Goal: Task Accomplishment & Management: Use online tool/utility

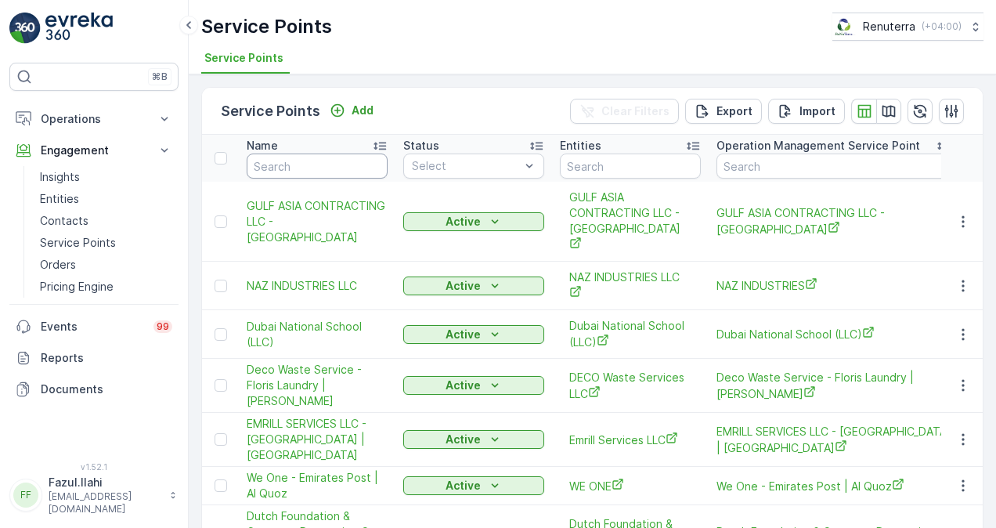
click at [317, 158] on input "text" at bounding box center [317, 166] width 141 height 25
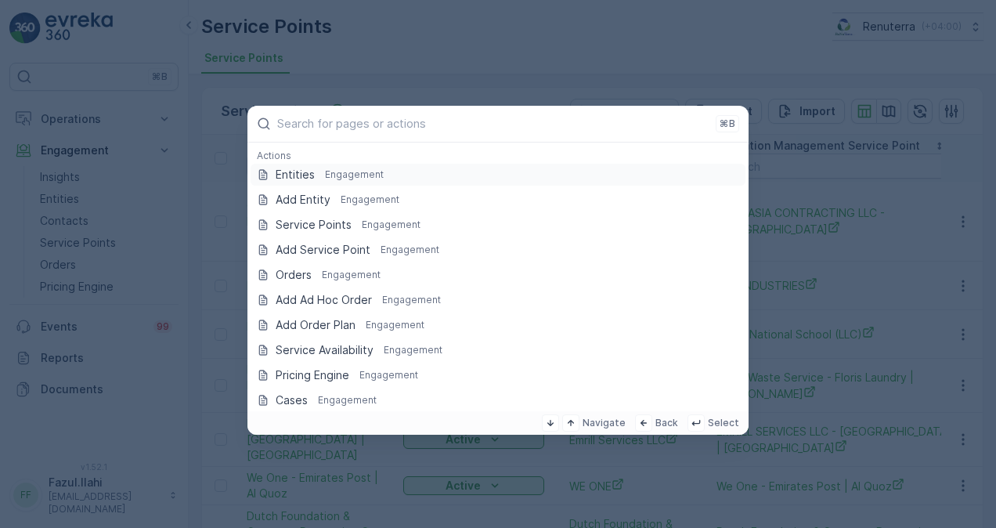
type input "GREEN LAND HYPERMARKET"
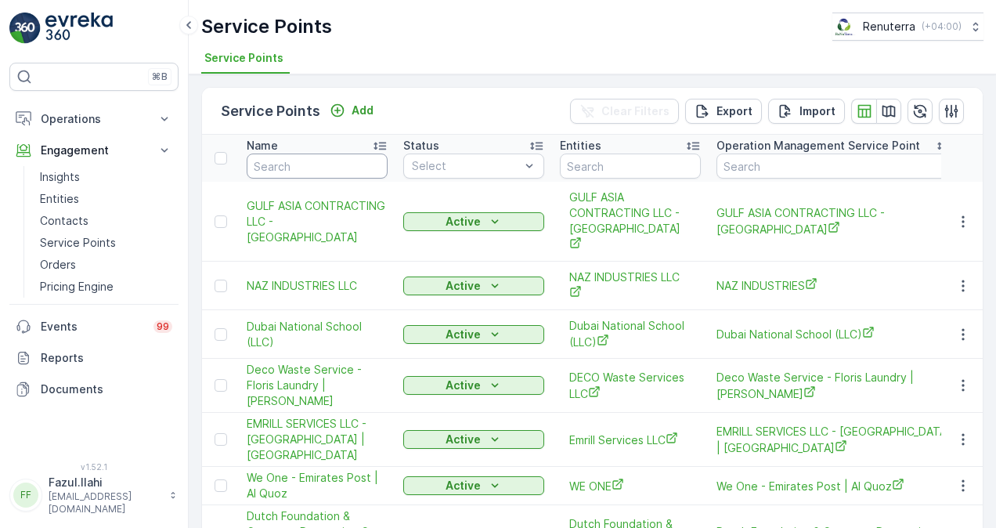
click at [313, 160] on input "text" at bounding box center [317, 166] width 141 height 25
paste input "GREEN LAND HYPERMARKET"
type input "GREEN LAND HYPERMARKET"
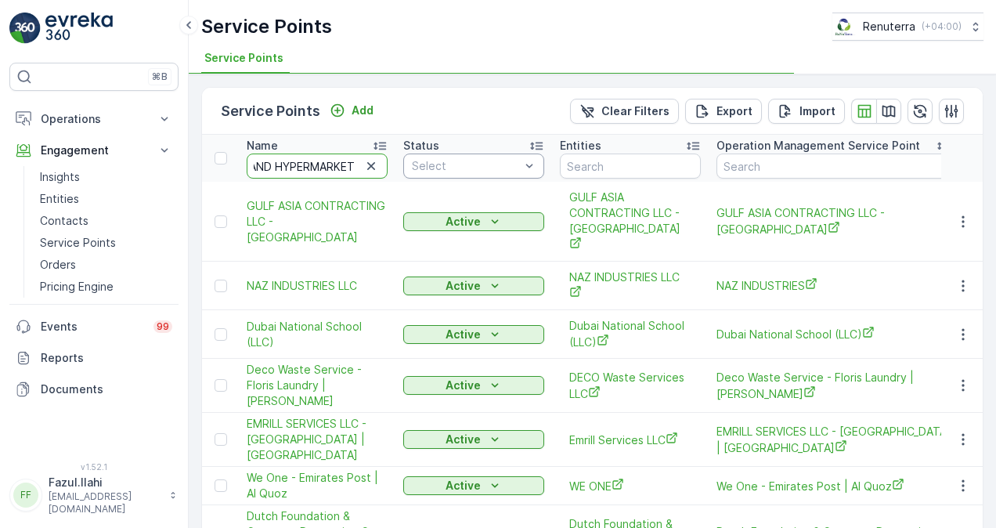
drag, startPoint x: 329, startPoint y: 159, endPoint x: 503, endPoint y: 161, distance: 173.9
type input "GREEN LAND"
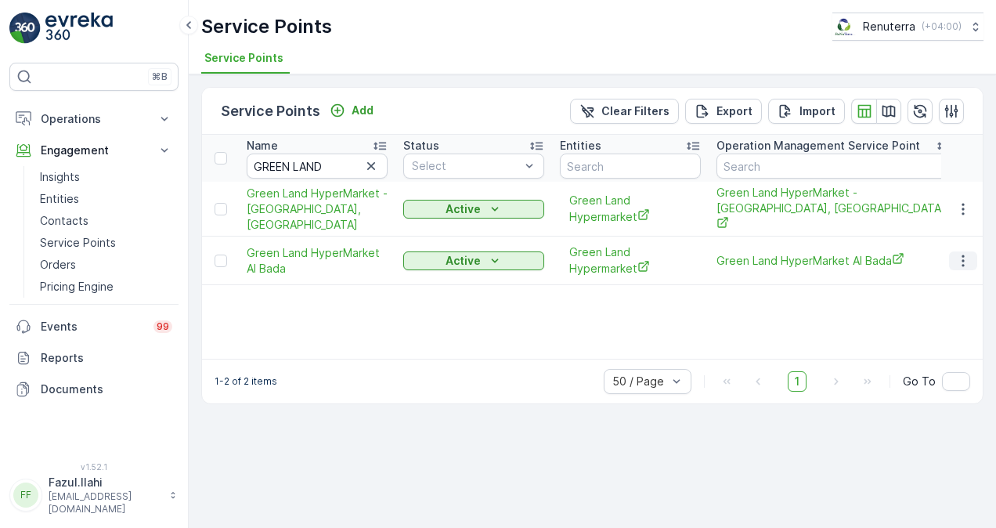
click at [960, 253] on icon "button" at bounding box center [964, 261] width 16 height 16
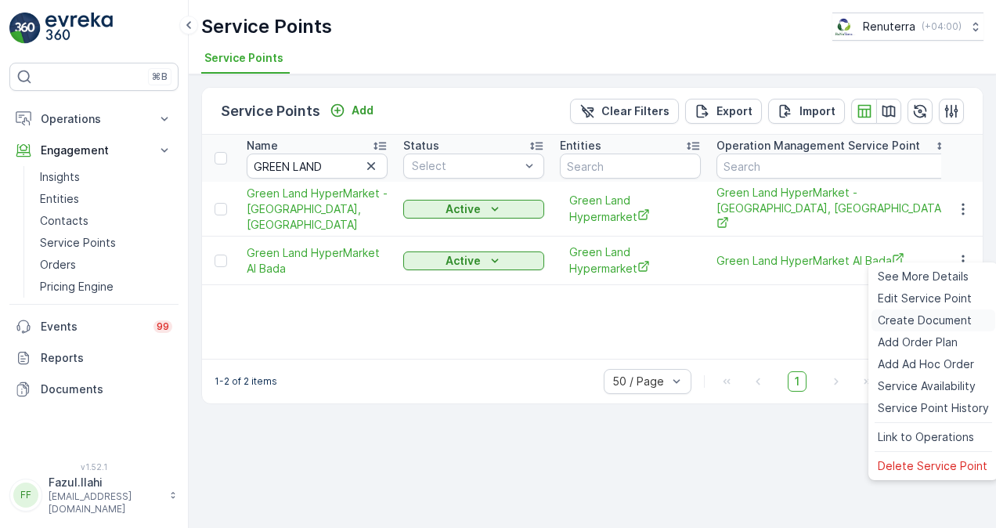
click at [928, 316] on span "Create Document" at bounding box center [925, 321] width 94 height 16
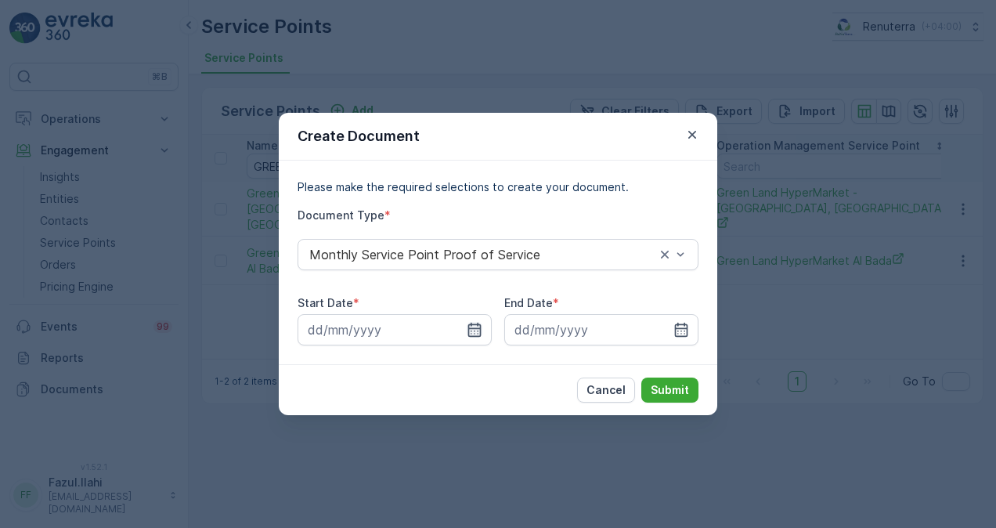
click at [473, 331] on icon "button" at bounding box center [475, 330] width 16 height 16
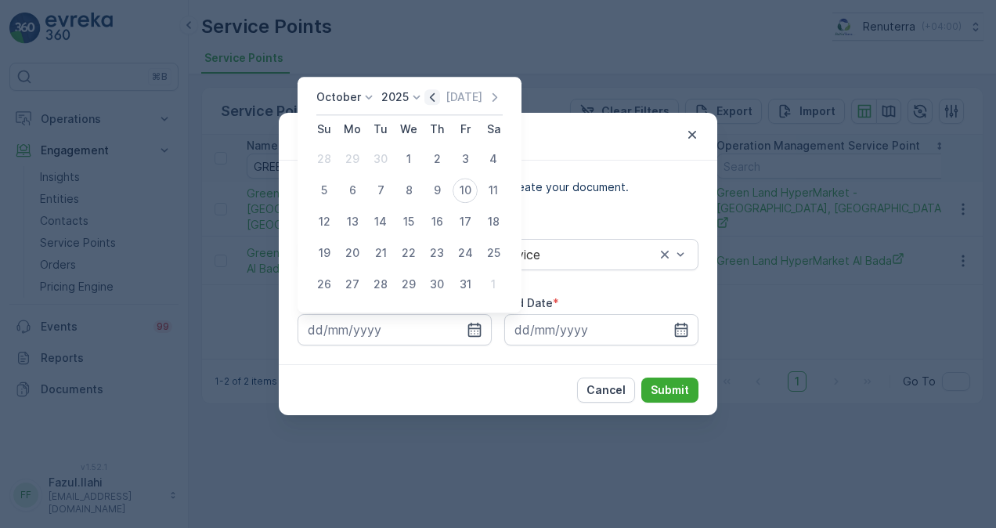
click at [434, 95] on icon "button" at bounding box center [433, 97] width 16 height 16
click at [349, 158] on div "1" at bounding box center [352, 158] width 25 height 25
type input "01.09.2025"
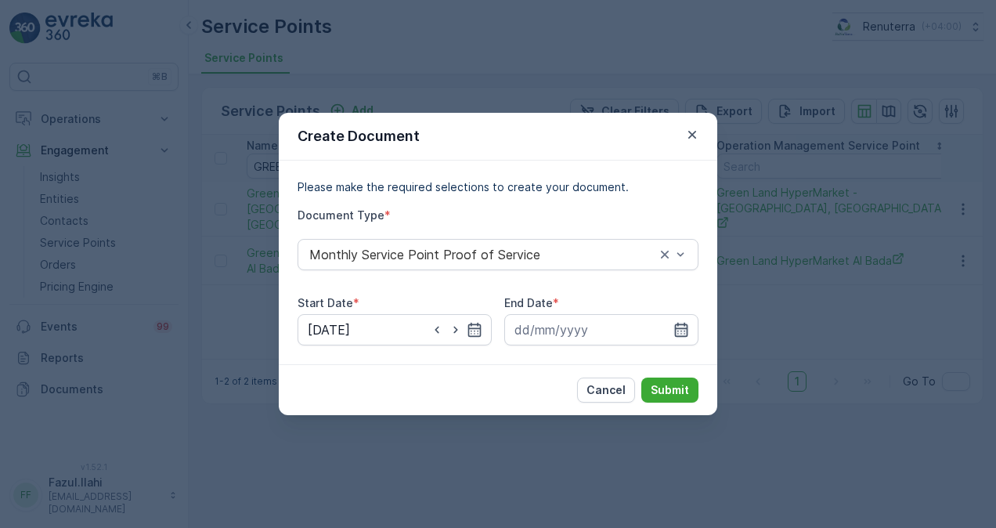
click at [675, 337] on icon "button" at bounding box center [682, 330] width 16 height 16
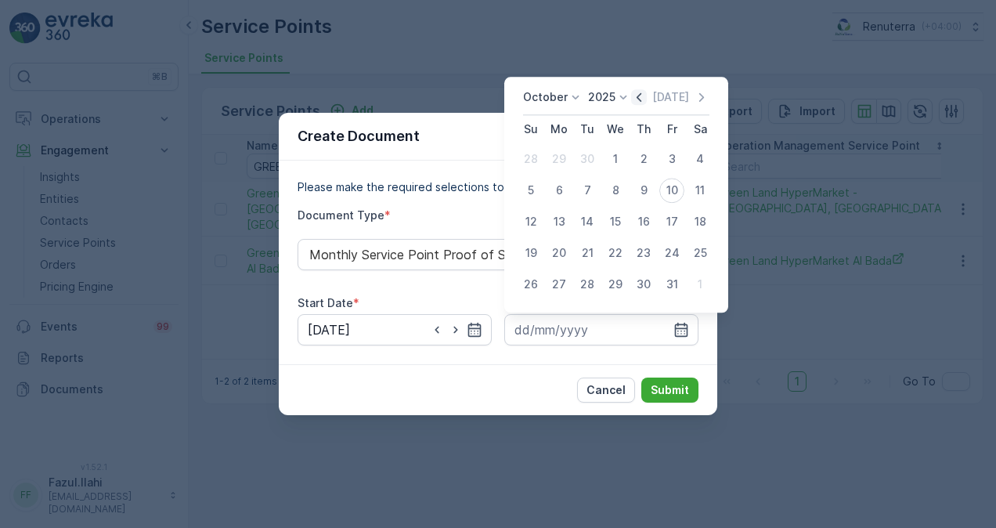
click at [641, 93] on icon "button" at bounding box center [639, 97] width 16 height 16
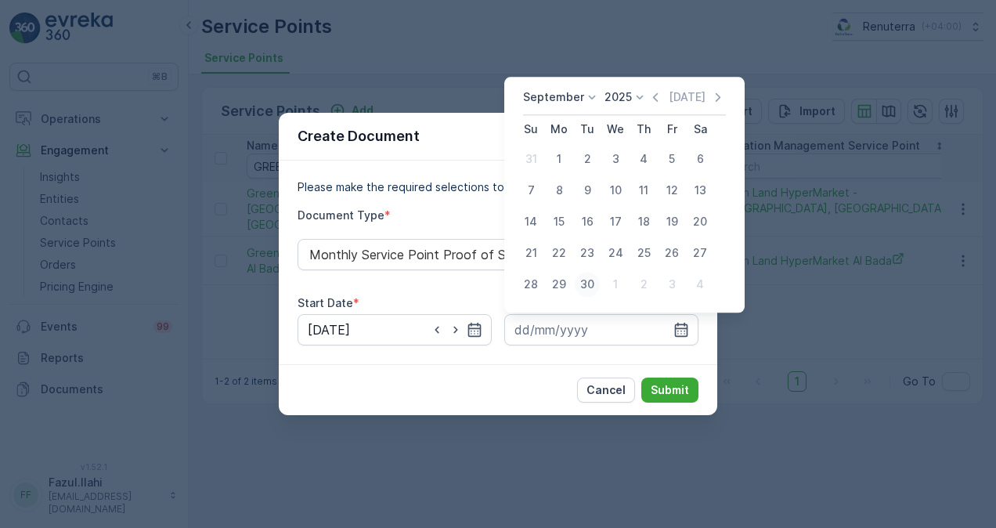
click at [581, 291] on div "30" at bounding box center [587, 284] width 25 height 25
type input "30.09.2025"
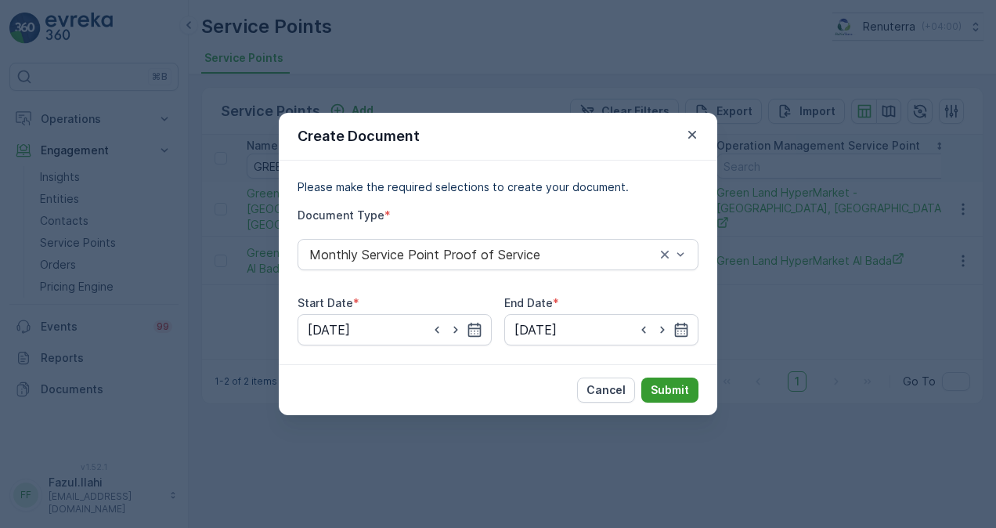
click at [663, 382] on p "Submit" at bounding box center [670, 390] width 38 height 16
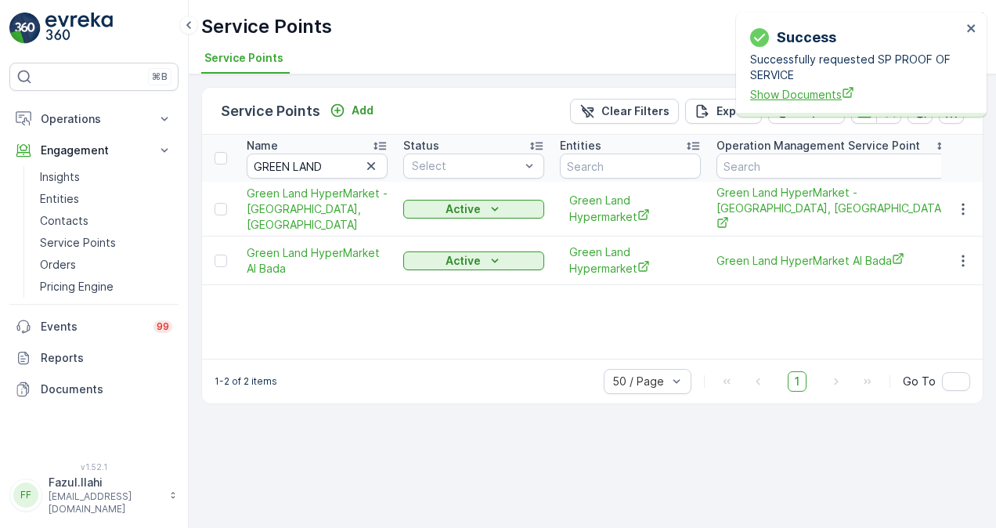
click at [776, 94] on span "Show Documents" at bounding box center [856, 94] width 212 height 16
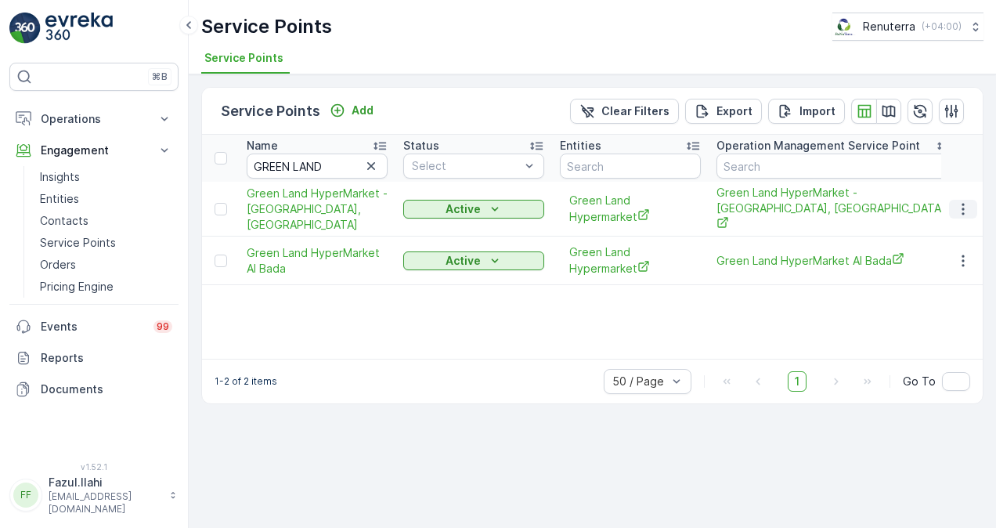
click at [963, 202] on icon "button" at bounding box center [964, 209] width 16 height 16
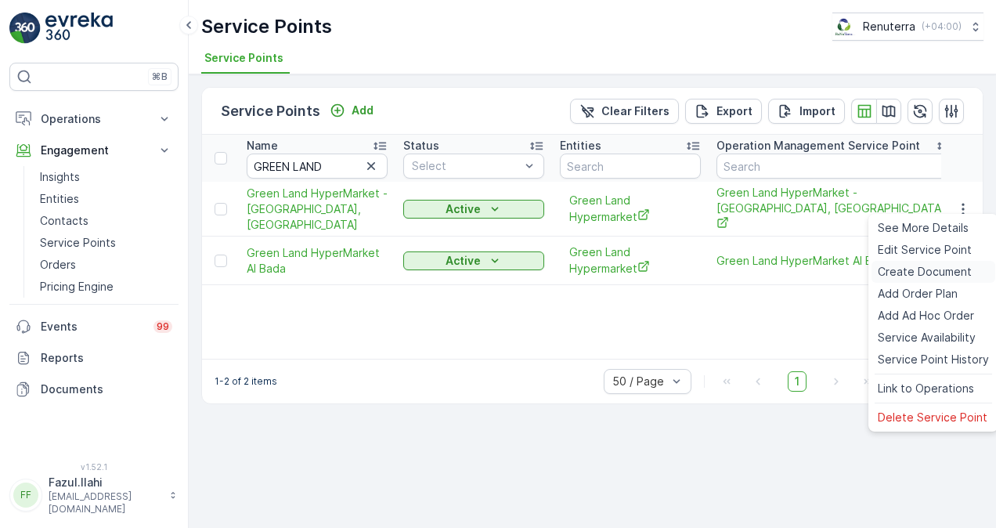
click at [947, 271] on span "Create Document" at bounding box center [925, 272] width 94 height 16
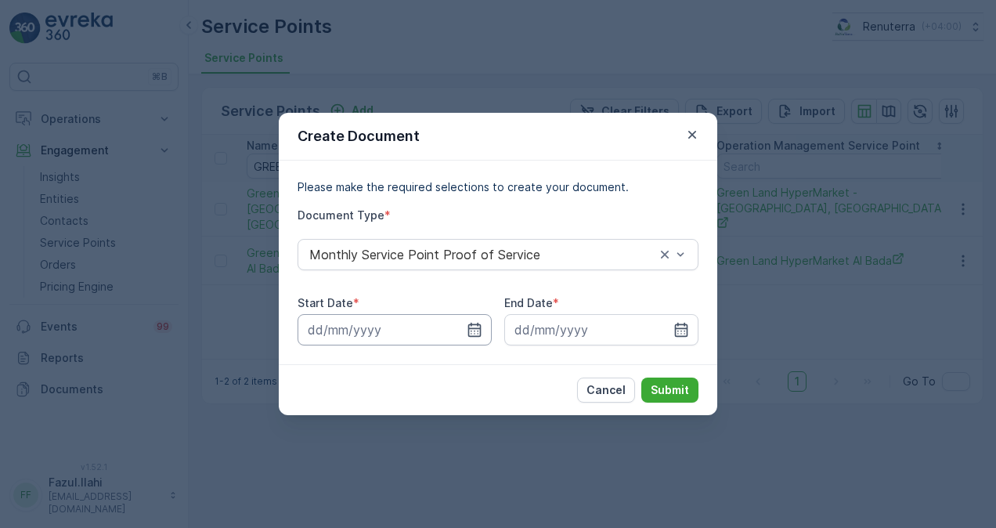
click at [467, 319] on input at bounding box center [395, 329] width 194 height 31
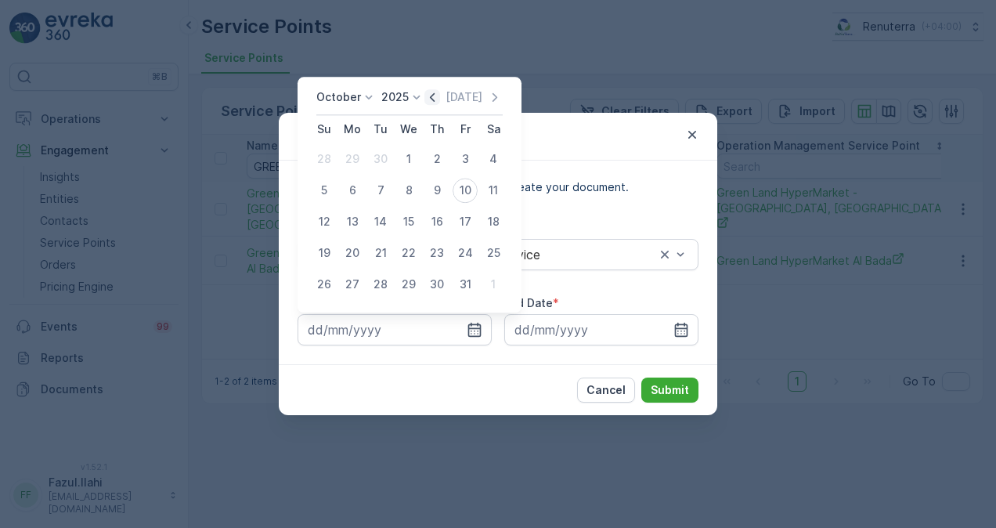
click at [440, 94] on icon "button" at bounding box center [433, 97] width 16 height 16
click at [348, 157] on div "1" at bounding box center [352, 158] width 25 height 25
type input "01.09.2025"
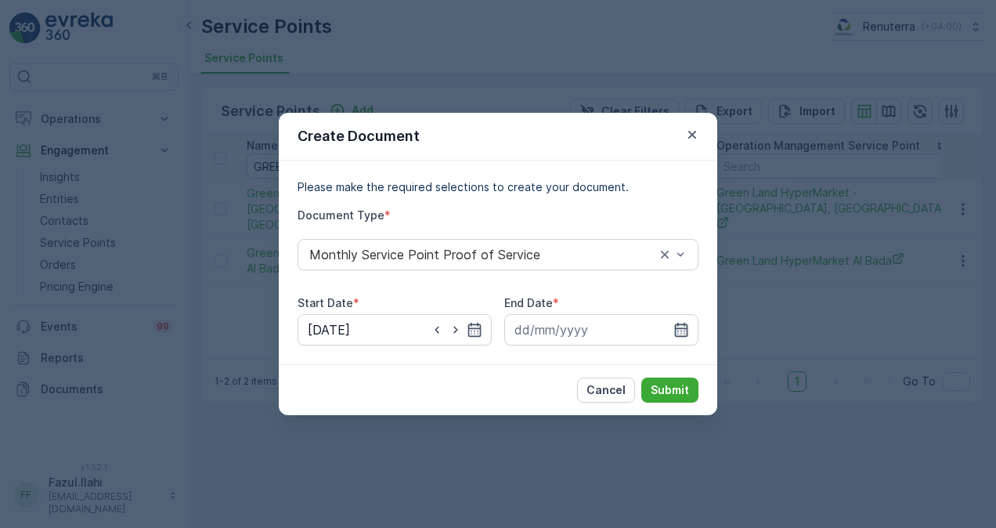
click at [686, 332] on icon "button" at bounding box center [681, 330] width 13 height 14
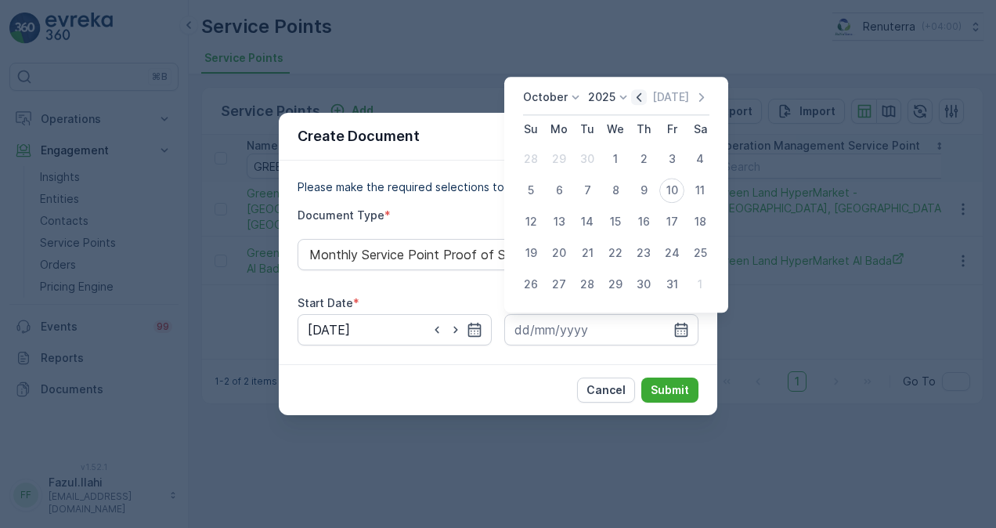
click at [642, 94] on icon "button" at bounding box center [639, 97] width 16 height 16
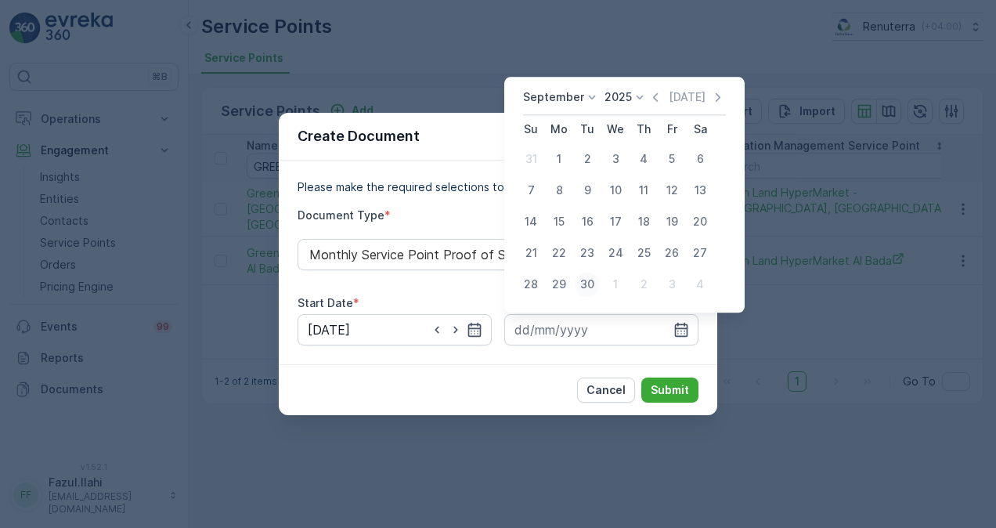
click at [595, 278] on div "30" at bounding box center [587, 284] width 25 height 25
type input "30.09.2025"
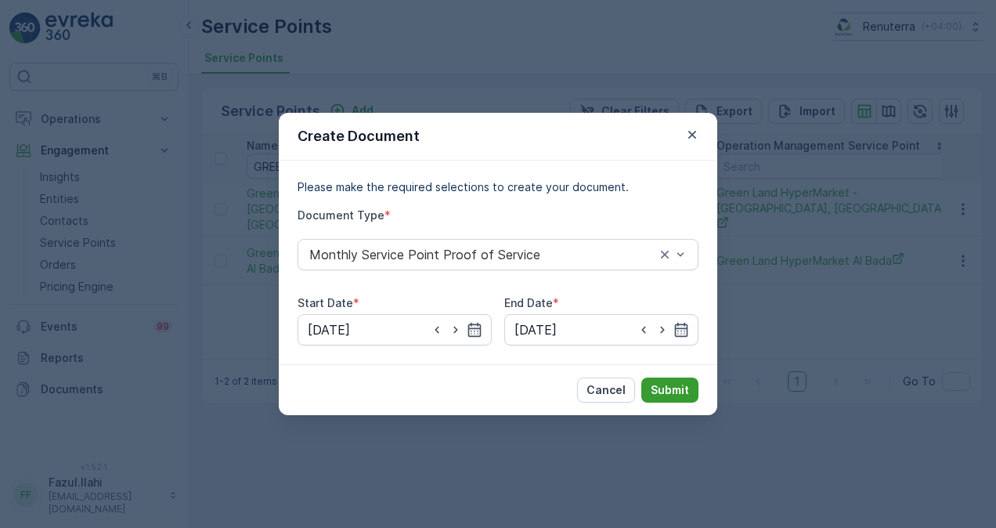
click at [669, 389] on p "Submit" at bounding box center [670, 390] width 38 height 16
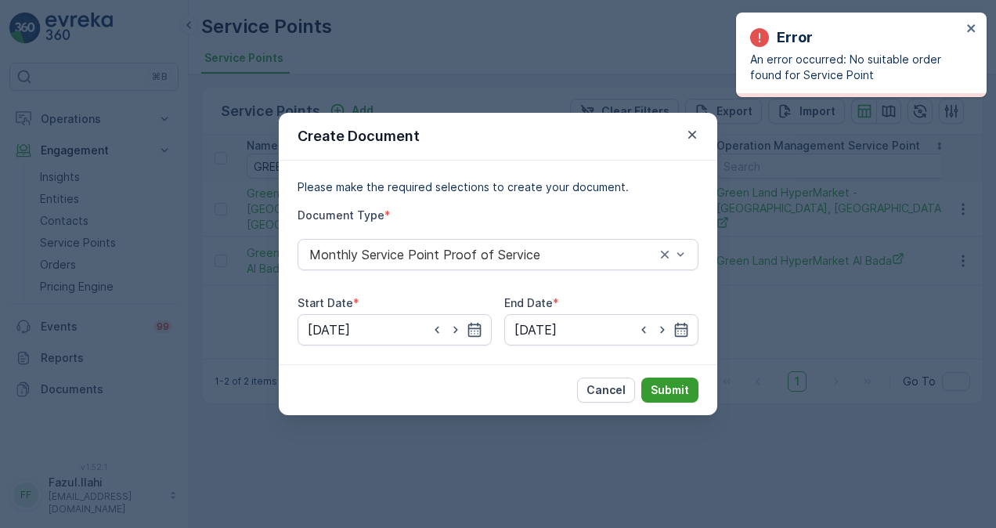
click at [682, 389] on p "Submit" at bounding box center [670, 390] width 38 height 16
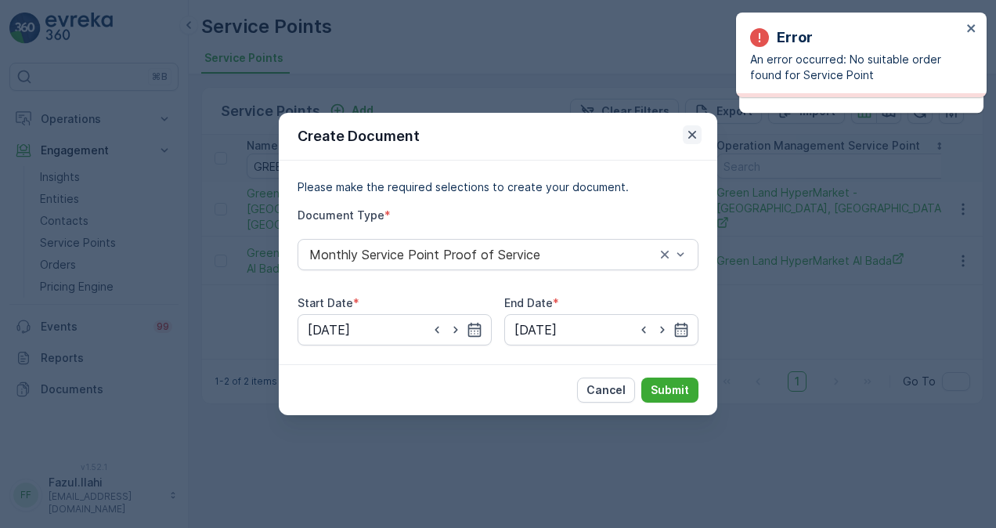
click at [693, 136] on icon "button" at bounding box center [693, 135] width 8 height 8
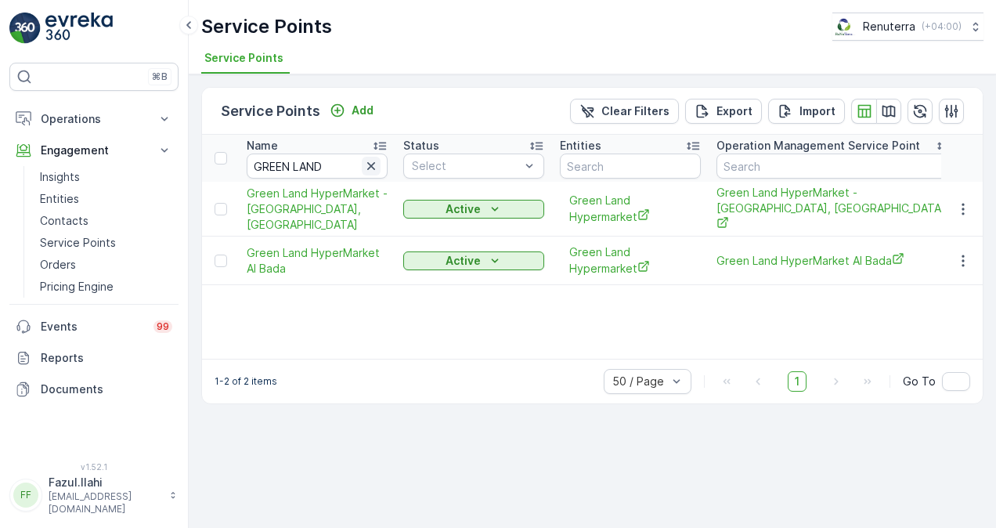
click at [367, 168] on icon "button" at bounding box center [371, 166] width 16 height 16
paste input "GYNECO"
type input "GYNECO"
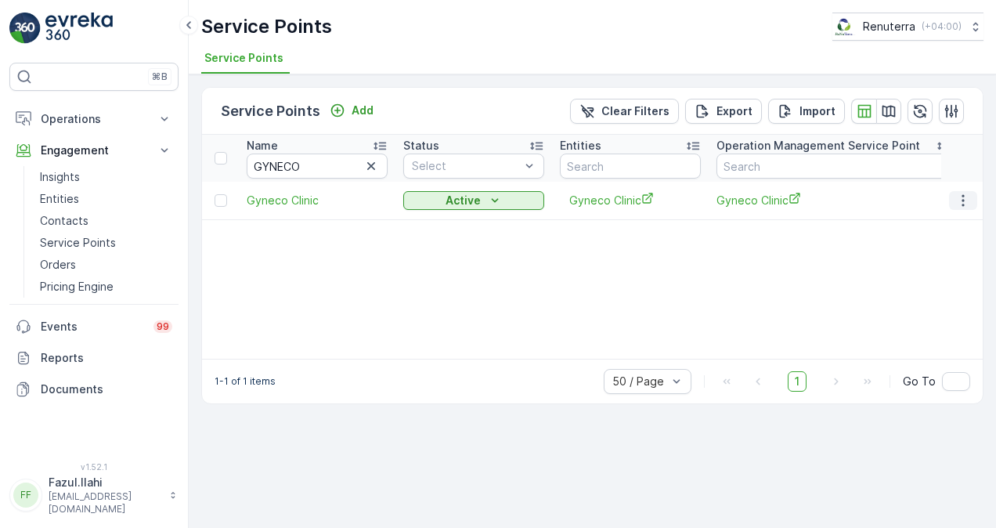
click at [969, 194] on icon "button" at bounding box center [964, 201] width 16 height 16
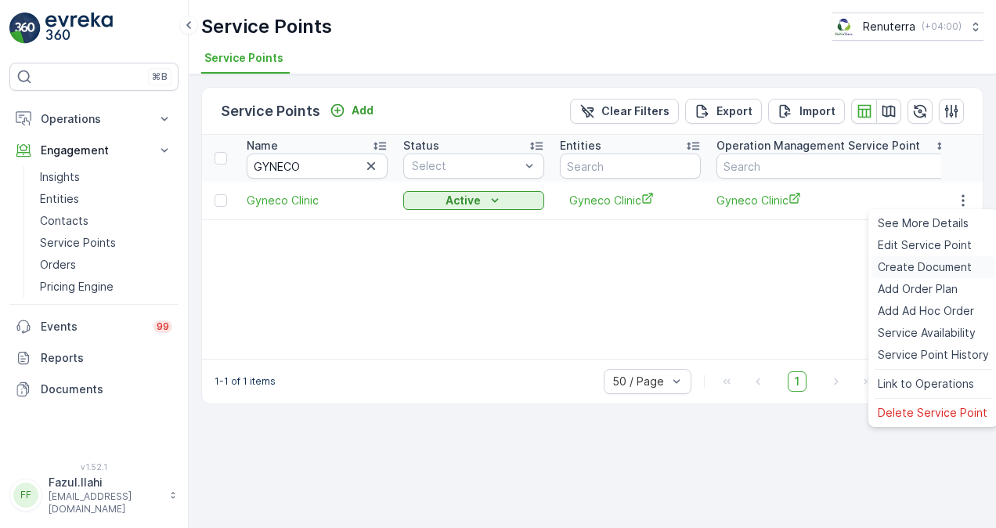
click at [946, 264] on span "Create Document" at bounding box center [925, 267] width 94 height 16
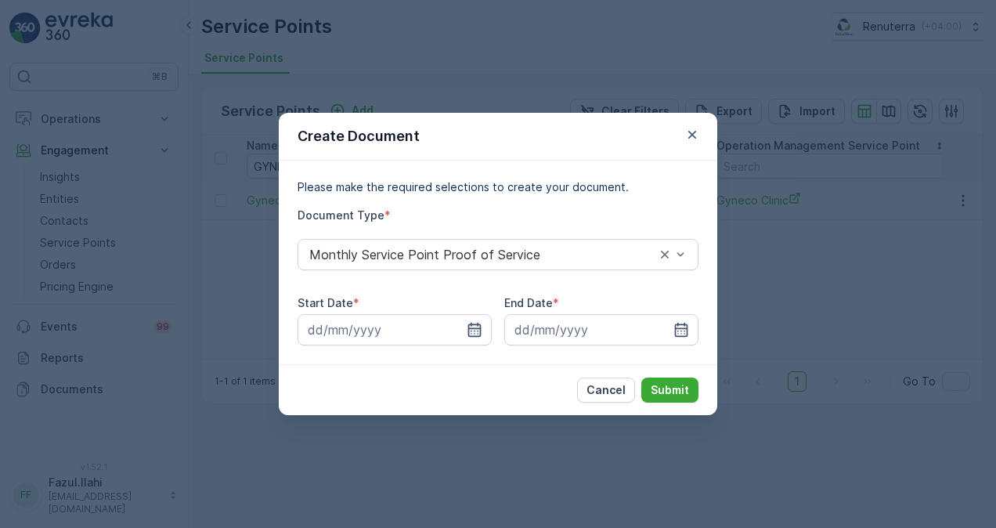
click at [480, 329] on icon "button" at bounding box center [474, 330] width 13 height 14
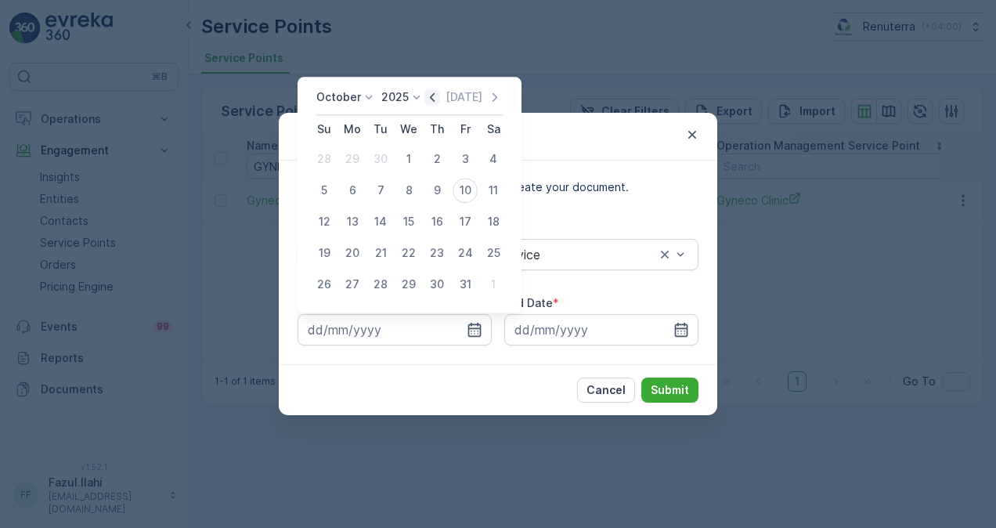
click at [436, 94] on icon "button" at bounding box center [433, 97] width 16 height 16
click at [351, 168] on div "1" at bounding box center [352, 158] width 25 height 25
type input "01.09.2025"
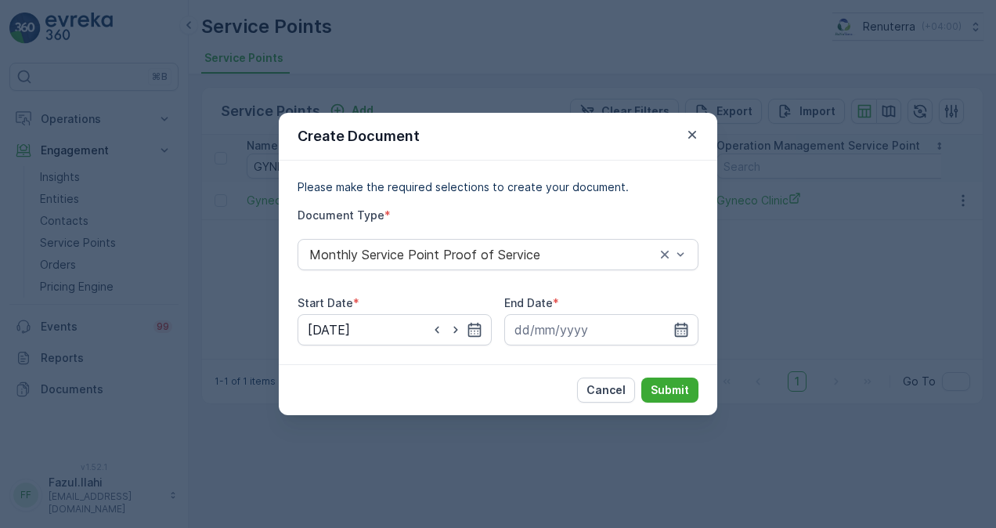
click at [682, 332] on icon "button" at bounding box center [682, 330] width 16 height 16
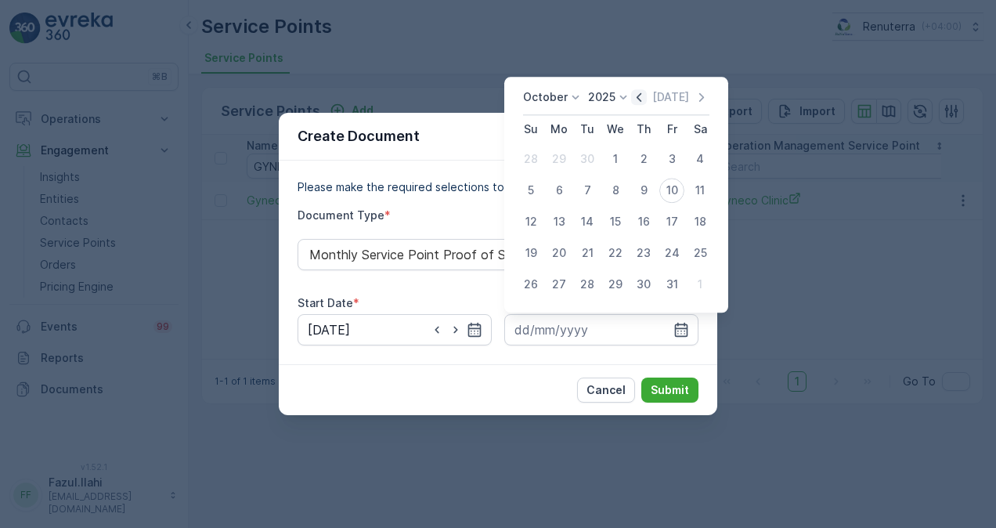
click at [647, 96] on icon "button" at bounding box center [639, 97] width 16 height 16
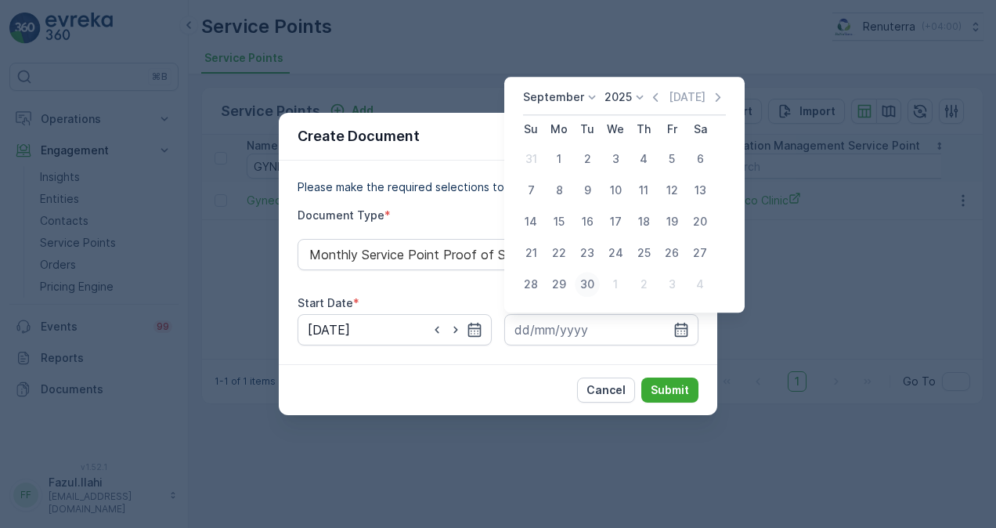
click at [586, 287] on div "30" at bounding box center [587, 284] width 25 height 25
type input "30.09.2025"
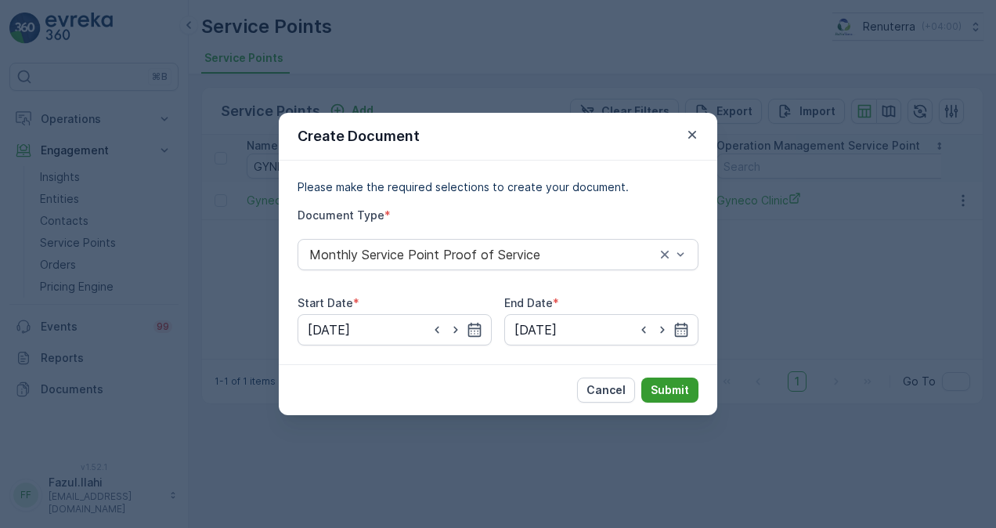
click at [667, 382] on p "Submit" at bounding box center [670, 390] width 38 height 16
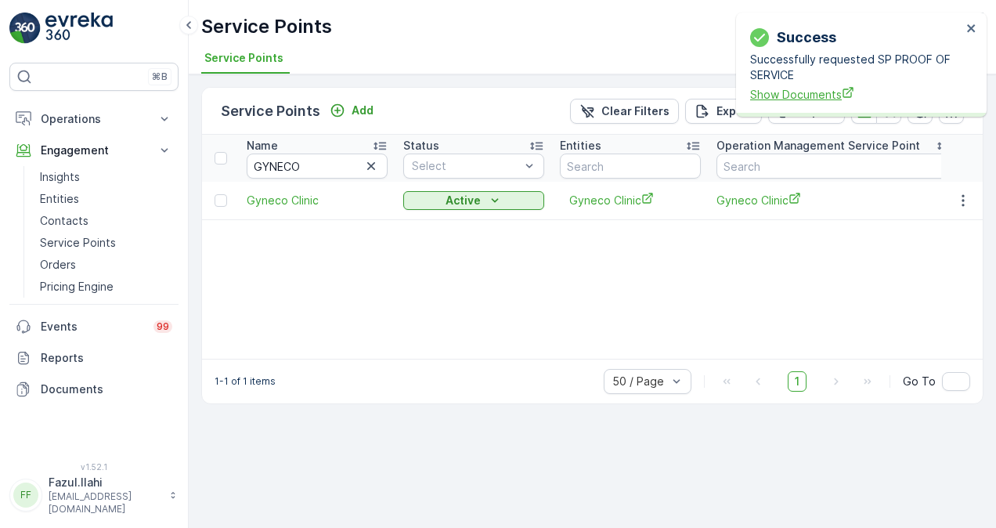
click at [789, 96] on span "Show Documents" at bounding box center [856, 94] width 212 height 16
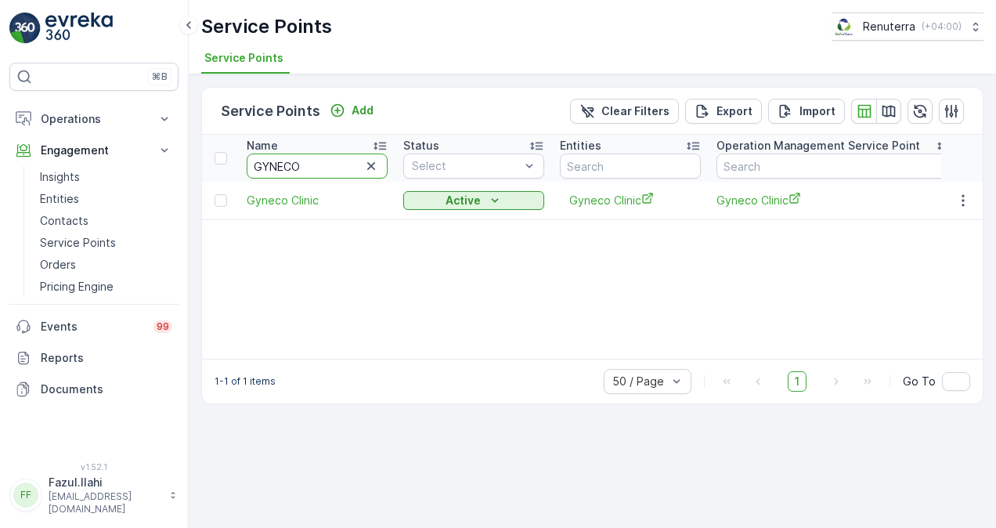
click at [361, 168] on input "GYNECO" at bounding box center [317, 166] width 141 height 25
click at [377, 161] on icon "button" at bounding box center [371, 166] width 16 height 16
paste input "H W H CAFÉ LLC (Branch)"
type input "H W H CAFÉ LLC (Branch)"
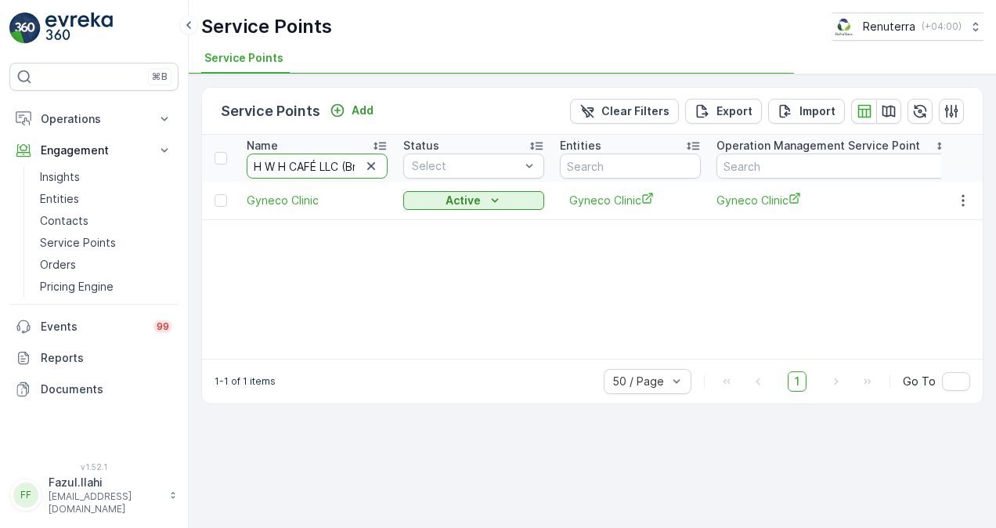
click at [340, 164] on input "H W H CAFÉ LLC (Branch)" at bounding box center [317, 166] width 141 height 25
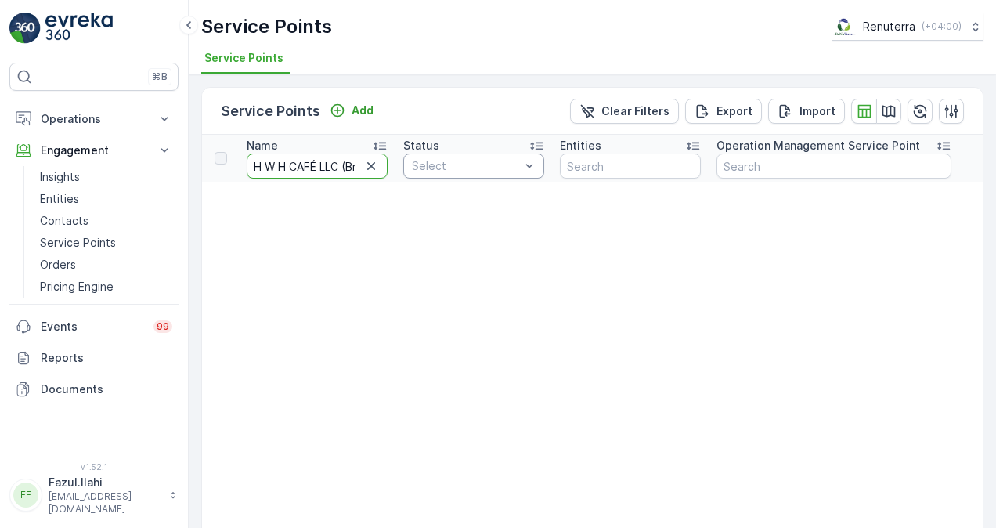
scroll to position [0, 145]
drag, startPoint x: 287, startPoint y: 165, endPoint x: 531, endPoint y: 181, distance: 245.0
type input "H W H"
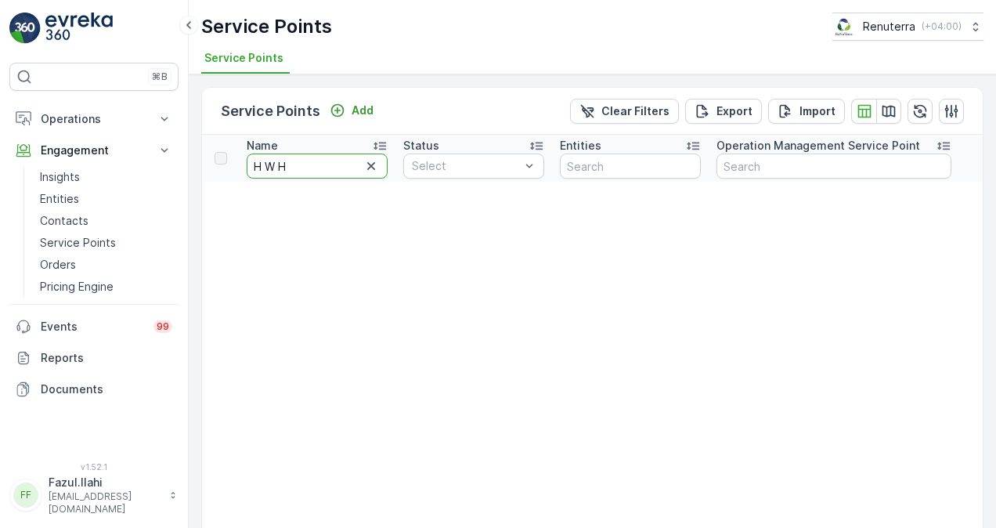
click at [324, 162] on input "H W H" at bounding box center [317, 166] width 141 height 25
type input "H W"
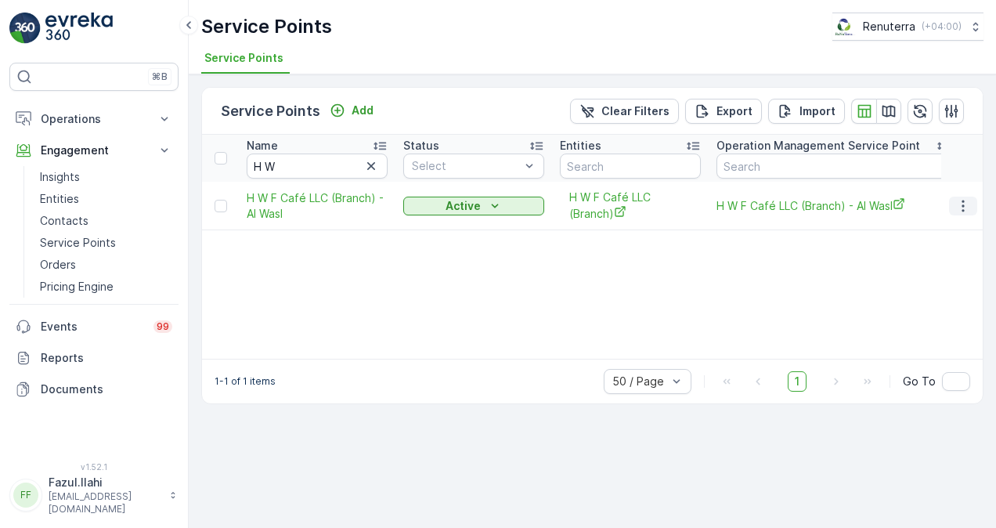
click at [970, 206] on icon "button" at bounding box center [964, 206] width 16 height 16
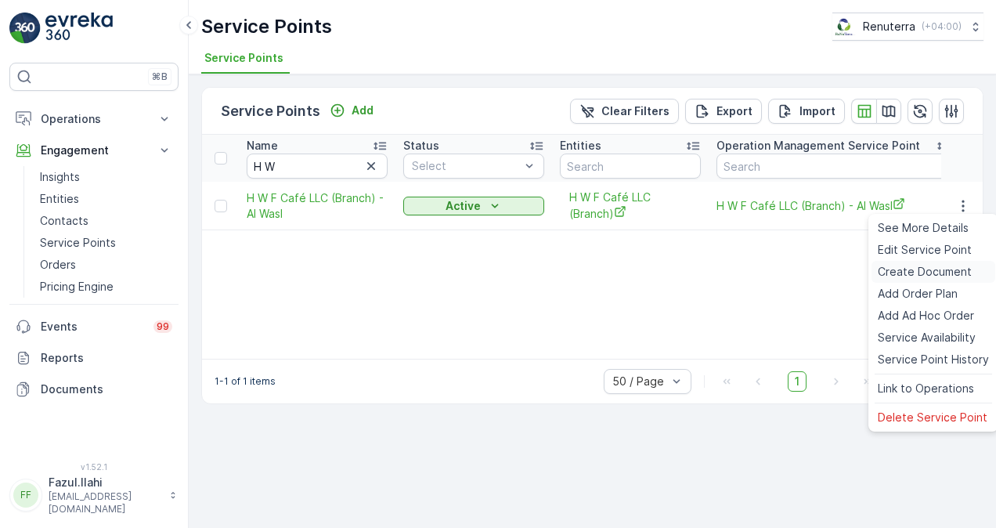
click at [924, 274] on span "Create Document" at bounding box center [925, 272] width 94 height 16
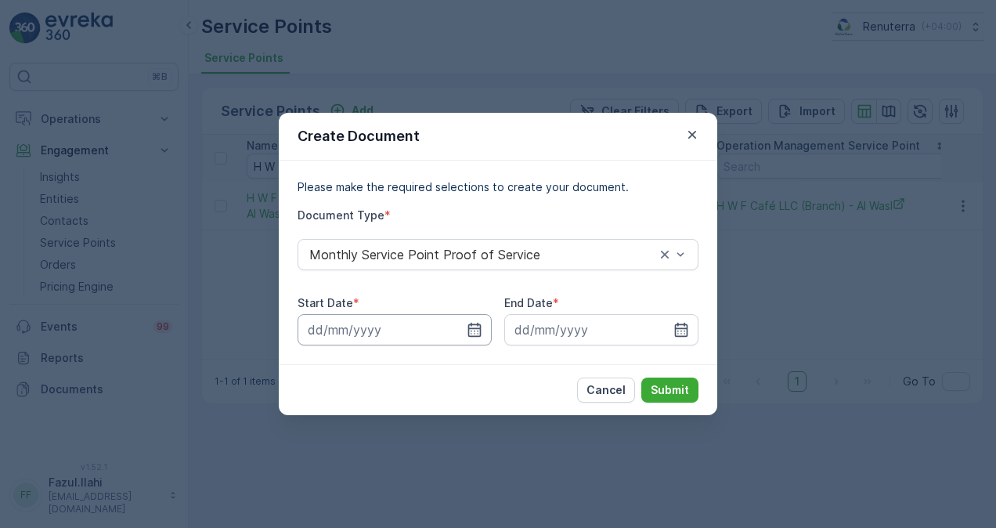
drag, startPoint x: 468, startPoint y: 326, endPoint x: 460, endPoint y: 316, distance: 12.8
click at [468, 326] on icon "button" at bounding box center [474, 330] width 13 height 14
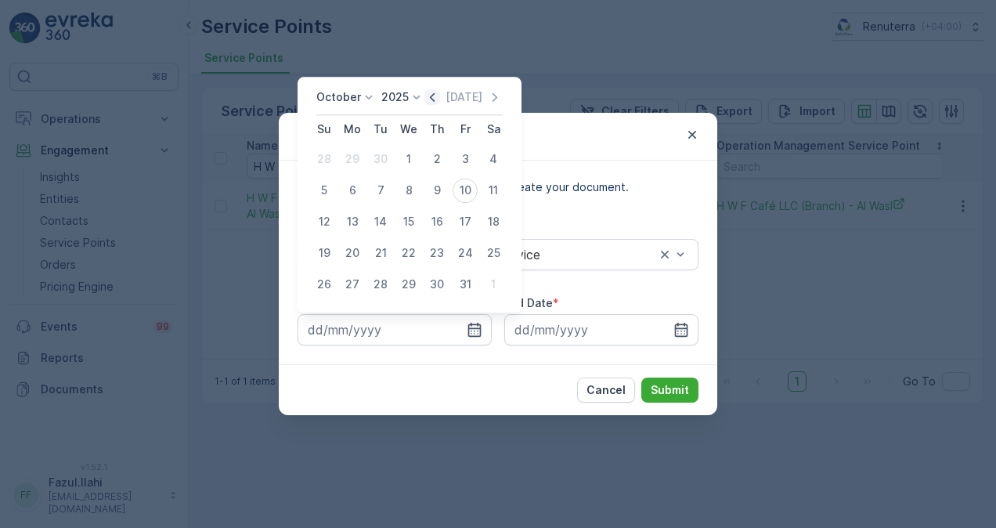
click at [437, 92] on icon "button" at bounding box center [433, 97] width 16 height 16
click at [353, 167] on div "1" at bounding box center [352, 158] width 25 height 25
type input "01.09.2025"
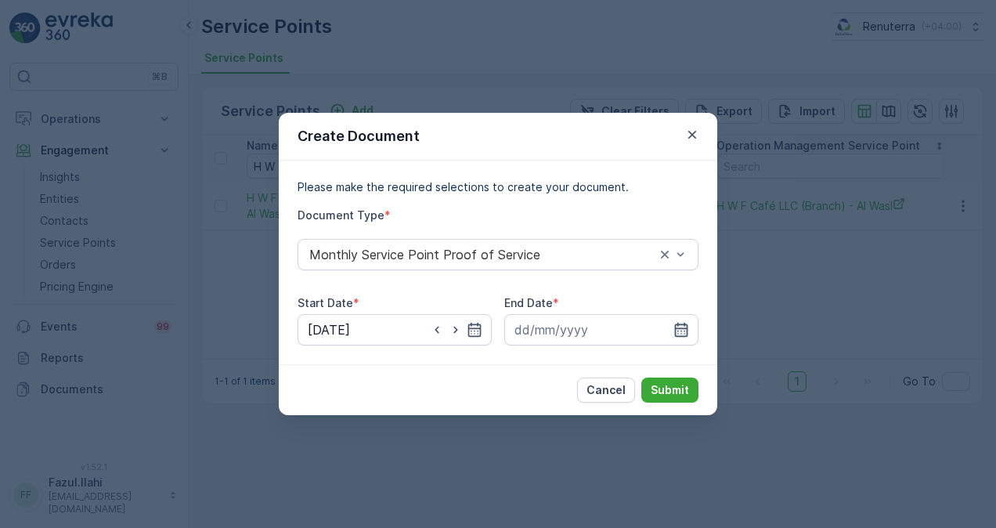
click at [675, 331] on icon "button" at bounding box center [682, 330] width 16 height 16
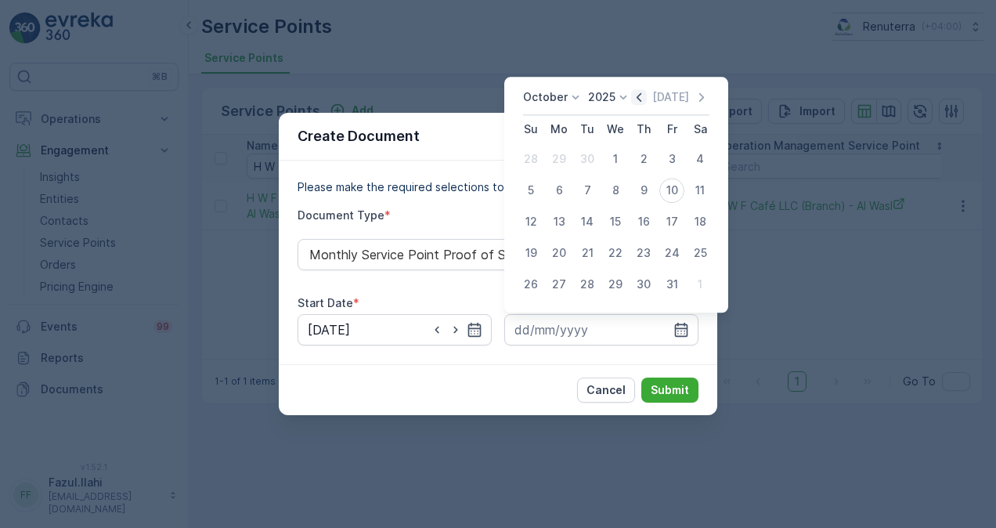
click at [641, 99] on icon "button" at bounding box center [639, 97] width 16 height 16
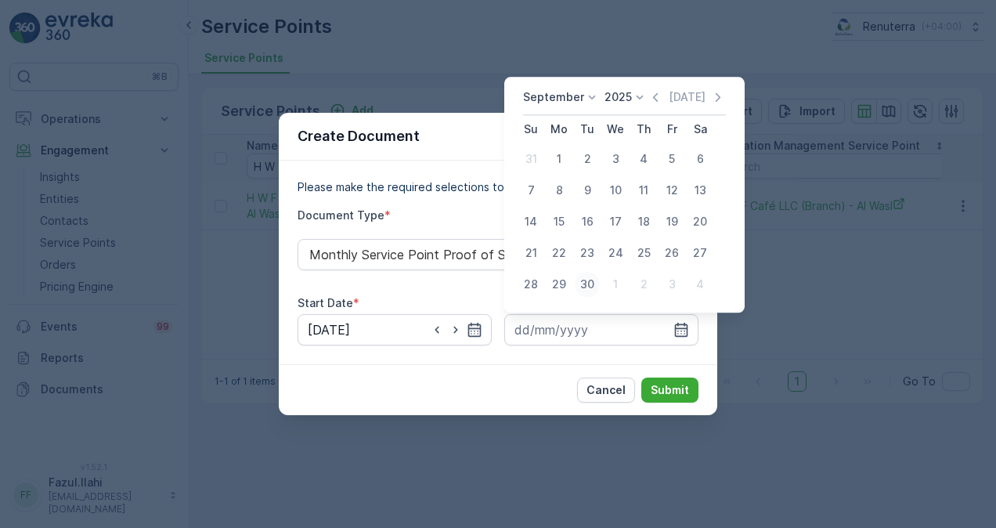
click at [585, 284] on div "30" at bounding box center [587, 284] width 25 height 25
type input "30.09.2025"
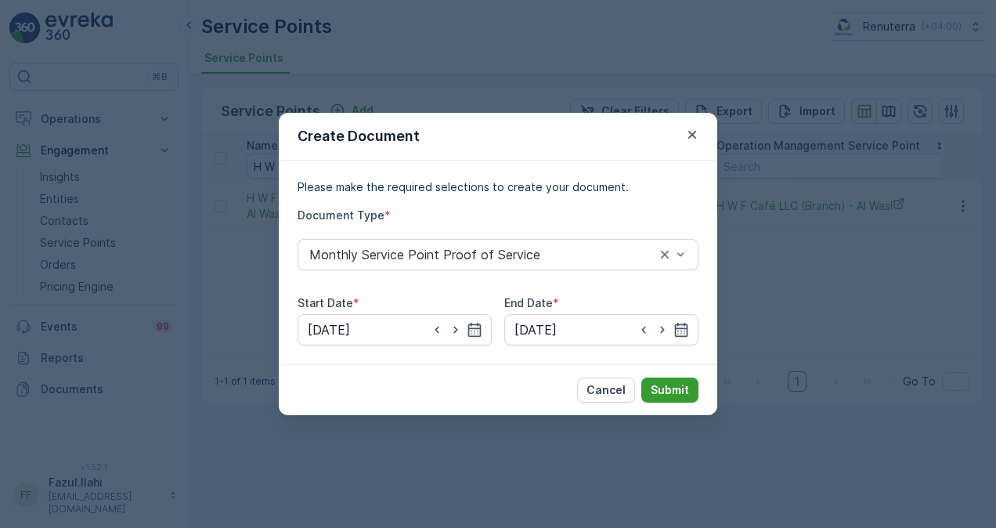
click at [678, 381] on button "Submit" at bounding box center [670, 390] width 57 height 25
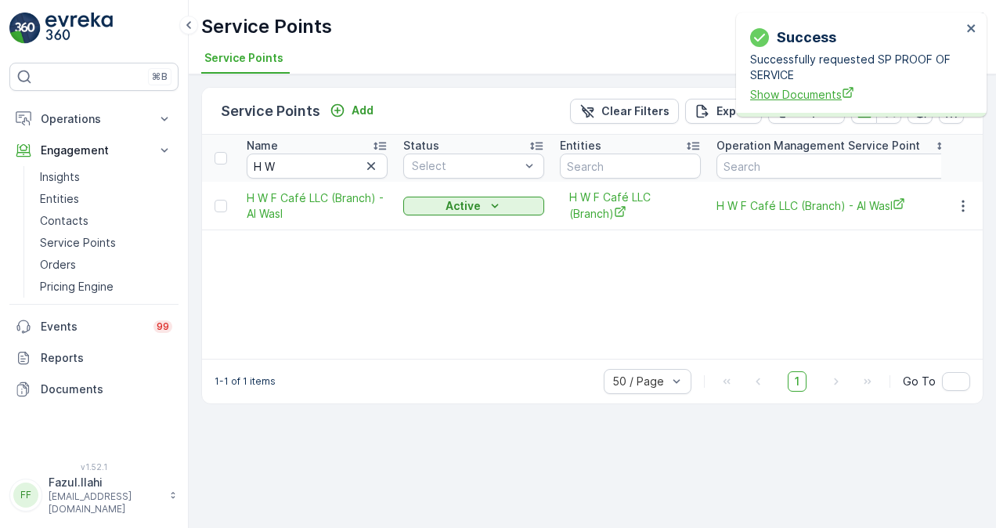
click at [790, 93] on span "Show Documents" at bounding box center [856, 94] width 212 height 16
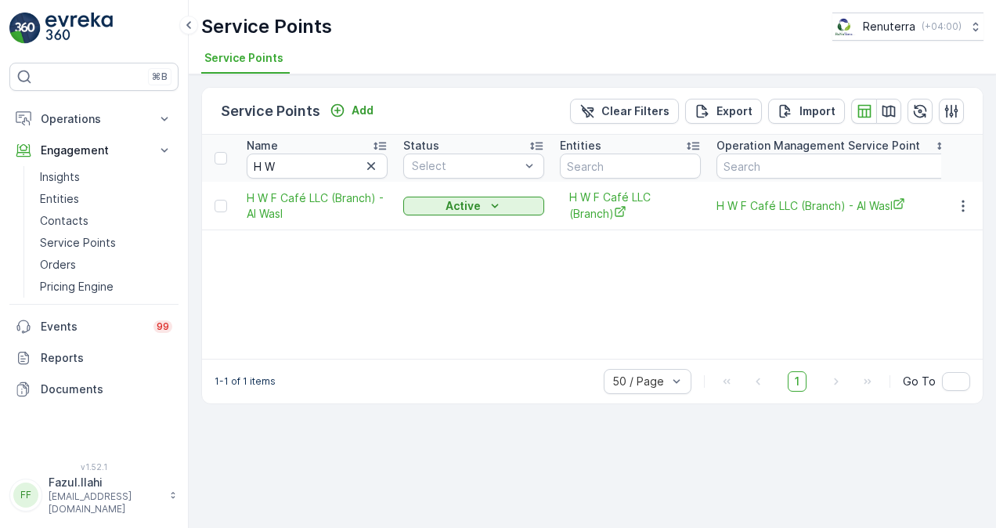
click at [371, 168] on icon "button" at bounding box center [371, 166] width 16 height 16
click at [355, 161] on input "text" at bounding box center [317, 166] width 141 height 25
click at [349, 165] on input "text" at bounding box center [317, 166] width 141 height 25
click at [330, 162] on input "text" at bounding box center [317, 166] width 141 height 25
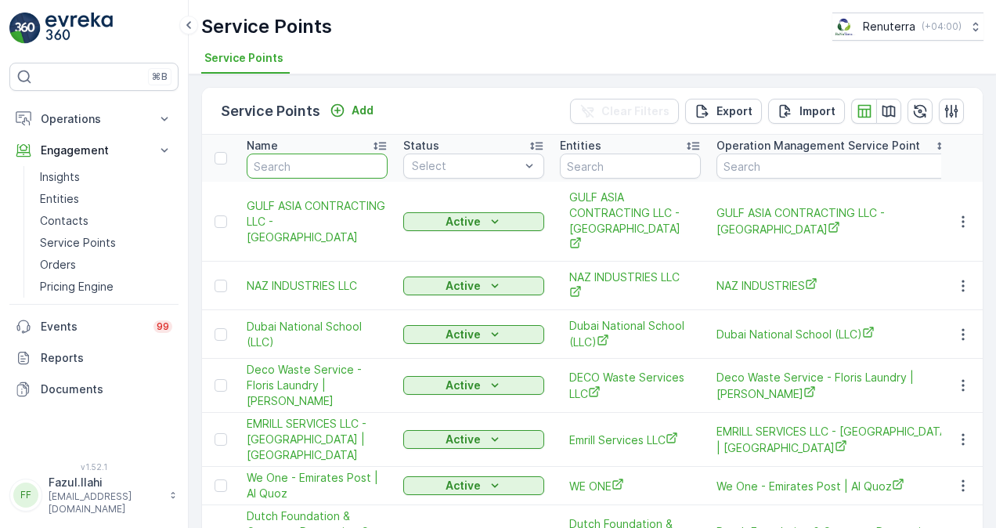
click at [333, 166] on input "text" at bounding box center [317, 166] width 141 height 25
paste input "HALAWH ALKHYRAT"
type input "HALAWH ALKHYRAT"
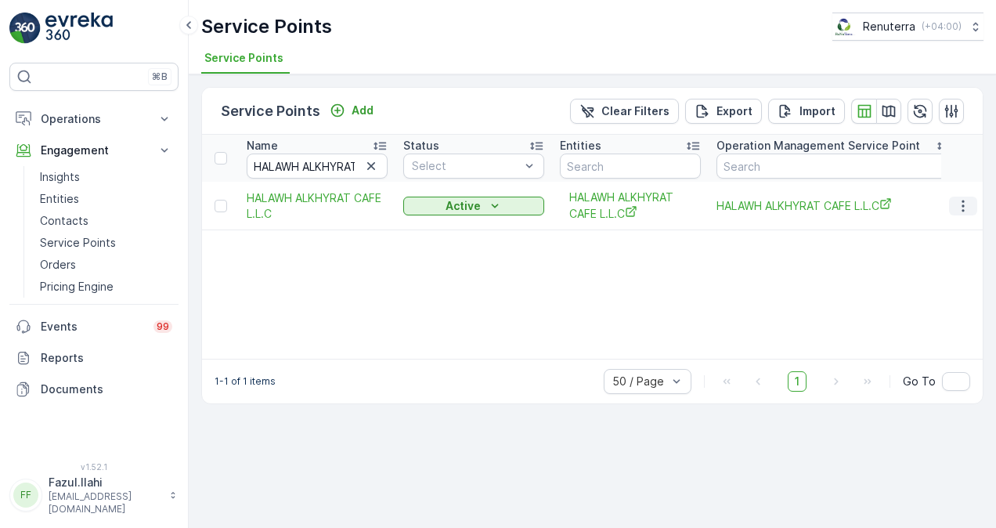
click at [964, 204] on icon "button" at bounding box center [963, 206] width 2 height 12
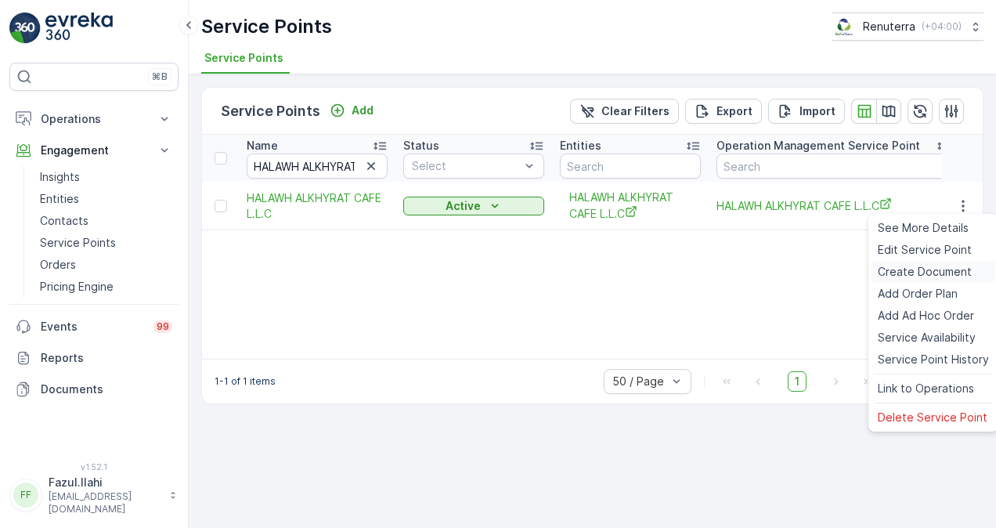
click at [934, 271] on span "Create Document" at bounding box center [925, 272] width 94 height 16
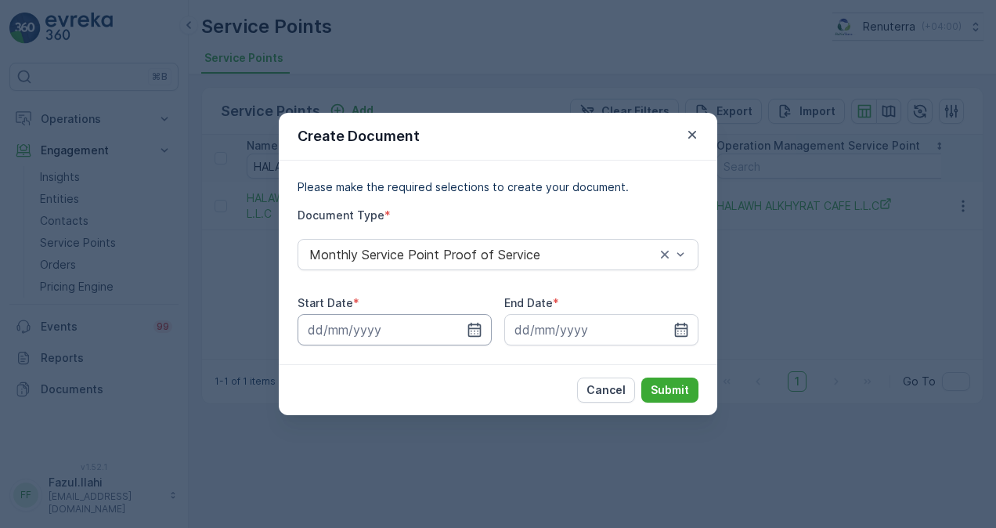
click at [479, 319] on input at bounding box center [395, 329] width 194 height 31
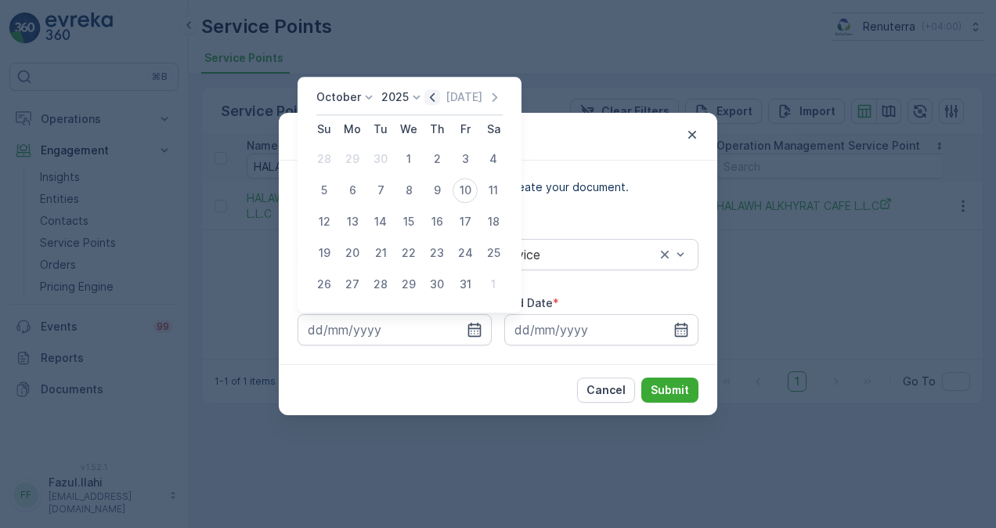
click at [432, 99] on icon "button" at bounding box center [433, 97] width 16 height 16
click at [357, 161] on div "1" at bounding box center [352, 158] width 25 height 25
type input "01.09.2025"
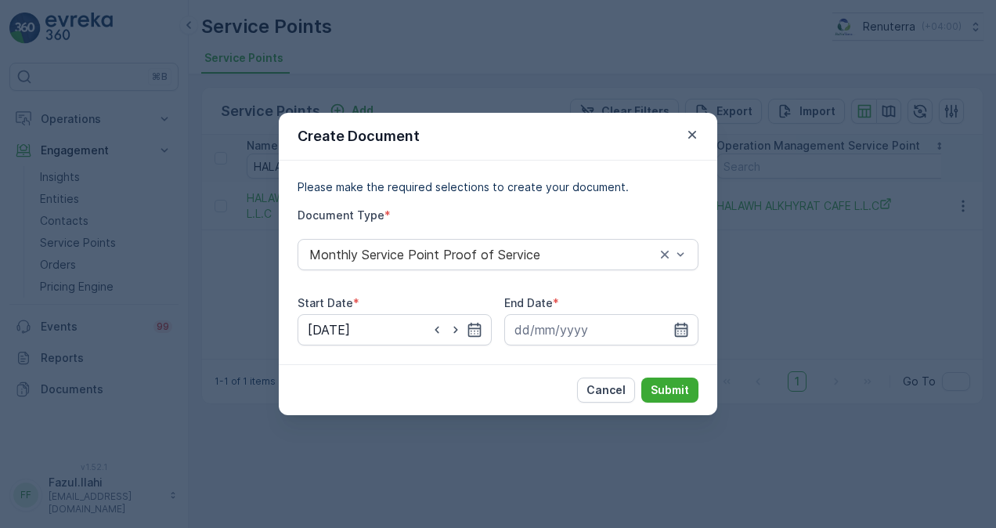
click at [682, 329] on icon "button" at bounding box center [681, 330] width 13 height 14
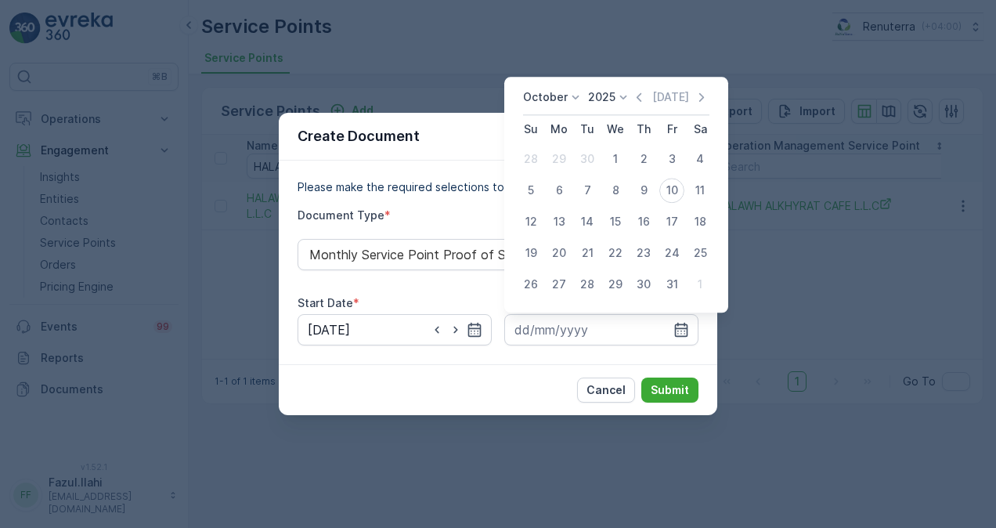
click at [642, 105] on icon "button" at bounding box center [639, 97] width 16 height 16
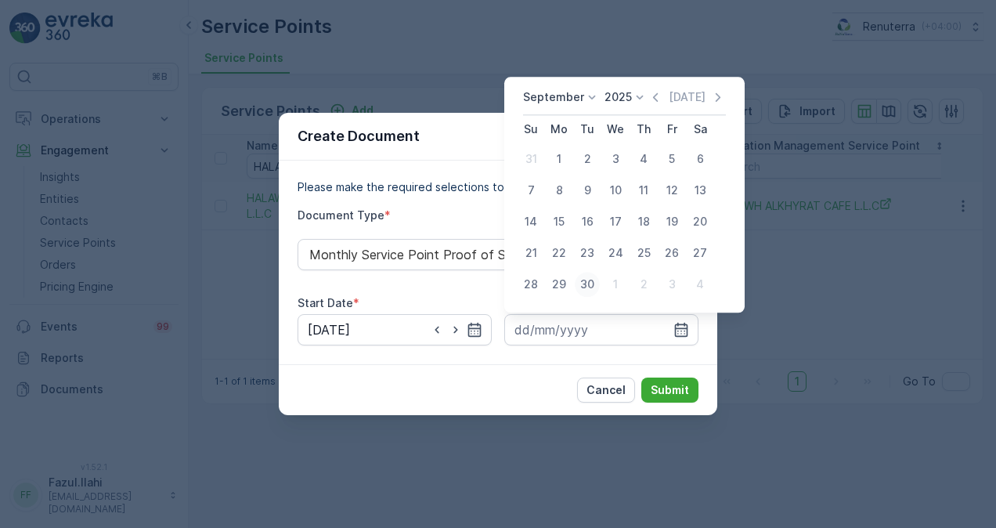
click at [587, 281] on div "30" at bounding box center [587, 284] width 25 height 25
type input "30.09.2025"
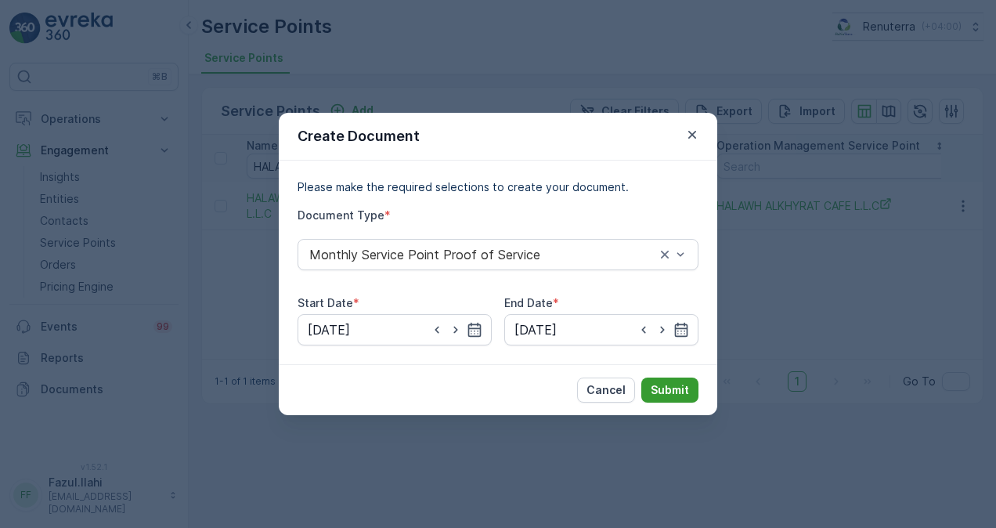
click at [660, 392] on p "Submit" at bounding box center [670, 390] width 38 height 16
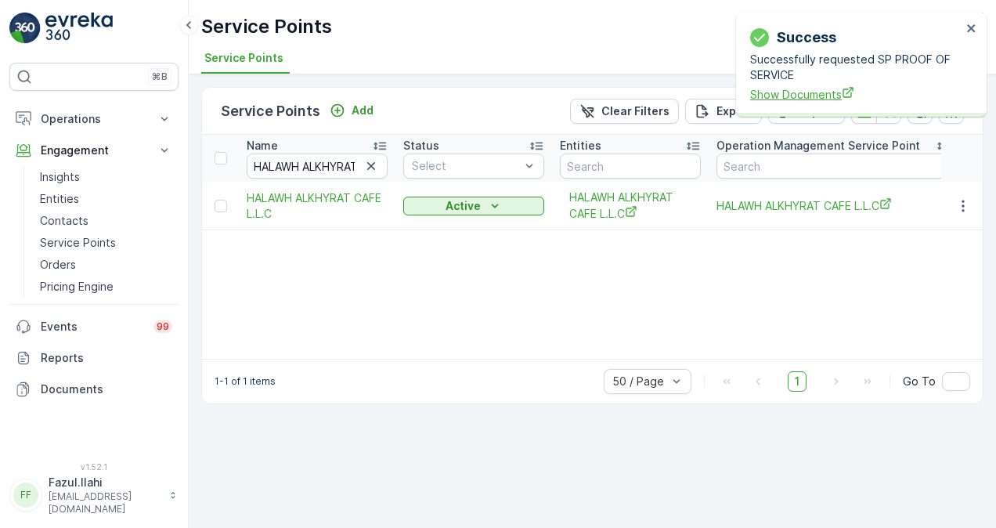
click at [785, 96] on span "Show Documents" at bounding box center [856, 94] width 212 height 16
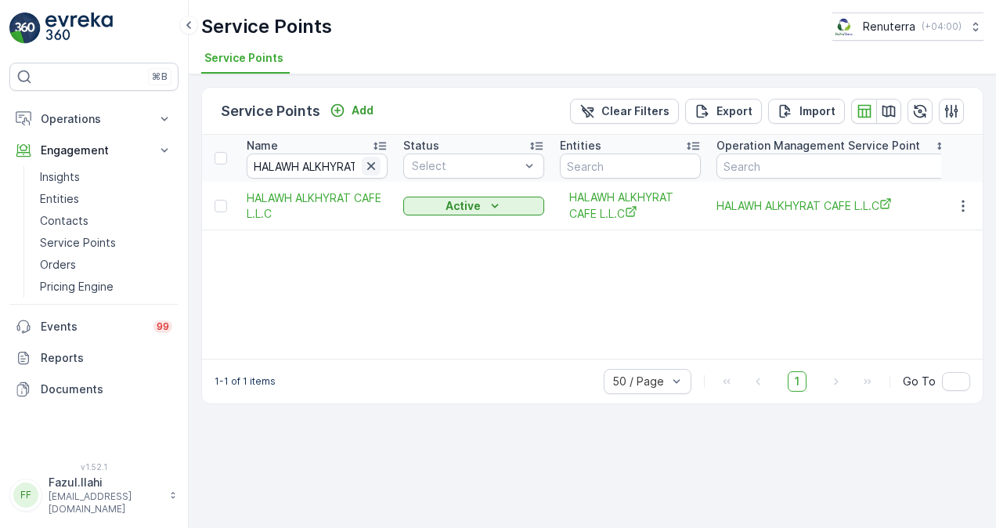
click at [371, 162] on icon "button" at bounding box center [371, 166] width 16 height 16
paste input "HAPPY HOME"
type input "HAPPY HOME"
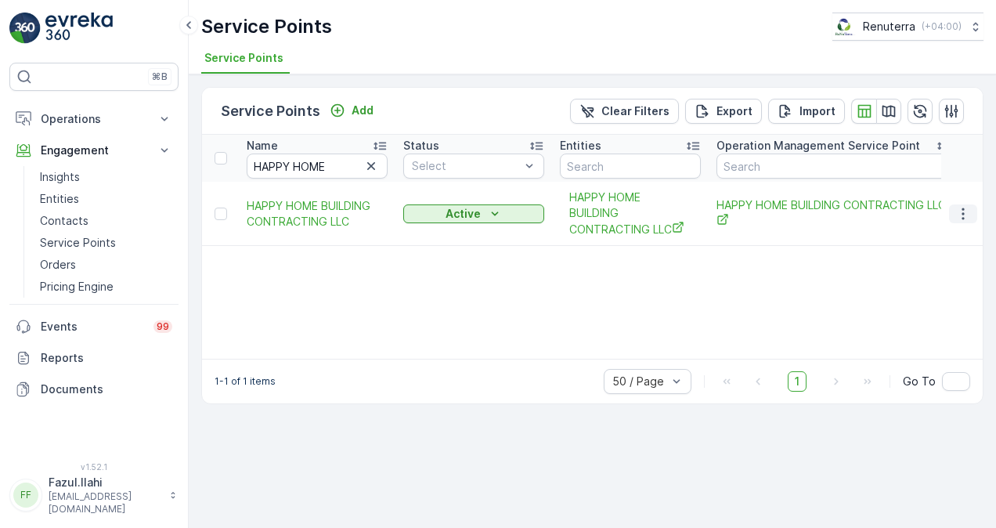
click at [969, 219] on icon "button" at bounding box center [964, 214] width 16 height 16
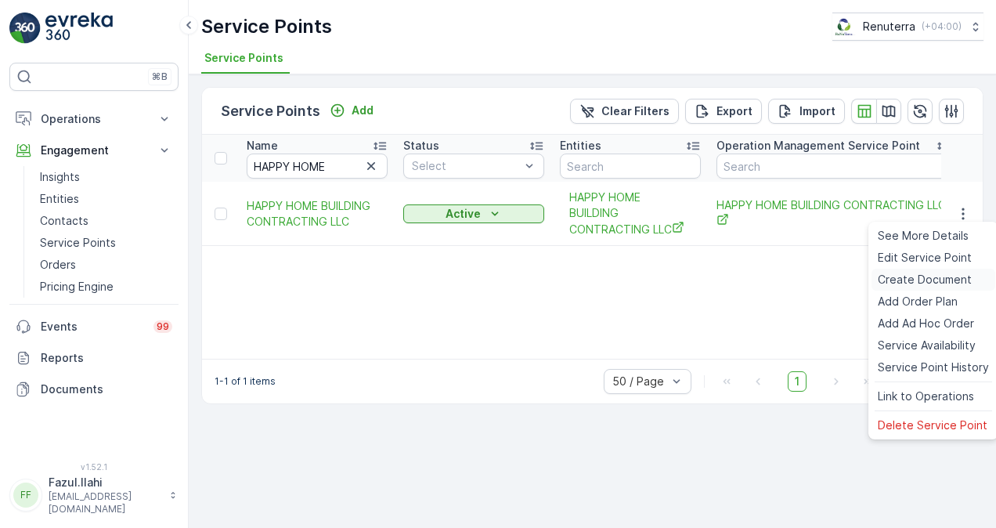
click at [955, 272] on span "Create Document" at bounding box center [925, 280] width 94 height 16
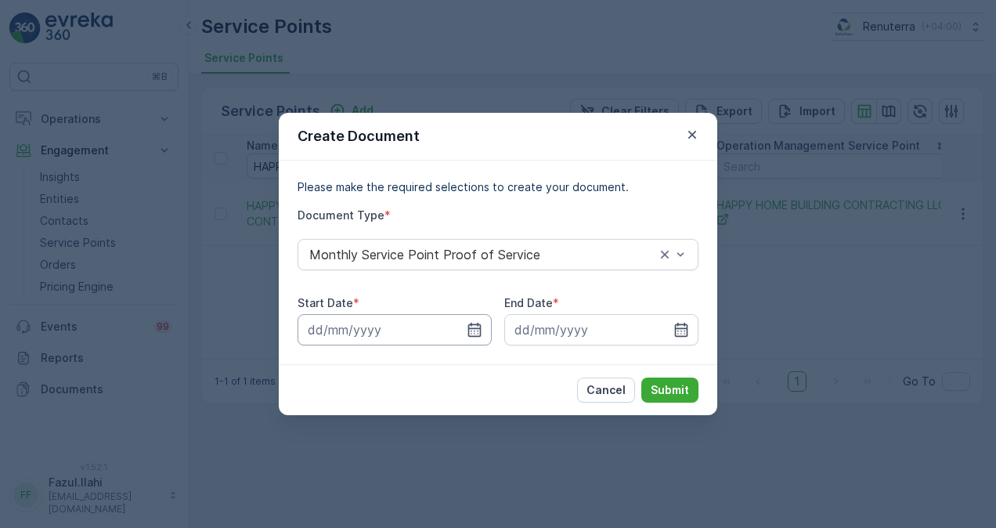
click at [486, 331] on input at bounding box center [395, 329] width 194 height 31
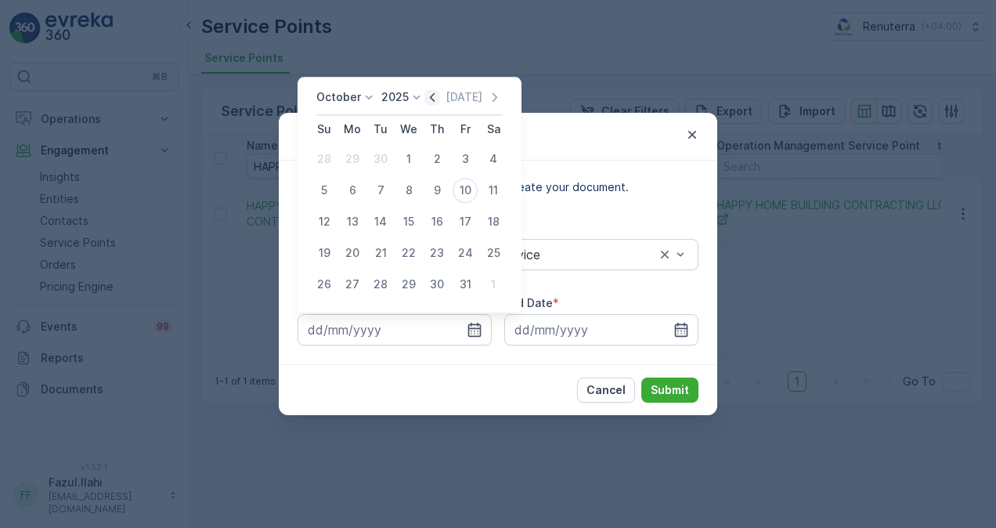
click at [432, 96] on icon "button" at bounding box center [433, 97] width 16 height 16
click at [358, 156] on div "1" at bounding box center [352, 158] width 25 height 25
type input "01.09.2025"
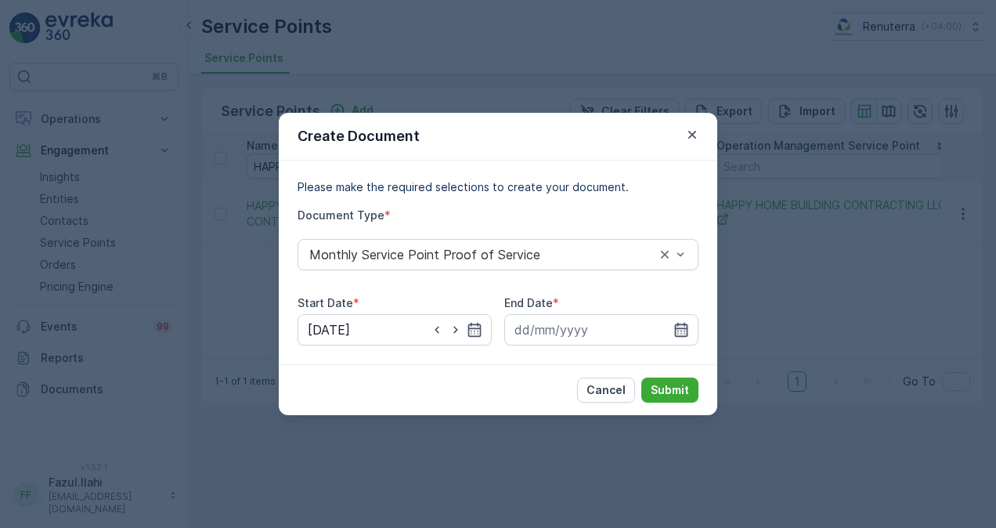
click at [682, 331] on icon "button" at bounding box center [681, 330] width 13 height 14
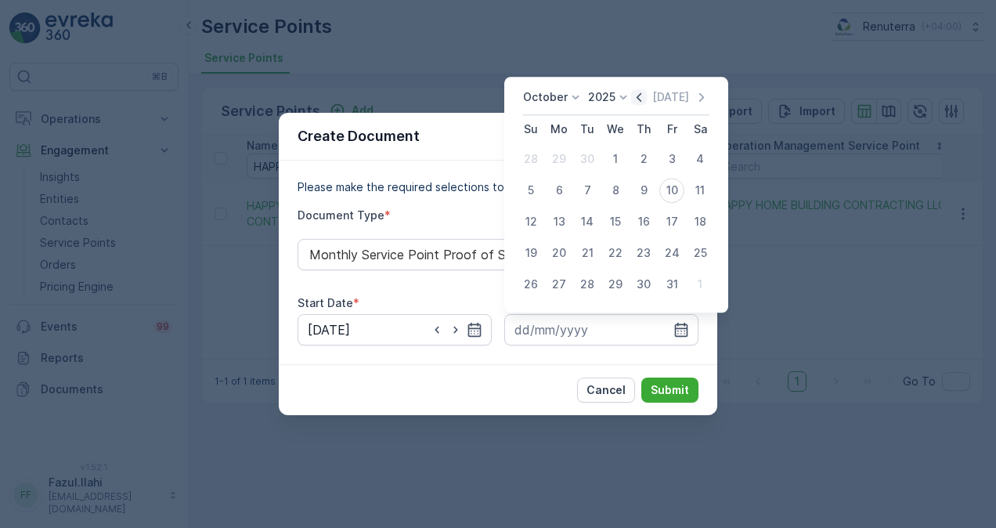
click at [647, 99] on icon "button" at bounding box center [639, 97] width 16 height 16
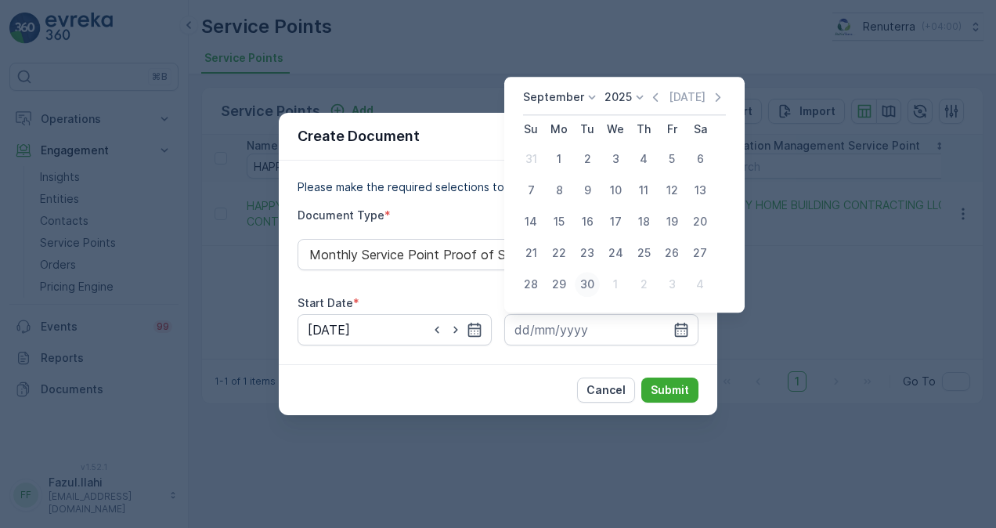
click at [591, 285] on div "30" at bounding box center [587, 284] width 25 height 25
type input "30.09.2025"
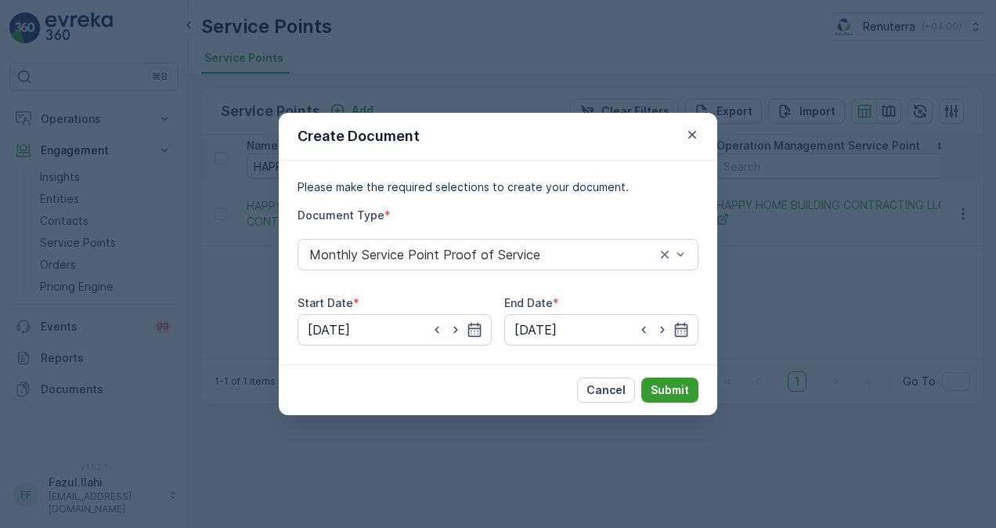
click at [692, 389] on button "Submit" at bounding box center [670, 390] width 57 height 25
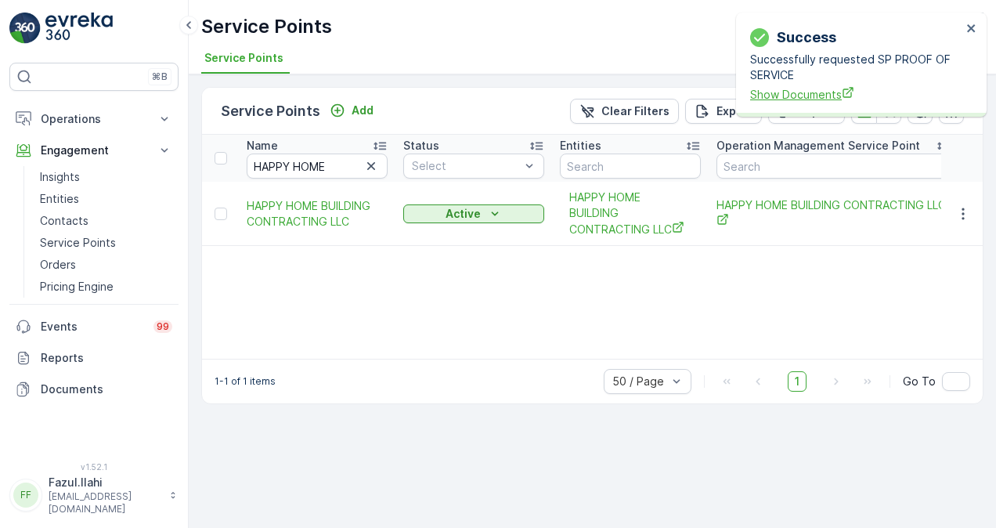
click at [808, 97] on span "Show Documents" at bounding box center [856, 94] width 212 height 16
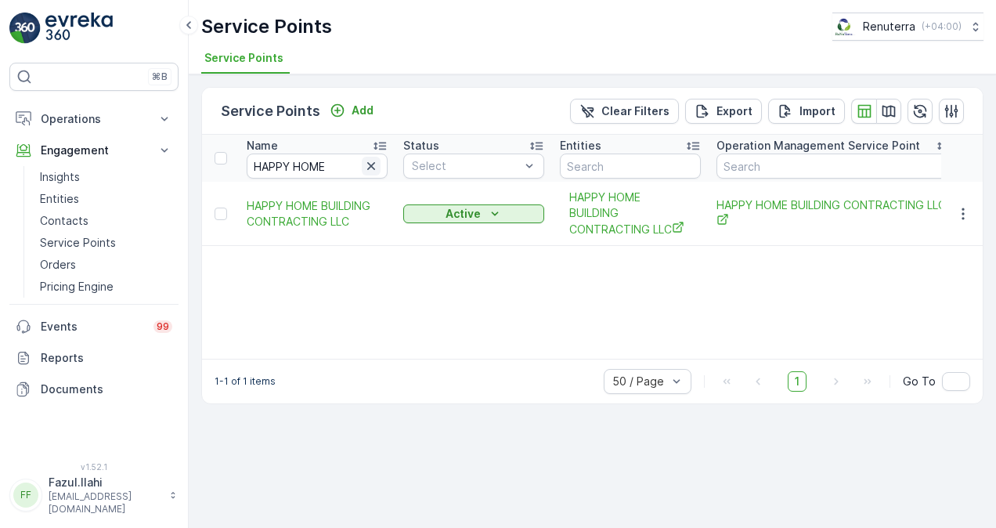
click at [366, 166] on icon "button" at bounding box center [371, 166] width 16 height 16
click at [351, 165] on input "text" at bounding box center [317, 166] width 141 height 25
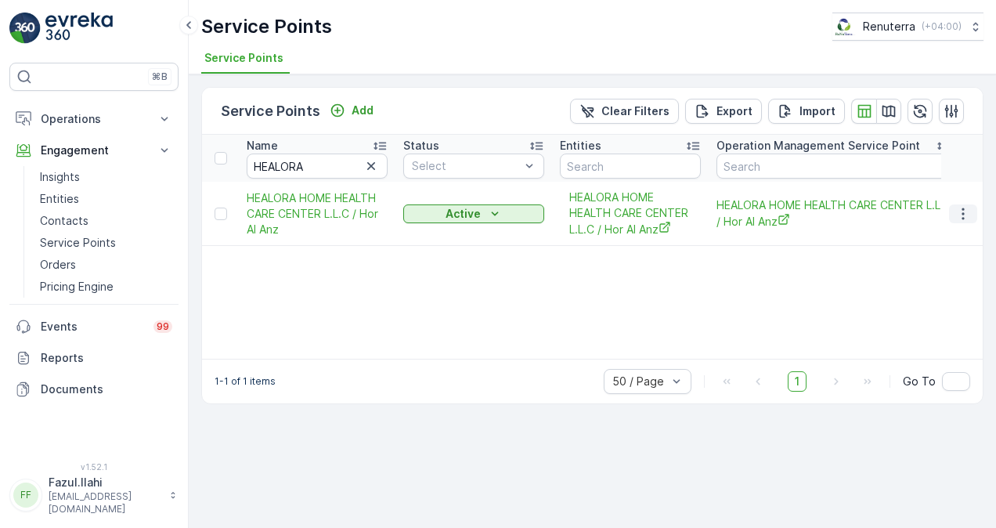
click at [961, 210] on icon "button" at bounding box center [964, 214] width 16 height 16
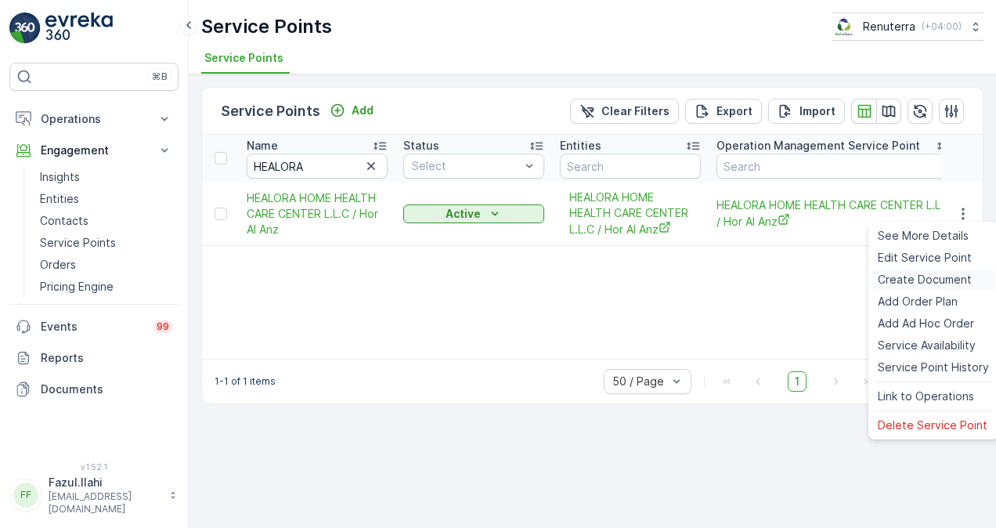
click at [946, 271] on div "Create Document" at bounding box center [934, 280] width 124 height 22
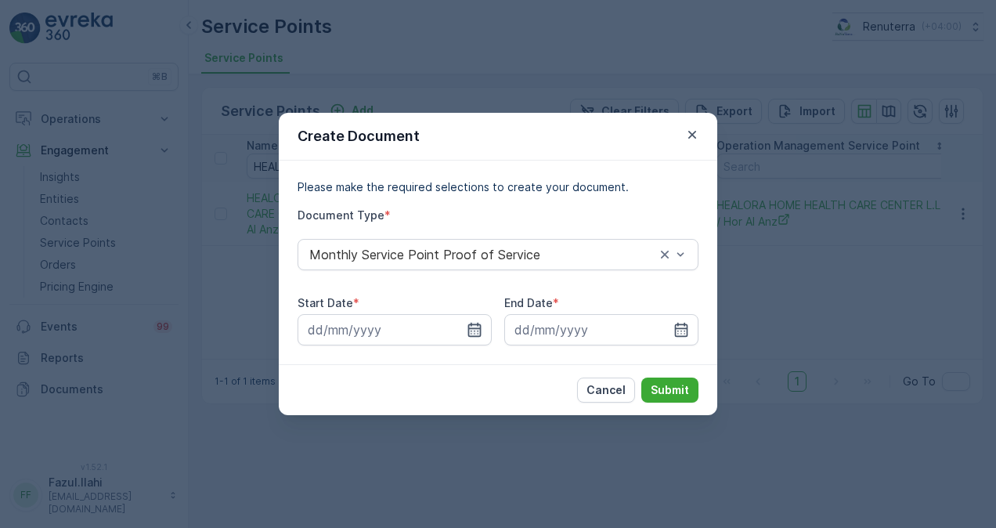
click at [472, 328] on icon "button" at bounding box center [474, 330] width 13 height 14
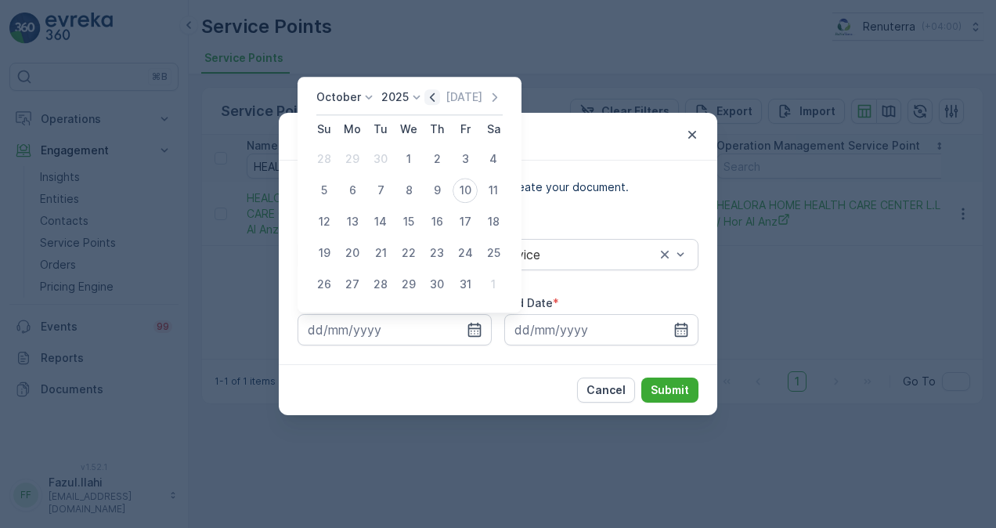
click at [437, 92] on icon "button" at bounding box center [433, 97] width 16 height 16
click at [354, 161] on div "1" at bounding box center [352, 158] width 25 height 25
type input "01.09.2025"
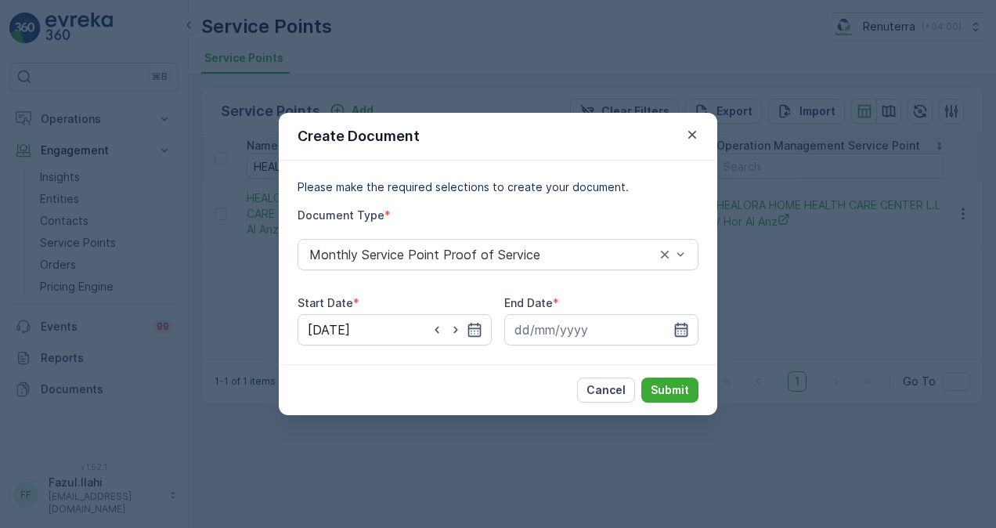
click at [685, 331] on icon "button" at bounding box center [682, 330] width 16 height 16
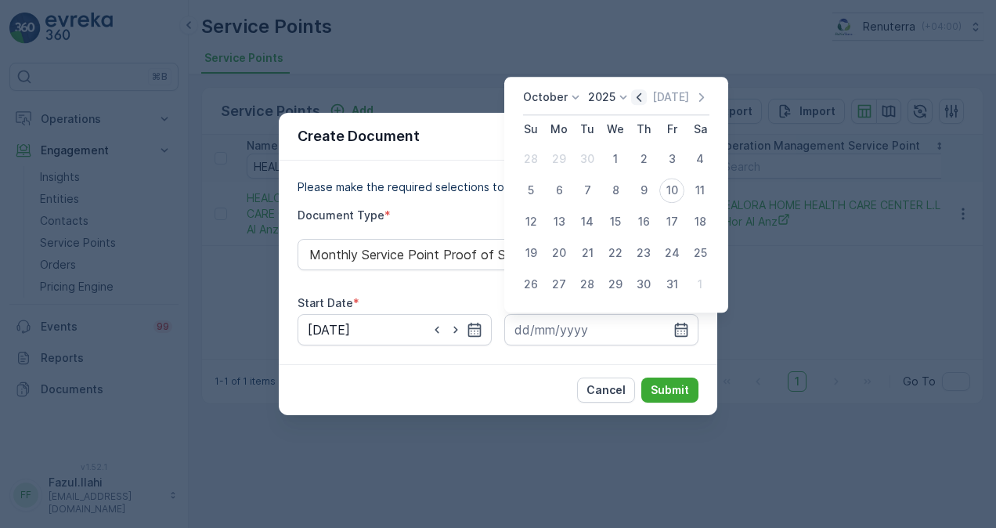
click at [642, 105] on icon "button" at bounding box center [639, 97] width 16 height 16
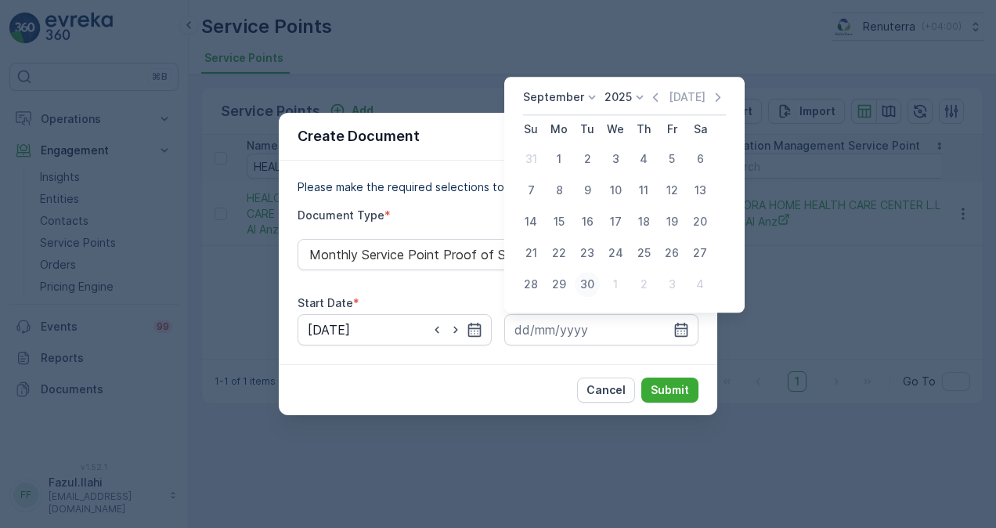
click at [591, 282] on div "30" at bounding box center [587, 284] width 25 height 25
type input "30.09.2025"
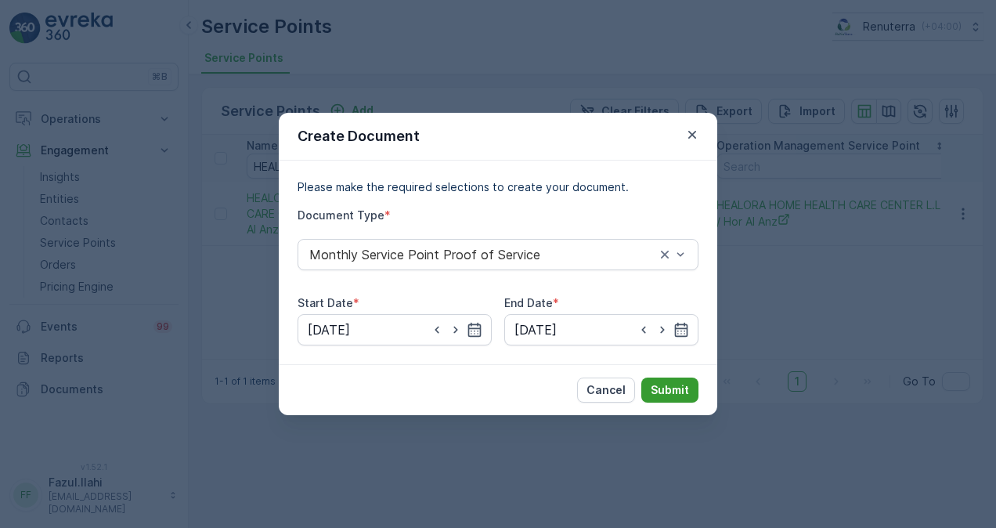
click at [655, 396] on p "Submit" at bounding box center [670, 390] width 38 height 16
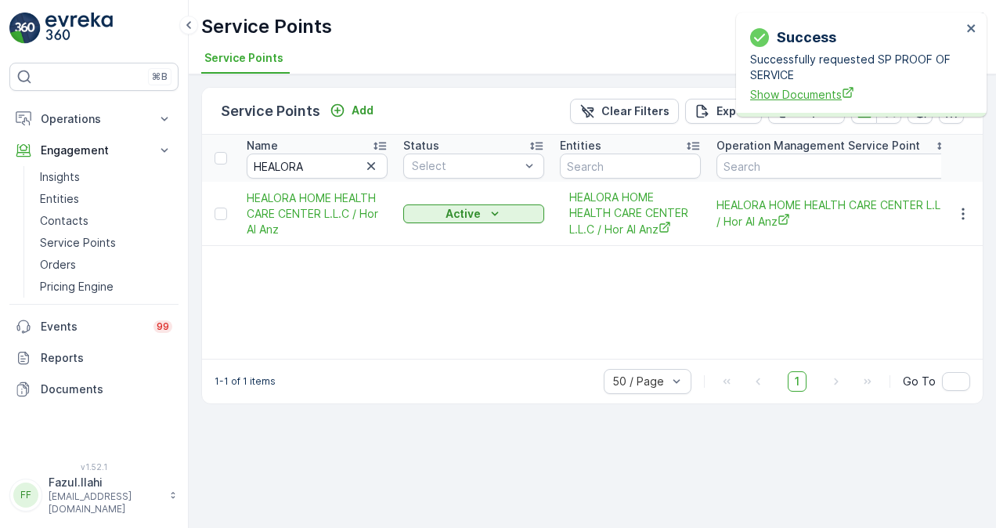
click at [813, 97] on span "Show Documents" at bounding box center [856, 94] width 212 height 16
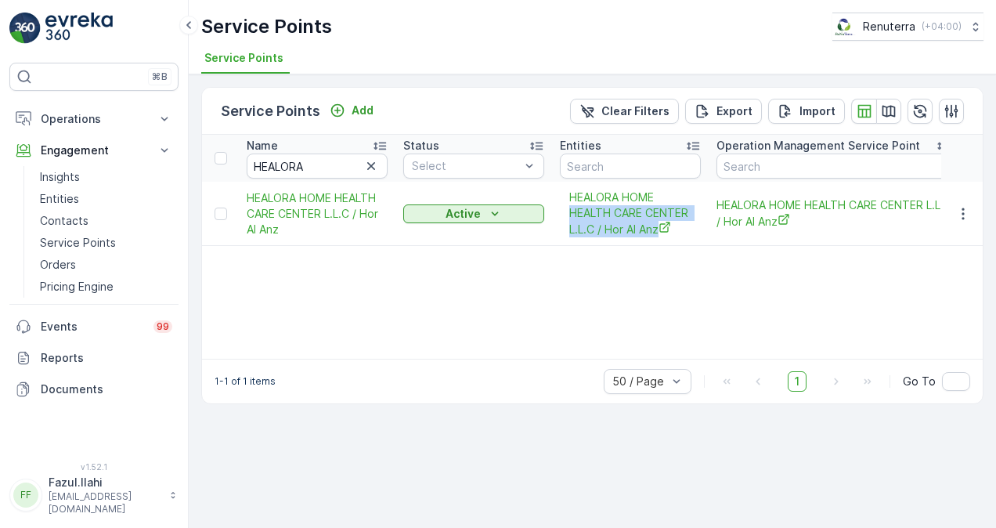
drag, startPoint x: 714, startPoint y: 197, endPoint x: 703, endPoint y: 196, distance: 10.2
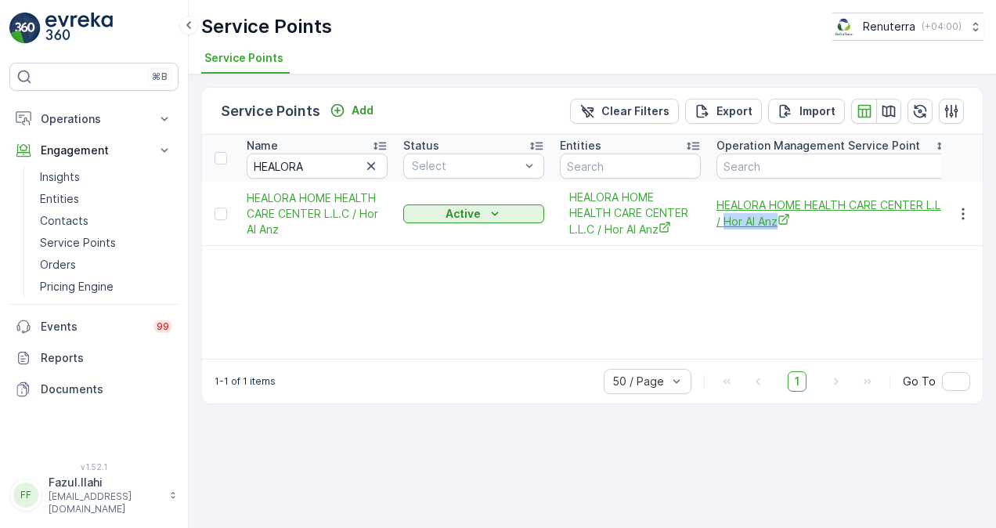
drag, startPoint x: 827, startPoint y: 233, endPoint x: 754, endPoint y: 227, distance: 73.1
click at [754, 227] on td "HEALORA HOME HEALTH CARE CENTER L.L.C / Hor Al Anz" at bounding box center [834, 214] width 251 height 64
copy span "Hor Al Anz"
click at [370, 163] on icon "button" at bounding box center [371, 166] width 8 height 8
paste input "HIGHWAY"
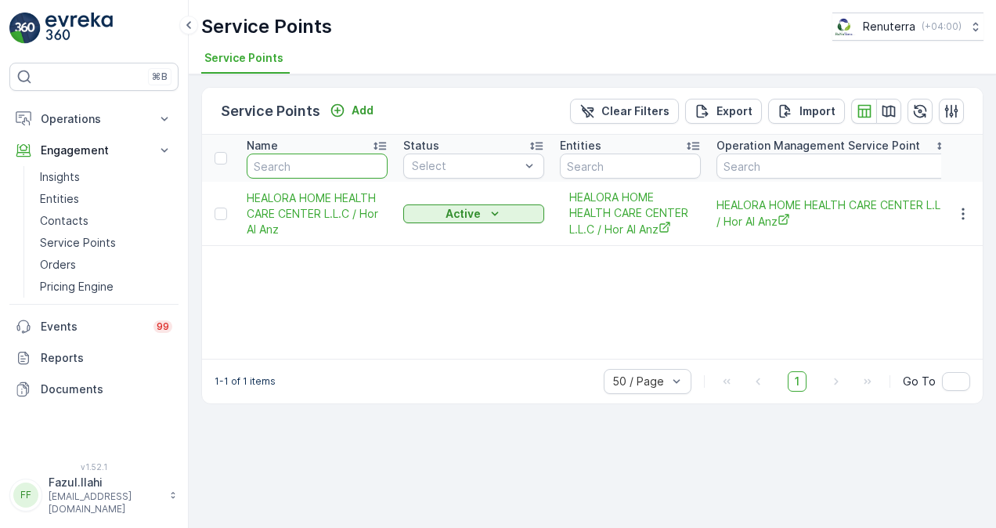
type input "HIGHWAY"
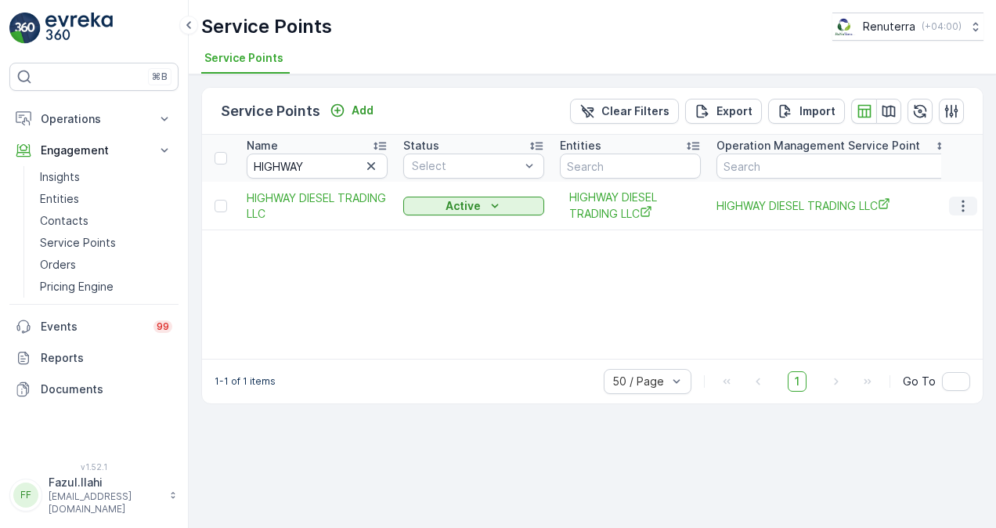
click at [963, 202] on icon "button" at bounding box center [964, 206] width 16 height 16
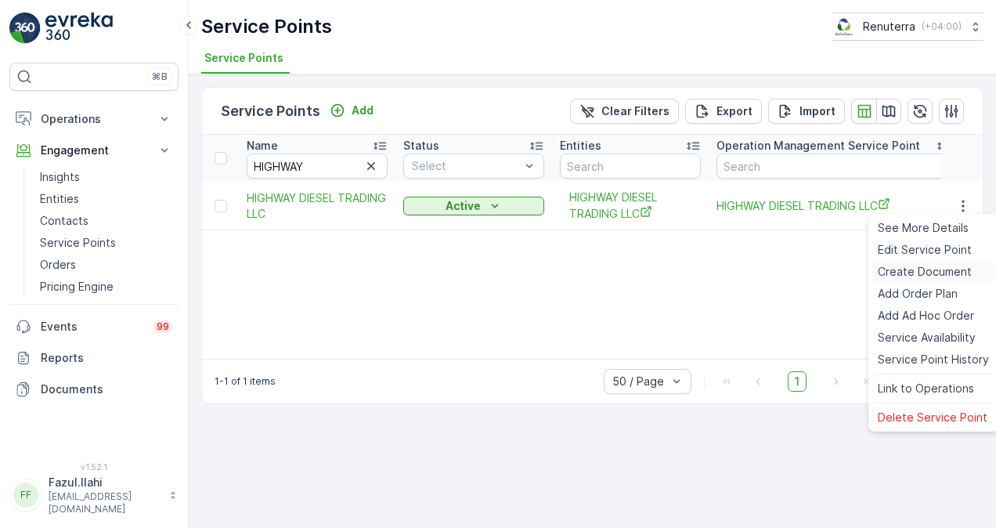
click at [952, 271] on span "Create Document" at bounding box center [925, 272] width 94 height 16
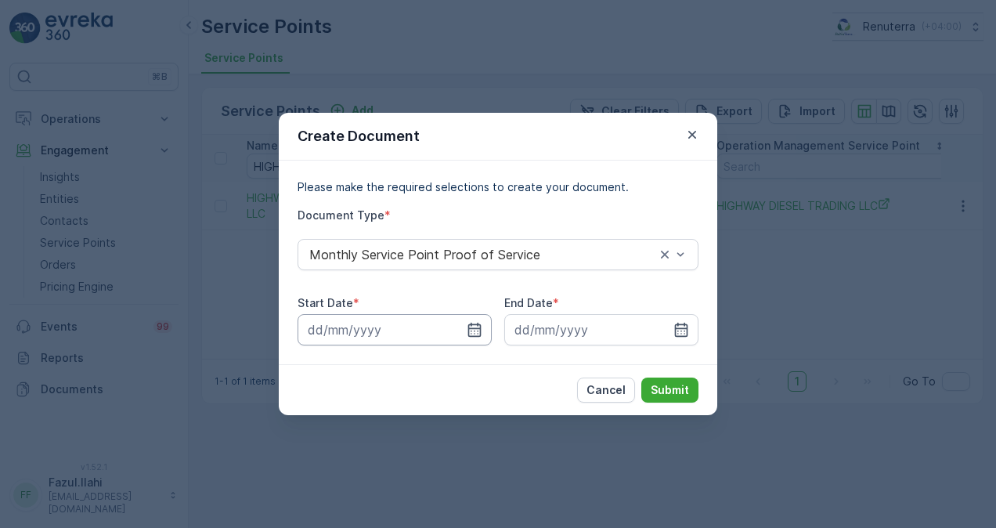
click at [465, 331] on input at bounding box center [395, 329] width 194 height 31
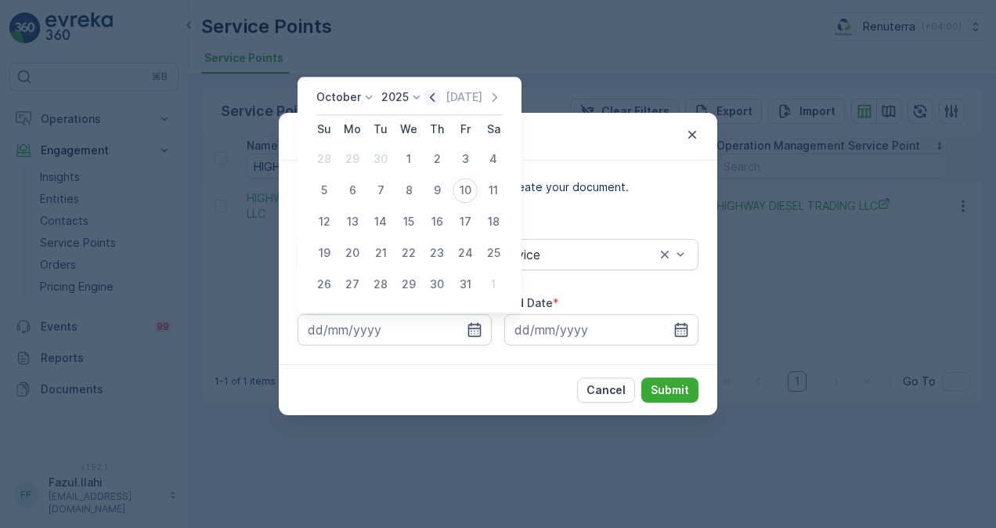
click at [432, 104] on icon "button" at bounding box center [433, 97] width 16 height 16
click at [350, 166] on div "1" at bounding box center [352, 158] width 25 height 25
type input "01.09.2025"
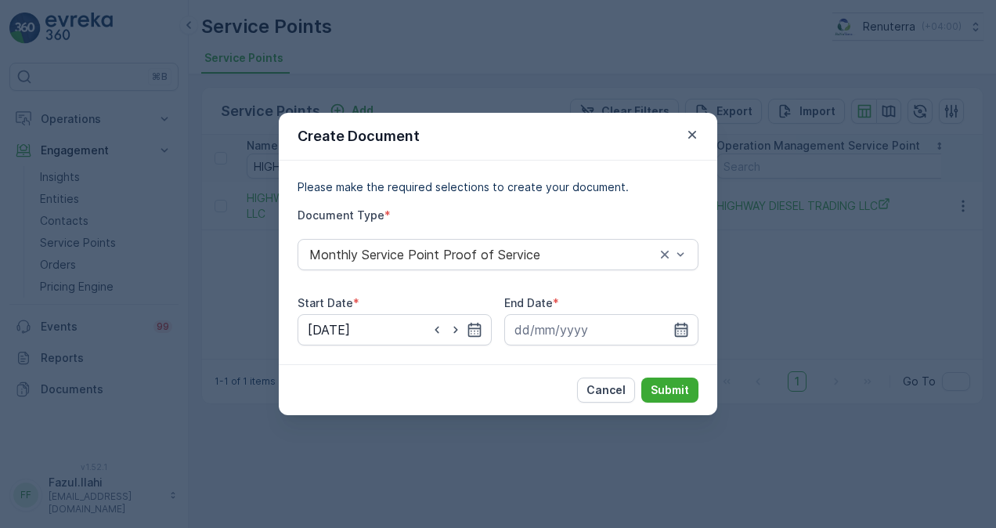
click at [677, 327] on icon "button" at bounding box center [681, 330] width 13 height 14
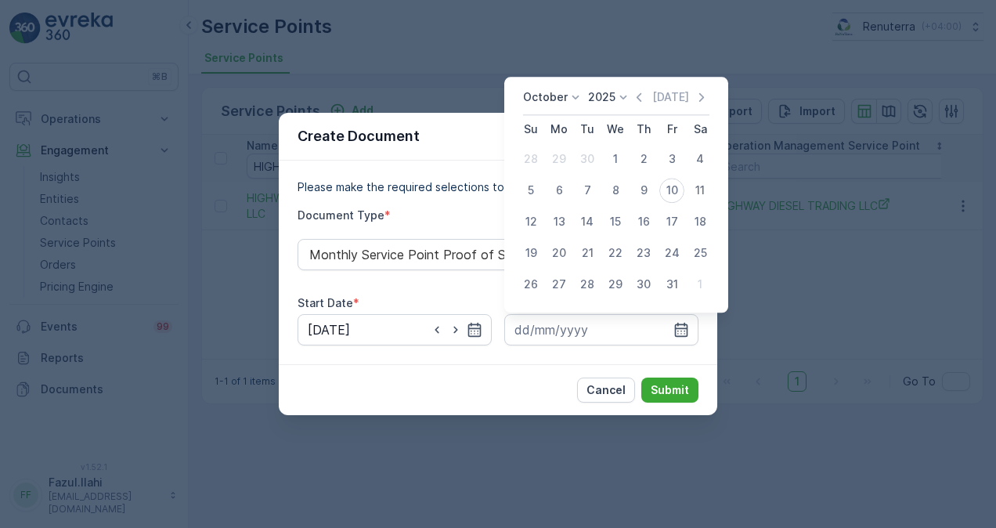
click at [640, 88] on div "October 2025 Today Su Mo Tu We Th Fr Sa 28 29 30 1 2 3 4 5 6 7 8 9 10 11 12 13 …" at bounding box center [617, 195] width 224 height 236
click at [640, 99] on icon "button" at bounding box center [639, 97] width 16 height 16
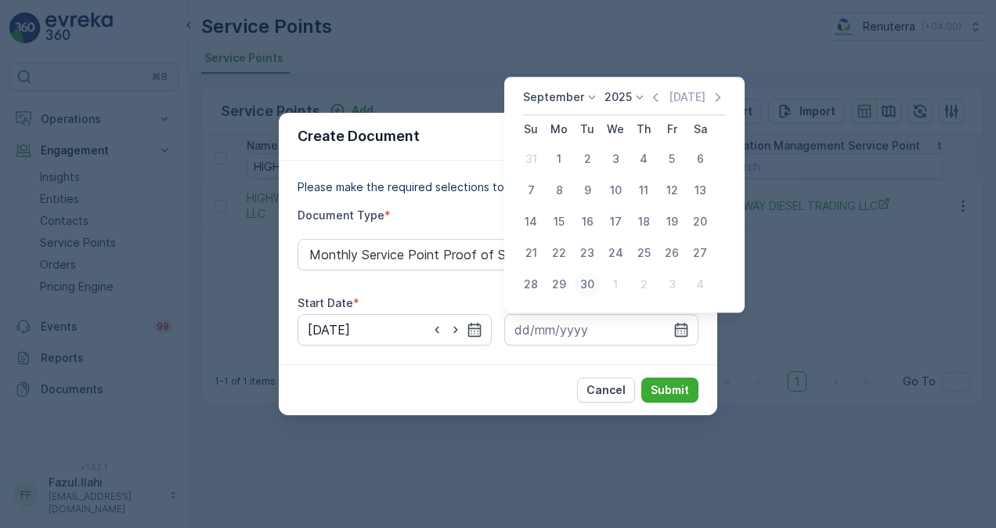
click at [586, 287] on div "30" at bounding box center [587, 284] width 25 height 25
type input "30.09.2025"
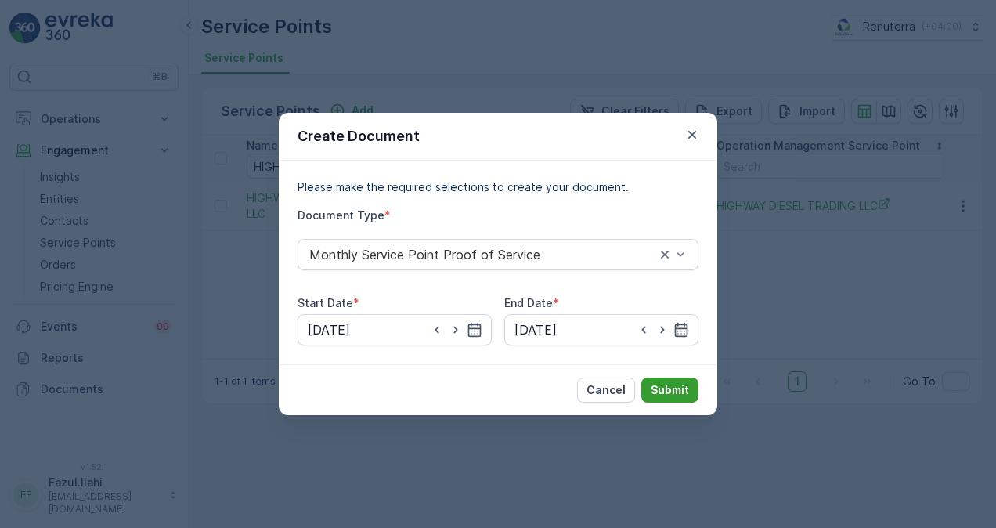
click at [663, 378] on button "Submit" at bounding box center [670, 390] width 57 height 25
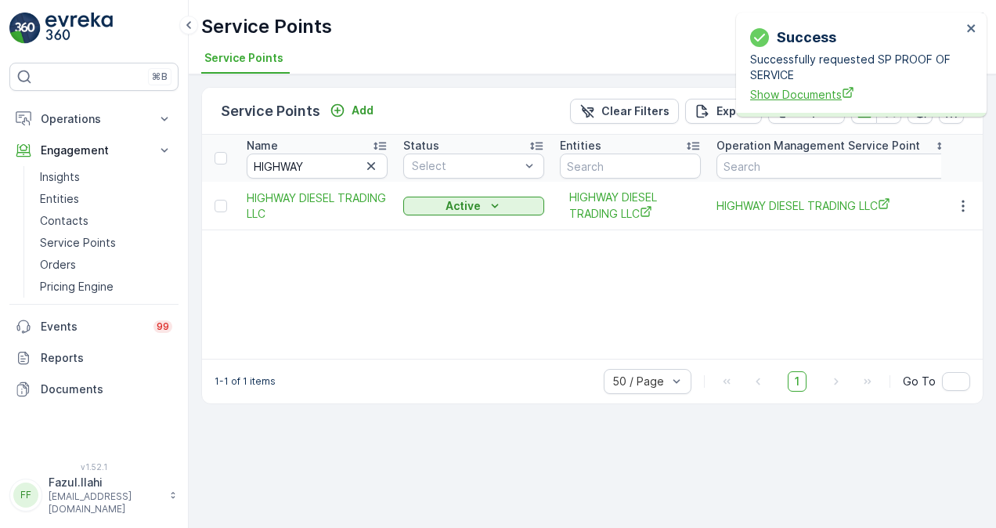
click at [809, 90] on span "Show Documents" at bounding box center [856, 94] width 212 height 16
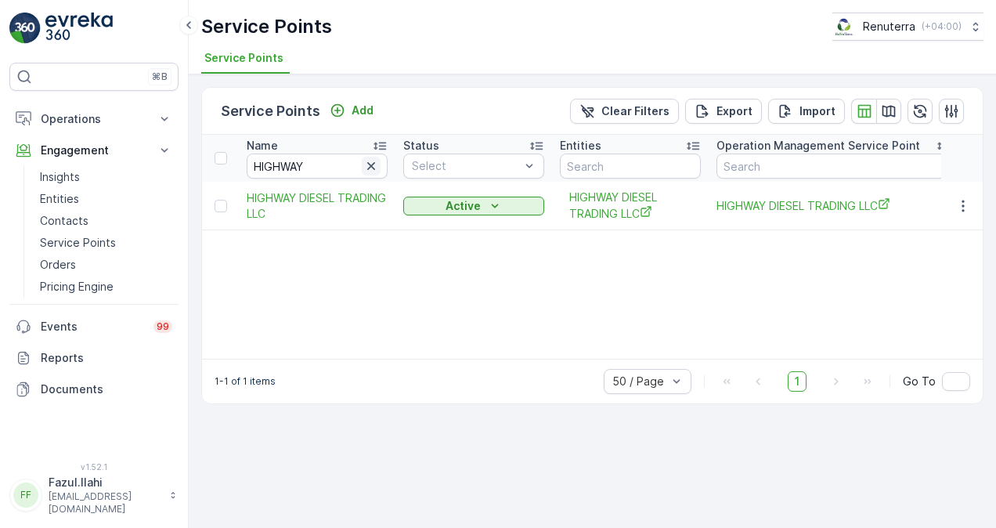
click at [370, 164] on icon "button" at bounding box center [371, 166] width 8 height 8
paste input "HYDERABADI"
type input "HYDERABADI"
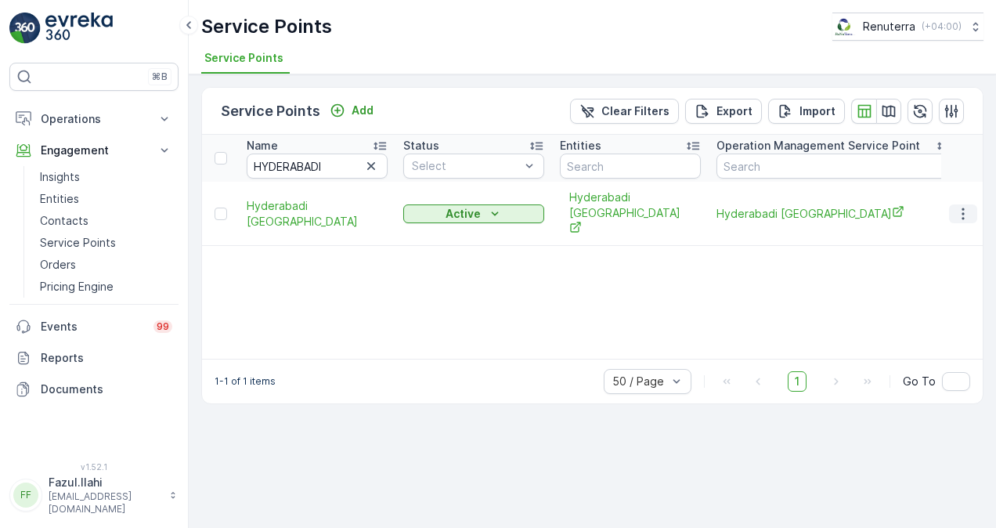
click at [966, 206] on icon "button" at bounding box center [964, 214] width 16 height 16
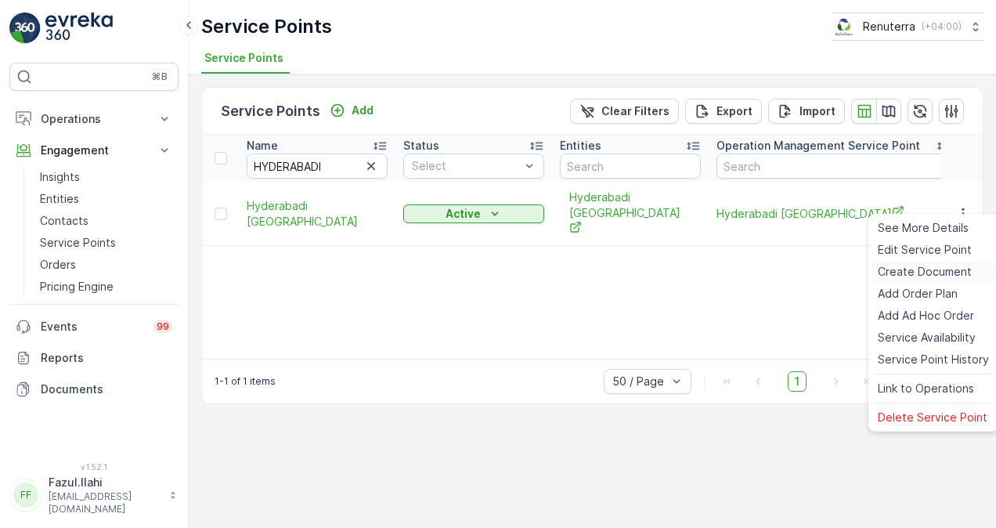
click at [949, 275] on span "Create Document" at bounding box center [925, 272] width 94 height 16
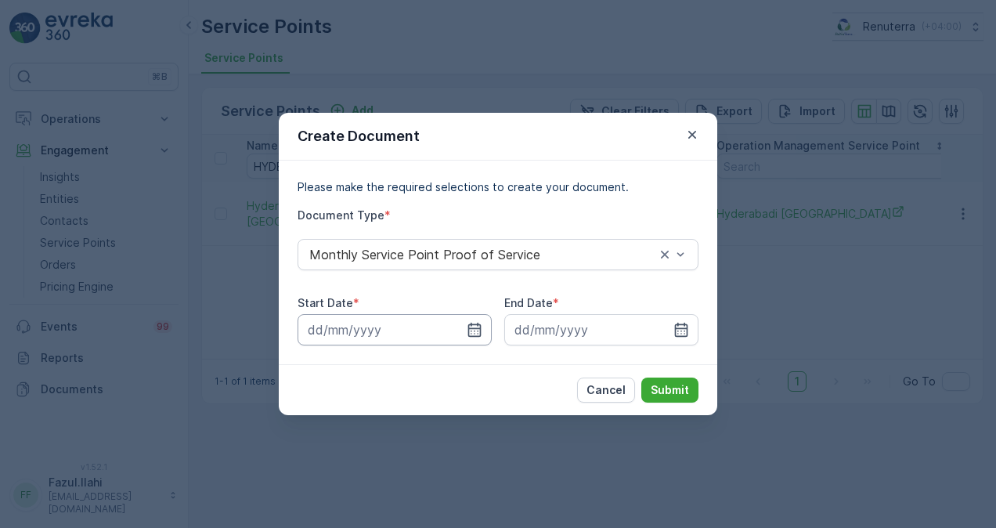
click at [468, 339] on input at bounding box center [395, 329] width 194 height 31
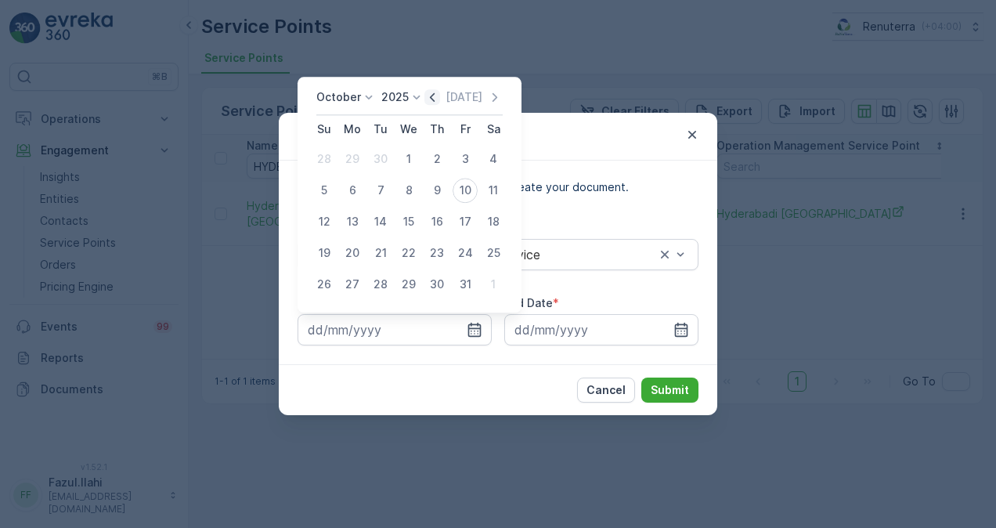
click at [432, 94] on icon "button" at bounding box center [433, 97] width 16 height 16
click at [351, 159] on div "1" at bounding box center [352, 158] width 25 height 25
type input "01.09.2025"
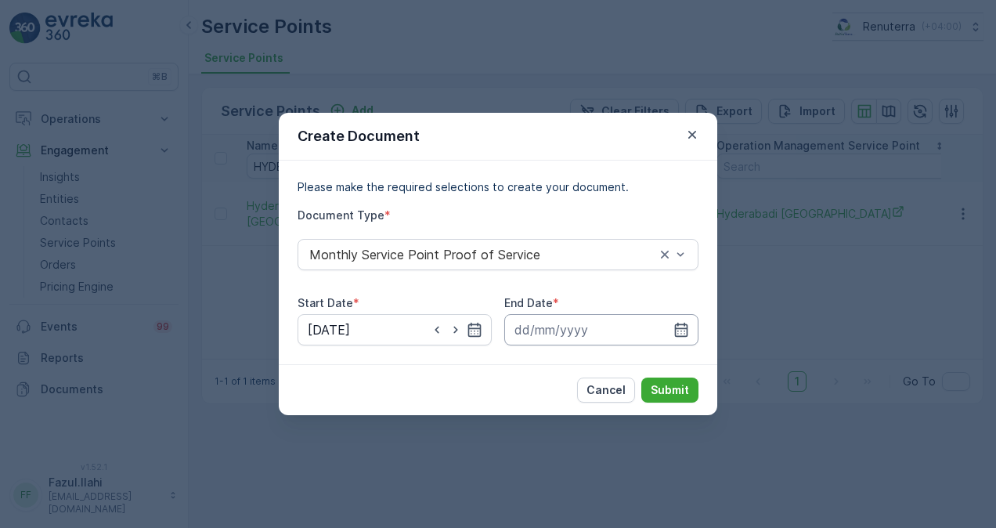
click at [673, 331] on input at bounding box center [602, 329] width 194 height 31
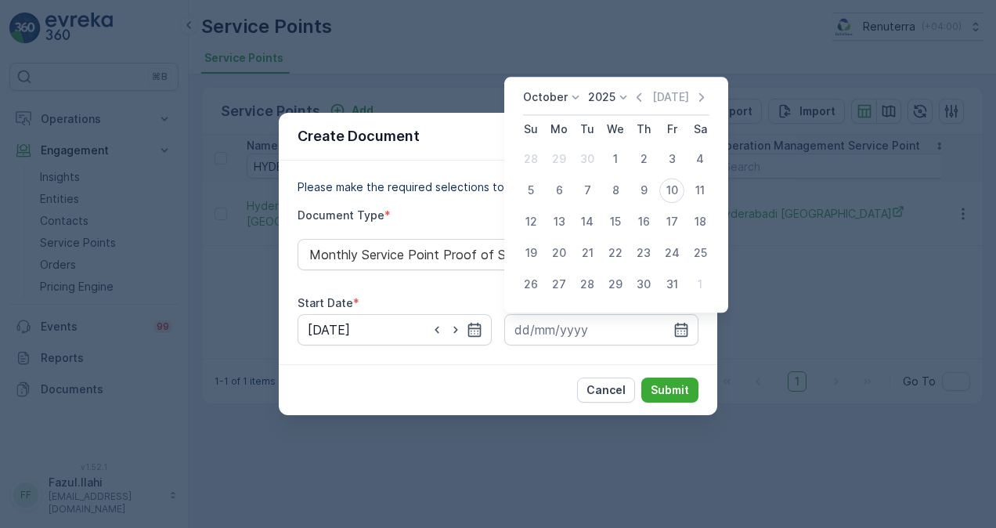
click at [644, 88] on div "October 2025 Today Su Mo Tu We Th Fr Sa 28 29 30 1 2 3 4 5 6 7 8 9 10 11 12 13 …" at bounding box center [617, 195] width 224 height 236
drag, startPoint x: 648, startPoint y: 100, endPoint x: 645, endPoint y: 125, distance: 25.3
click at [647, 100] on icon "button" at bounding box center [639, 97] width 16 height 16
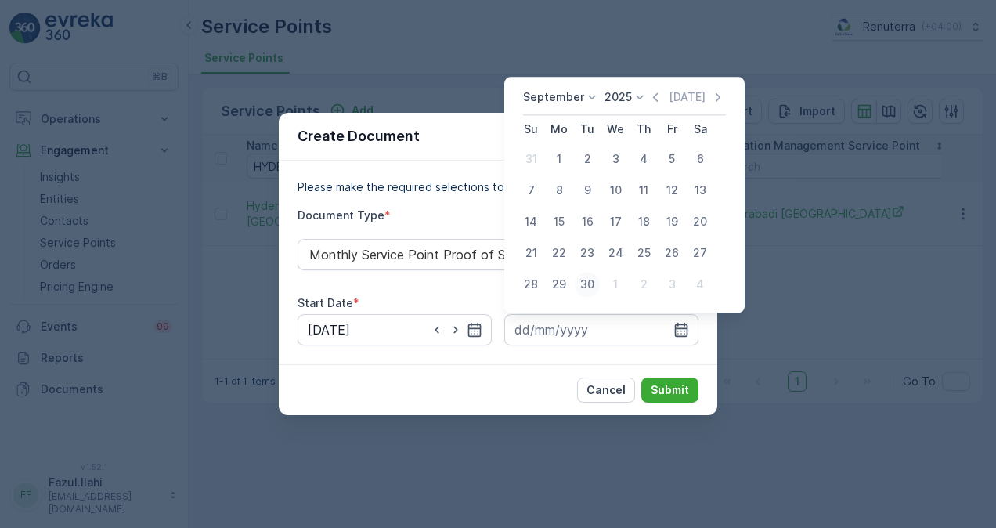
click at [591, 279] on div "30" at bounding box center [587, 284] width 25 height 25
type input "30.09.2025"
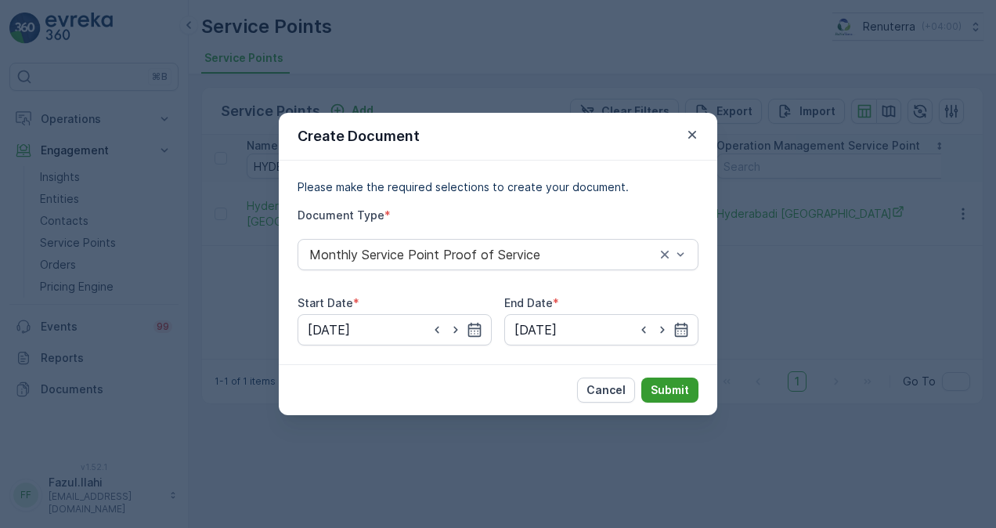
click at [674, 392] on p "Submit" at bounding box center [670, 390] width 38 height 16
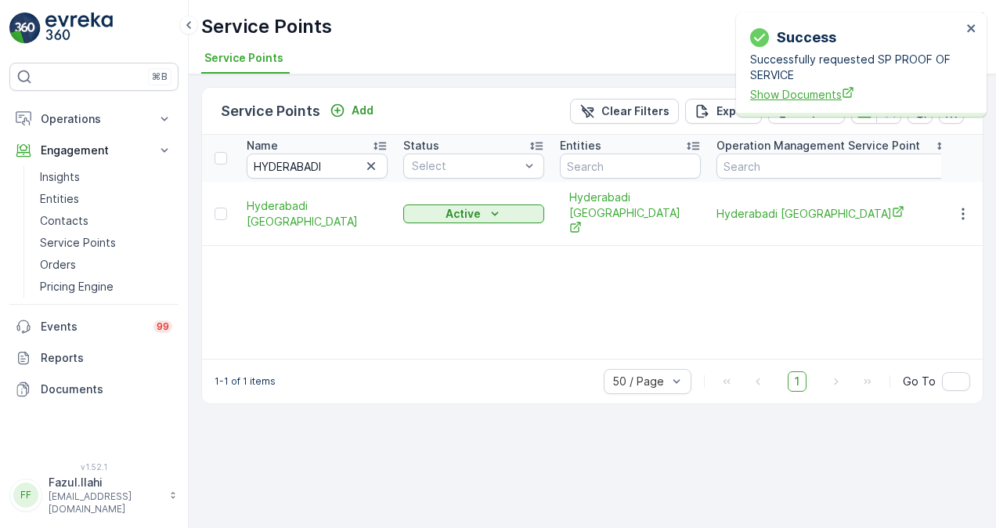
click at [760, 97] on span "Show Documents" at bounding box center [856, 94] width 212 height 16
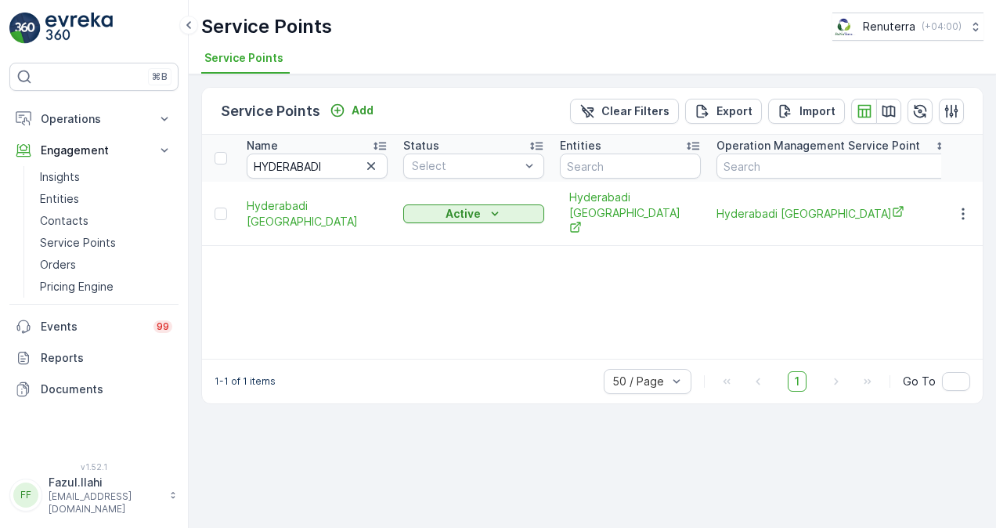
click at [368, 169] on icon "button" at bounding box center [371, 166] width 16 height 16
click at [350, 165] on input "text" at bounding box center [317, 166] width 141 height 25
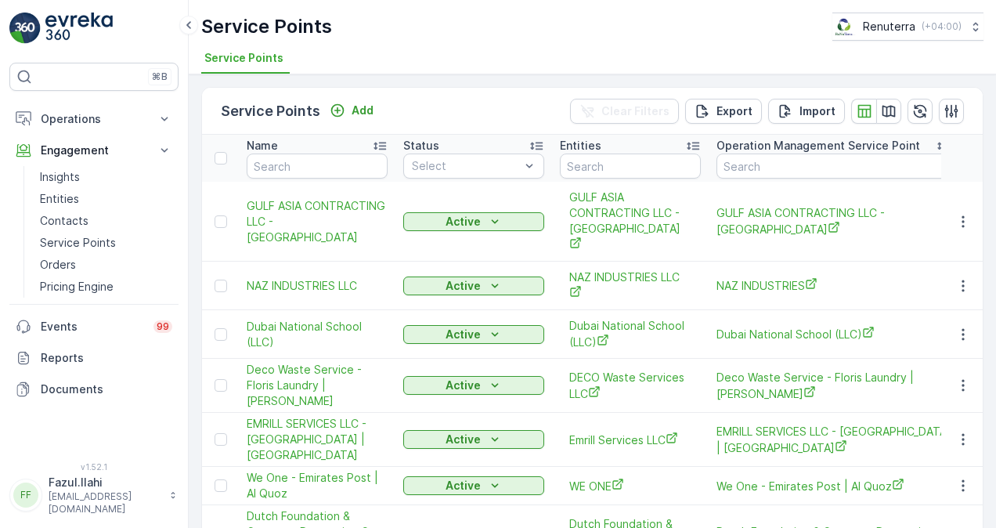
click at [310, 163] on input "text" at bounding box center [317, 166] width 141 height 25
paste input "DELIGHT"
type input "DELIGHTDELIGHTDELIGHT"
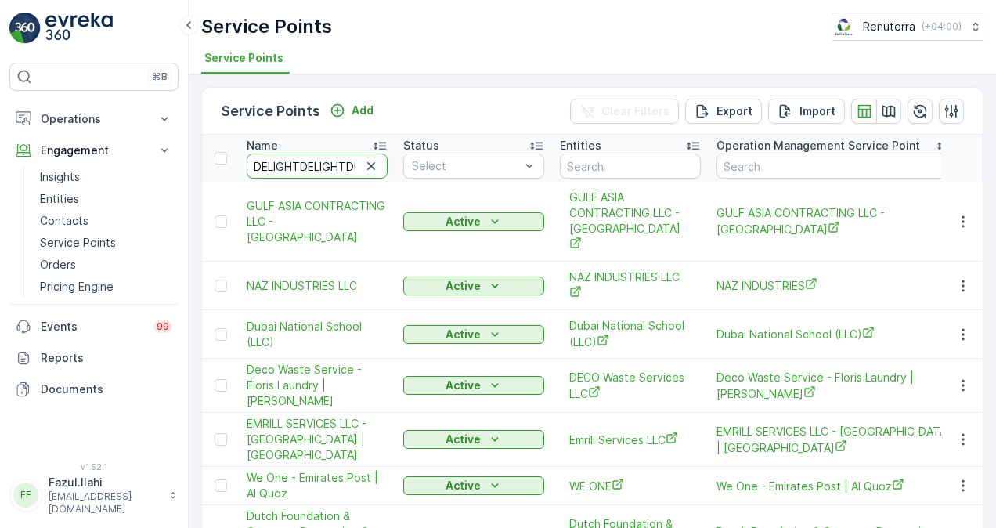
scroll to position [0, 20]
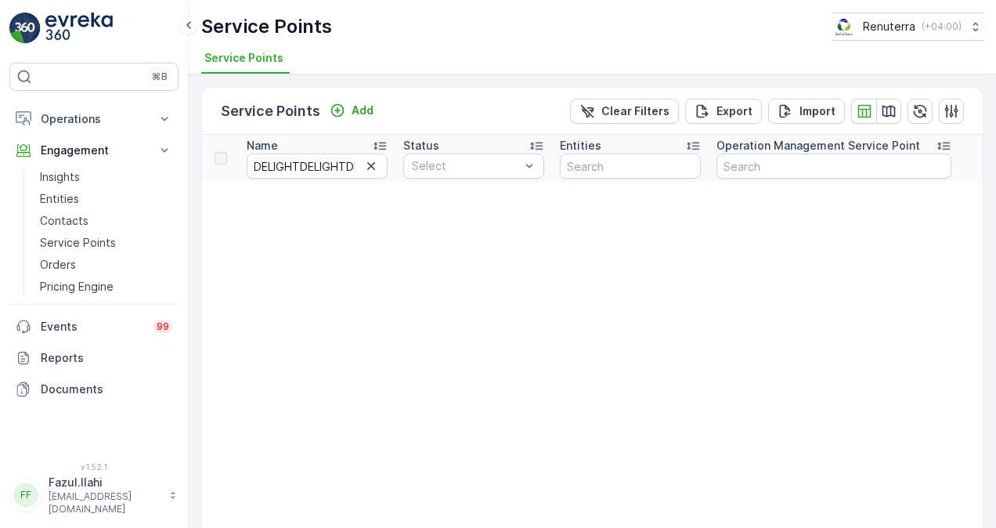
click at [371, 162] on icon "button" at bounding box center [371, 166] width 16 height 16
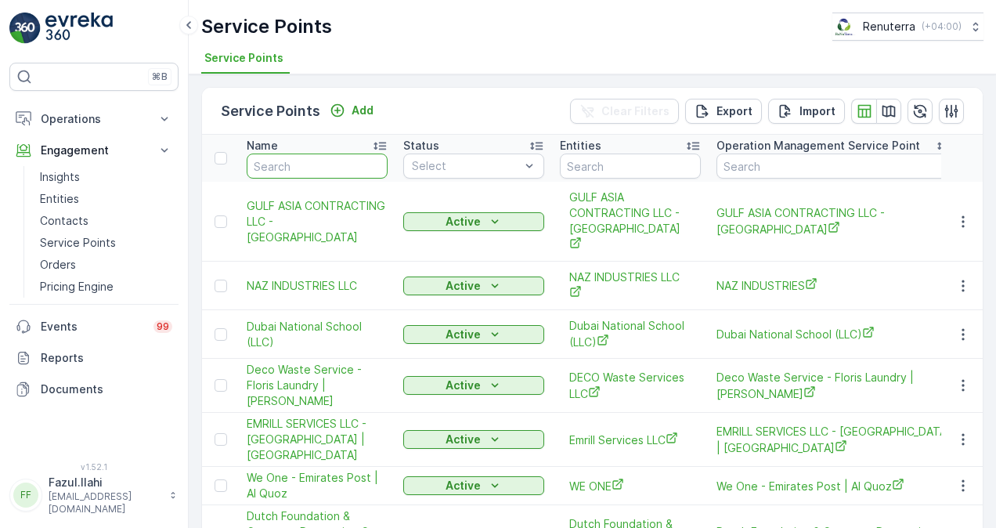
type input "DELIGHT"
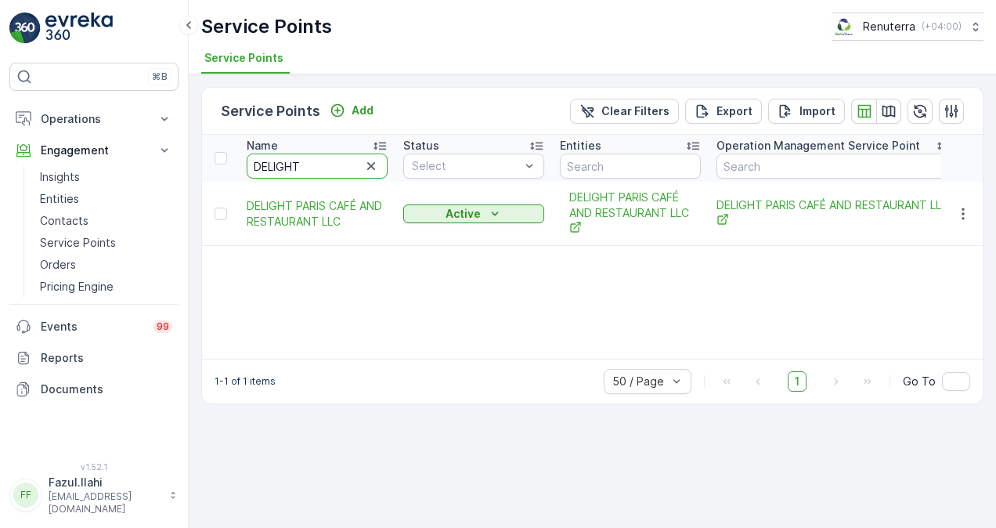
click at [344, 168] on input "DELIGHT" at bounding box center [317, 166] width 141 height 25
paste input "TA AL WADI"
type input "DELTA AL WADI"
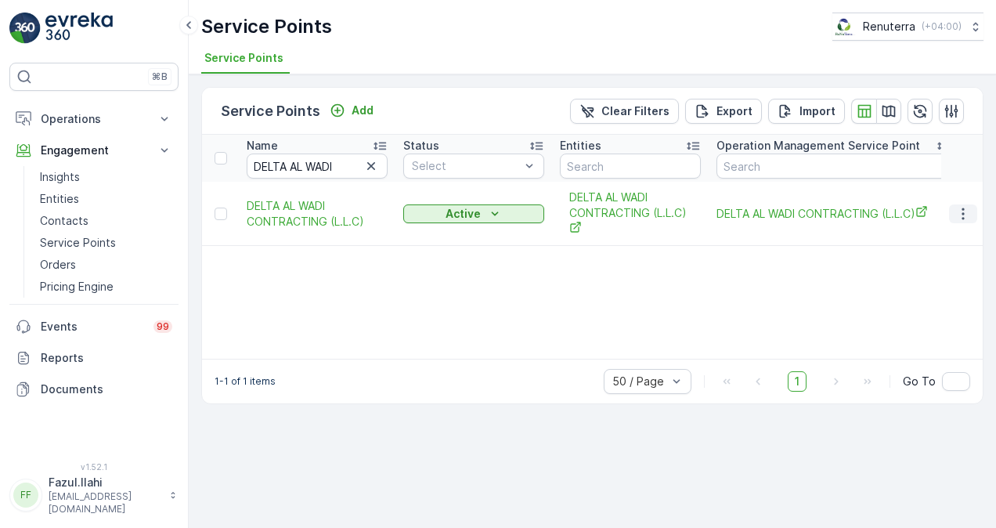
click at [951, 213] on button "button" at bounding box center [963, 213] width 28 height 19
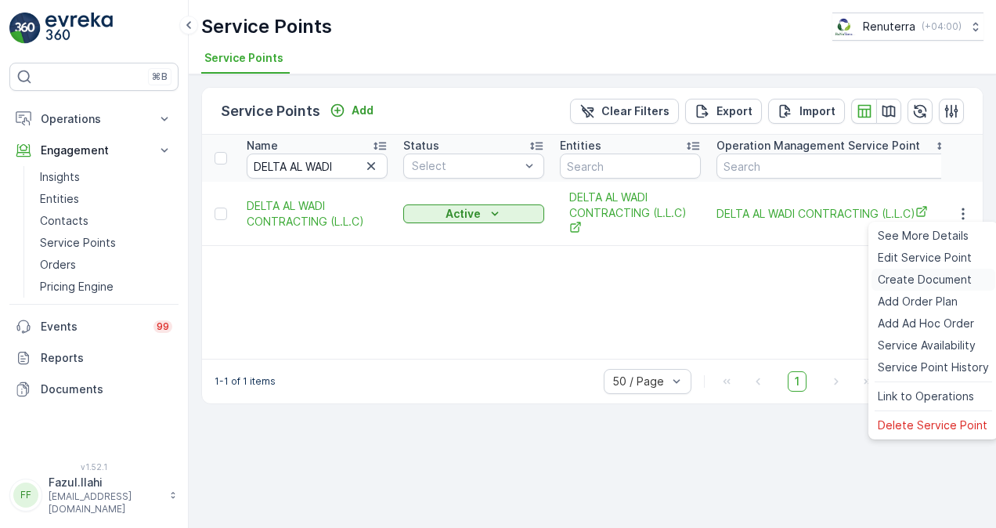
click at [928, 280] on span "Create Document" at bounding box center [925, 280] width 94 height 16
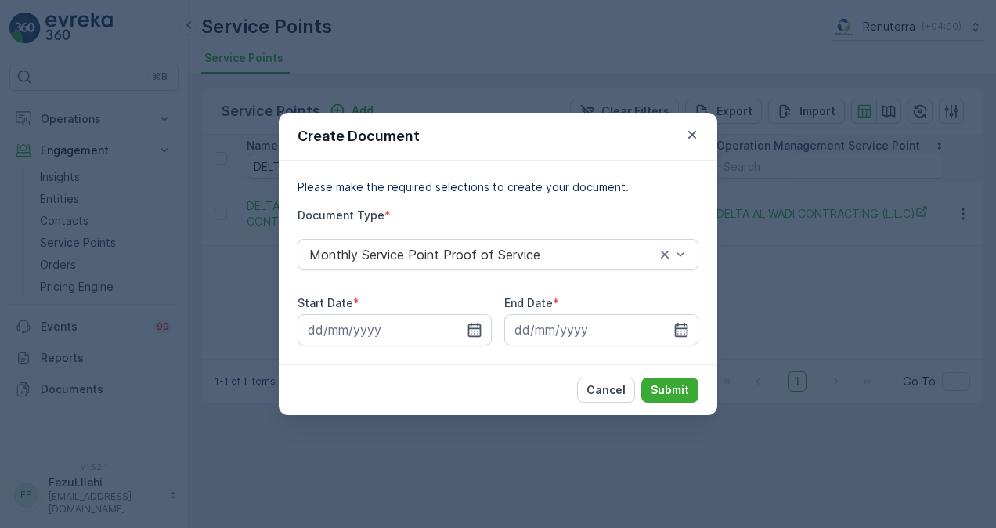
click at [472, 325] on icon "button" at bounding box center [475, 330] width 16 height 16
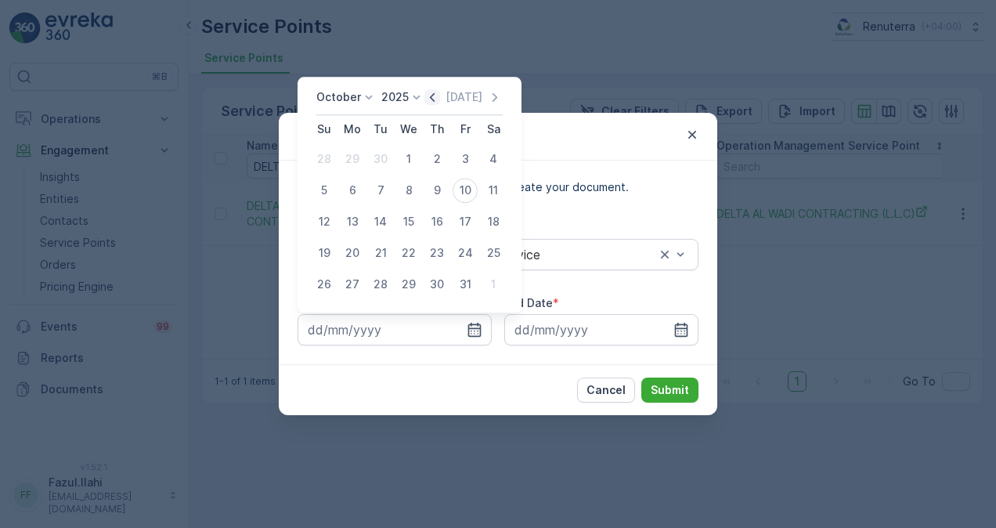
click at [438, 96] on icon "button" at bounding box center [433, 97] width 16 height 16
click at [357, 155] on div "1" at bounding box center [352, 158] width 25 height 25
type input "01.09.2025"
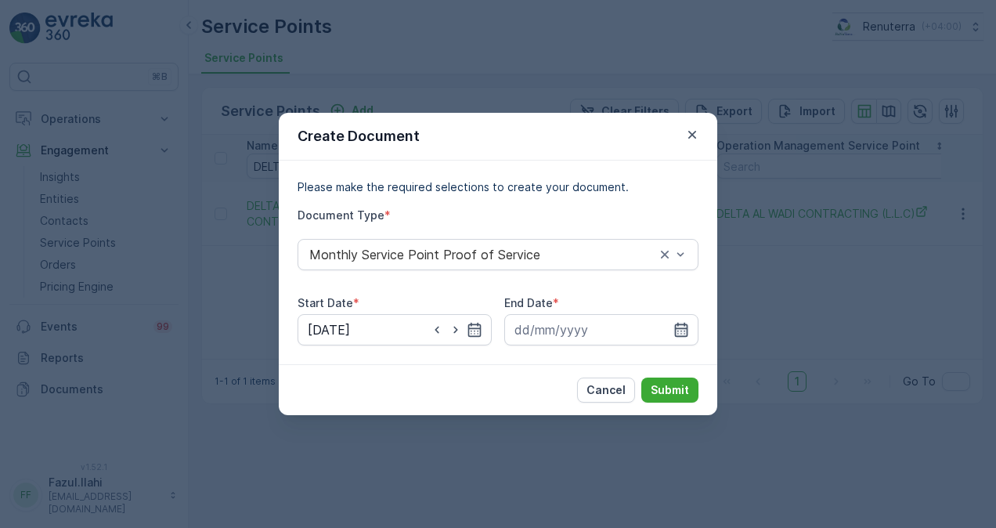
click at [678, 331] on icon "button" at bounding box center [681, 330] width 13 height 14
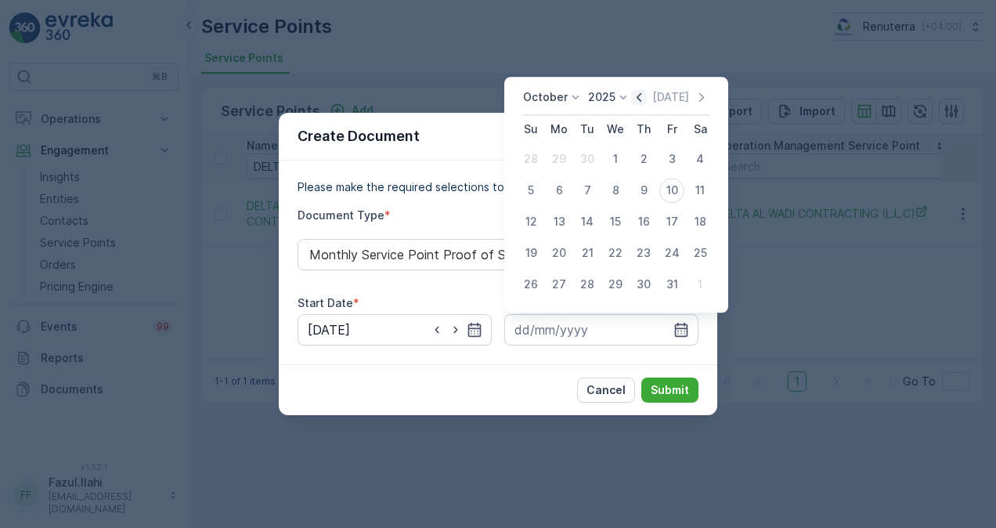
click at [646, 98] on icon "button" at bounding box center [639, 97] width 16 height 16
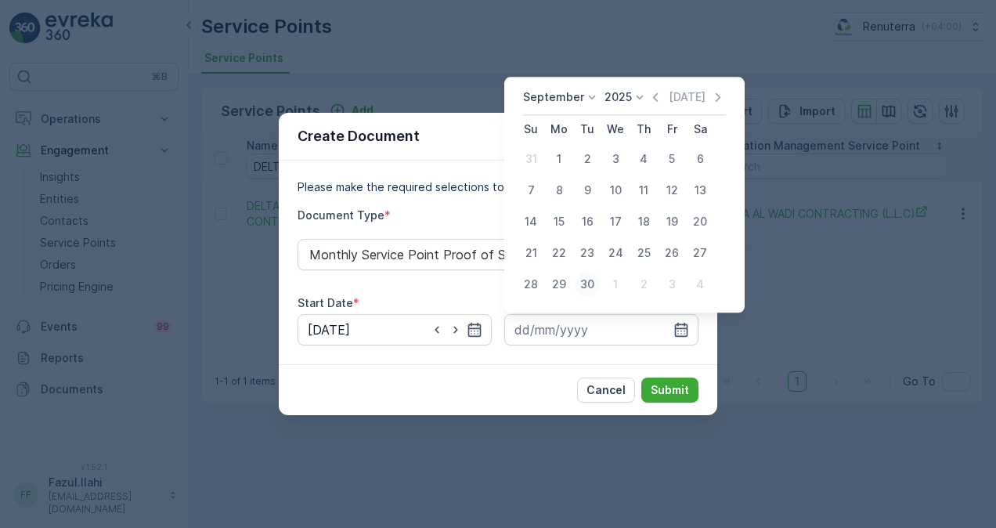
click at [591, 288] on div "30" at bounding box center [587, 284] width 25 height 25
type input "30.09.2025"
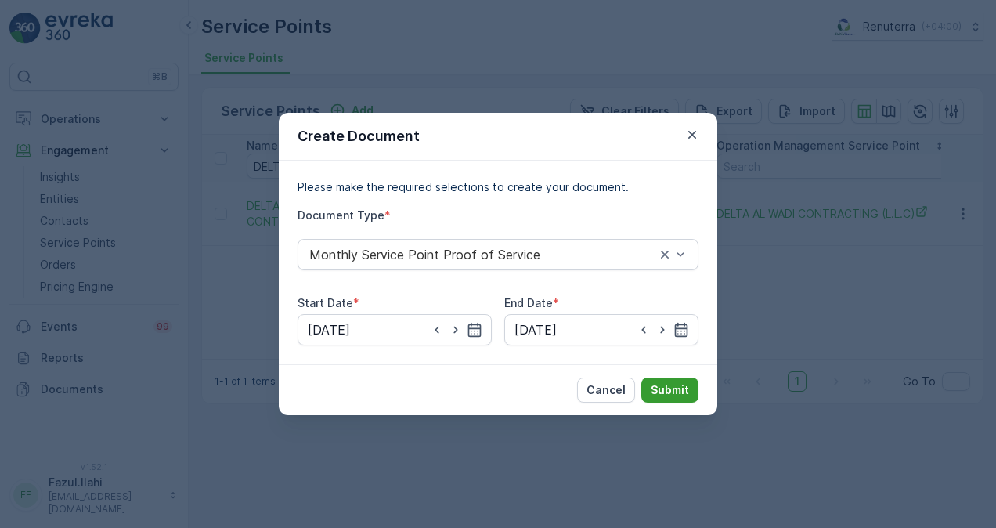
click at [664, 389] on p "Submit" at bounding box center [670, 390] width 38 height 16
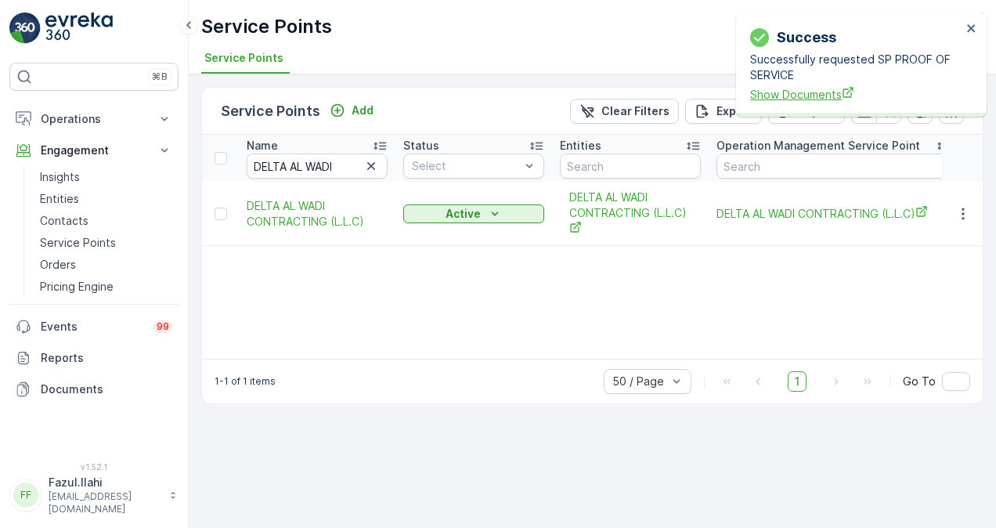
click at [823, 93] on span "Show Documents" at bounding box center [856, 94] width 212 height 16
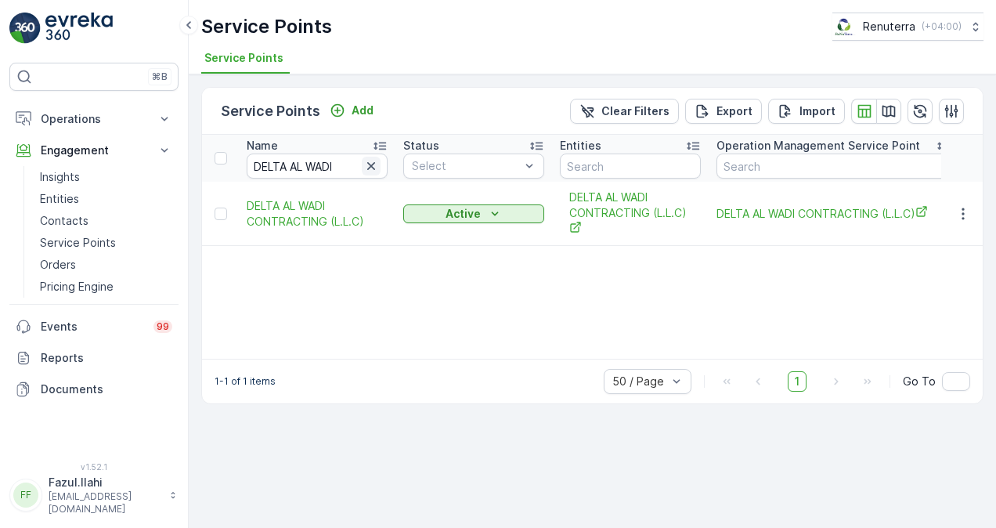
click at [371, 169] on icon "button" at bounding box center [371, 166] width 16 height 16
paste input "Dr. Well"
type input "Dr. Well"
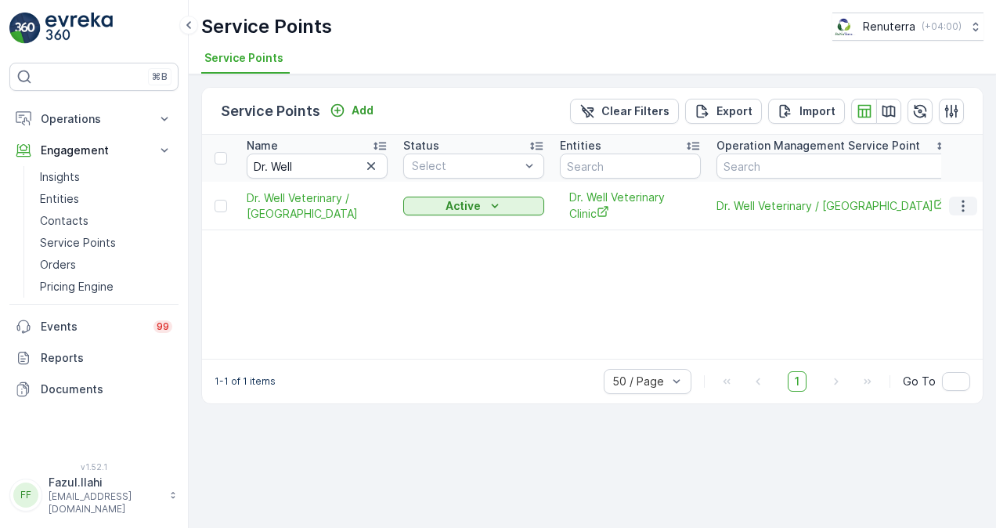
click at [971, 198] on icon "button" at bounding box center [964, 206] width 16 height 16
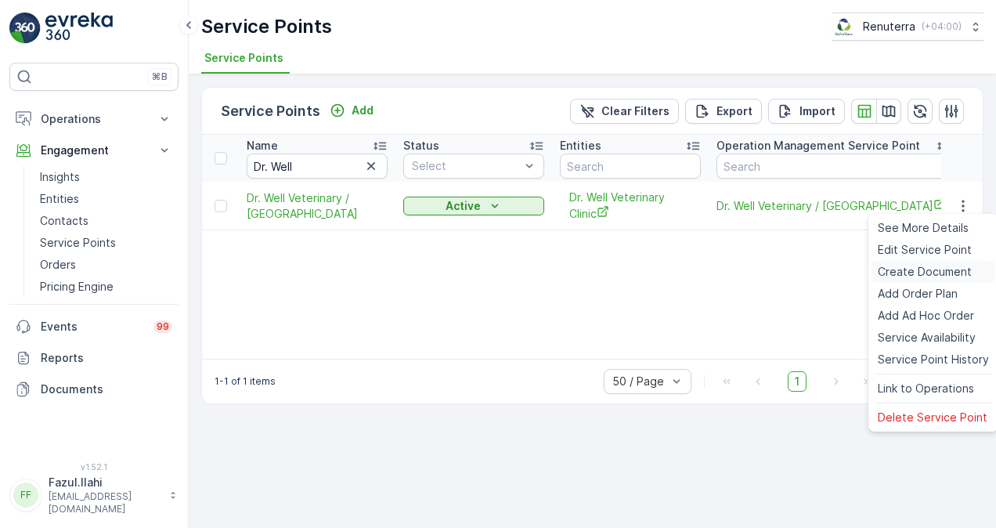
click at [943, 271] on span "Create Document" at bounding box center [925, 272] width 94 height 16
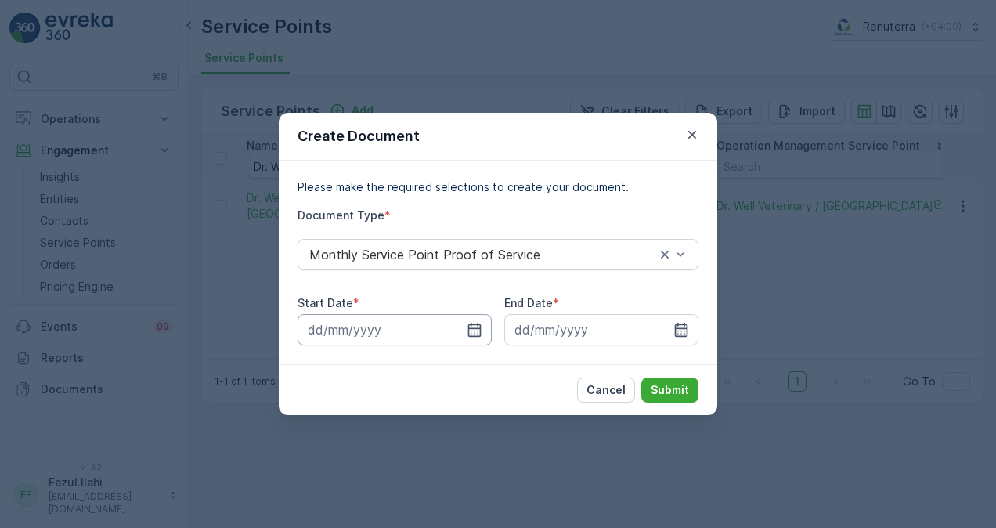
click at [472, 338] on div at bounding box center [395, 329] width 194 height 31
click at [477, 329] on icon "button" at bounding box center [475, 330] width 16 height 16
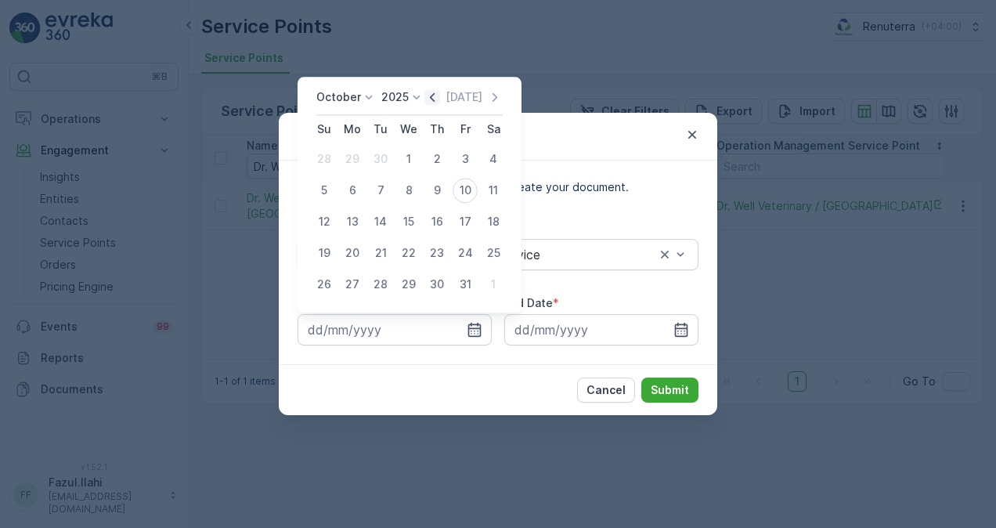
click at [429, 92] on icon "button" at bounding box center [433, 97] width 16 height 16
click at [354, 161] on div "1" at bounding box center [352, 158] width 25 height 25
type input "01.09.2025"
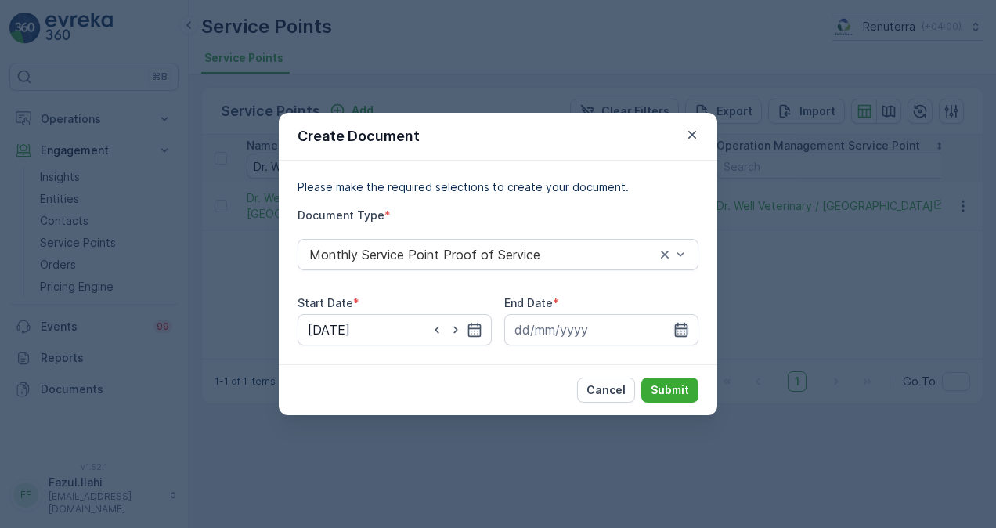
click at [684, 333] on icon "button" at bounding box center [682, 330] width 16 height 16
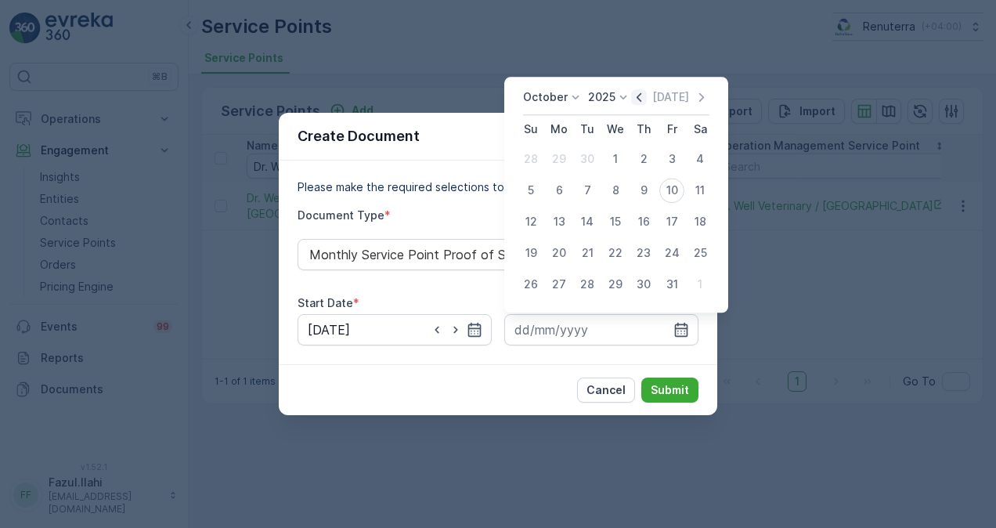
click at [644, 96] on icon "button" at bounding box center [639, 97] width 16 height 16
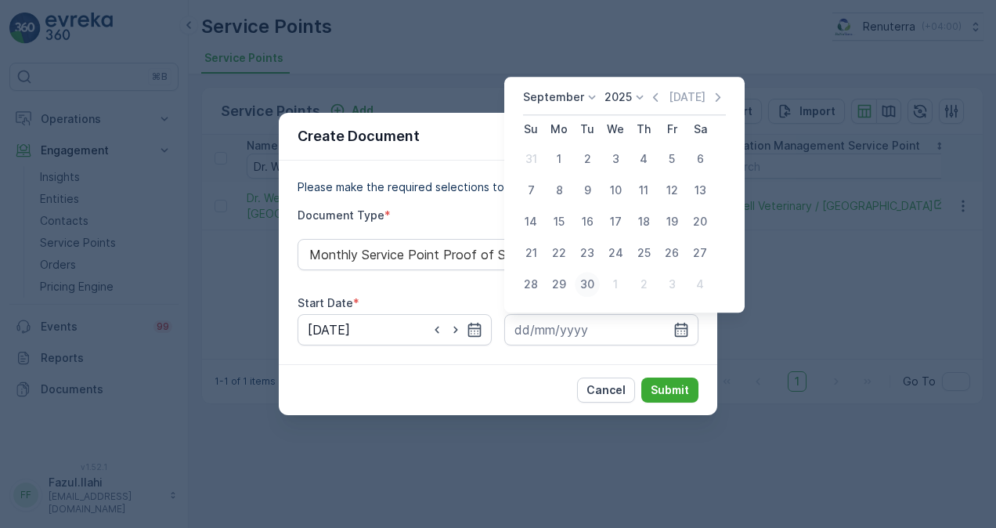
click at [583, 290] on div "30" at bounding box center [587, 284] width 25 height 25
type input "30.09.2025"
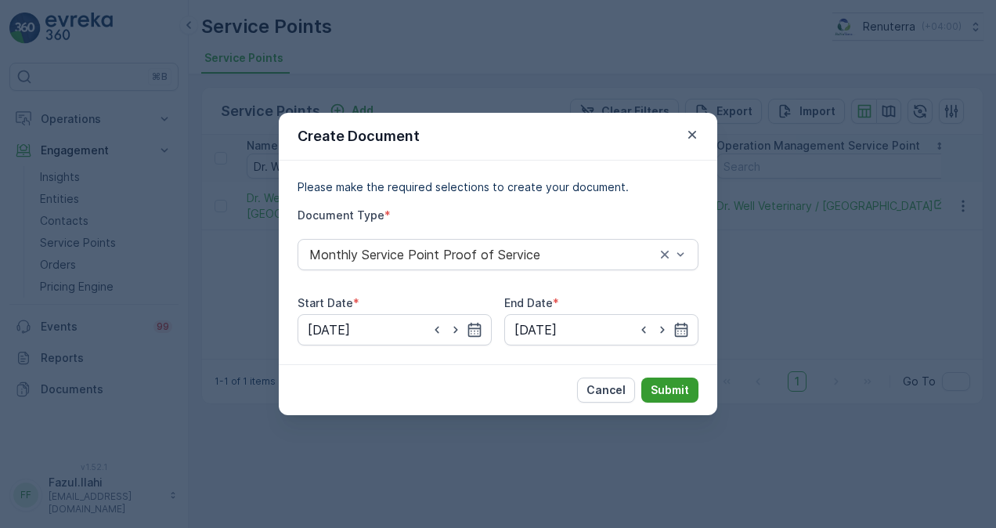
click at [664, 389] on p "Submit" at bounding box center [670, 390] width 38 height 16
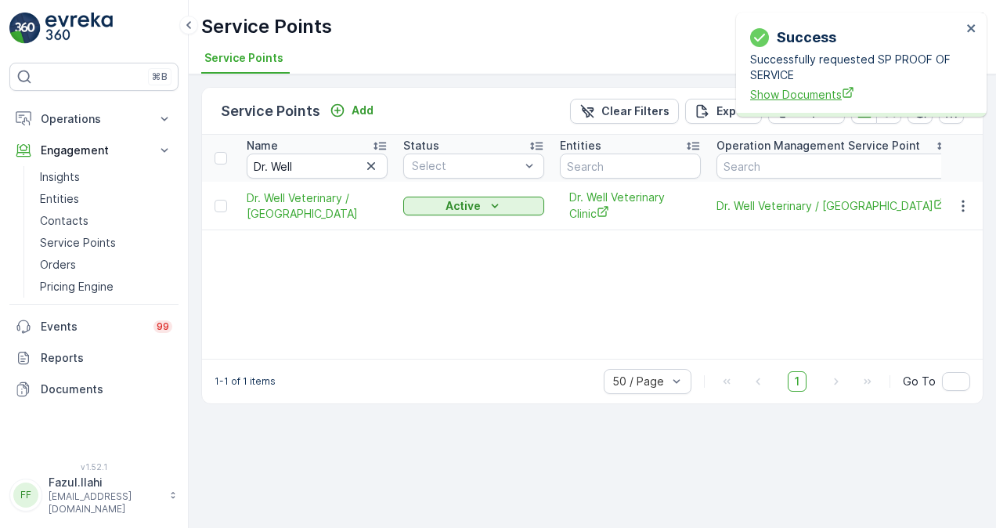
click at [808, 92] on span "Show Documents" at bounding box center [856, 94] width 212 height 16
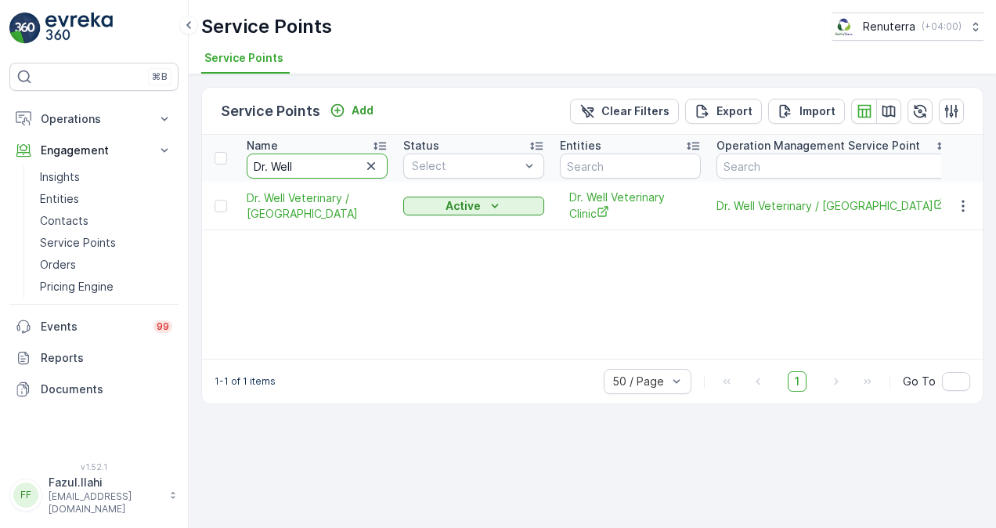
click at [316, 169] on input "Dr. Well" at bounding box center [317, 166] width 141 height 25
type input "d"
click at [309, 172] on input "d" at bounding box center [317, 166] width 141 height 25
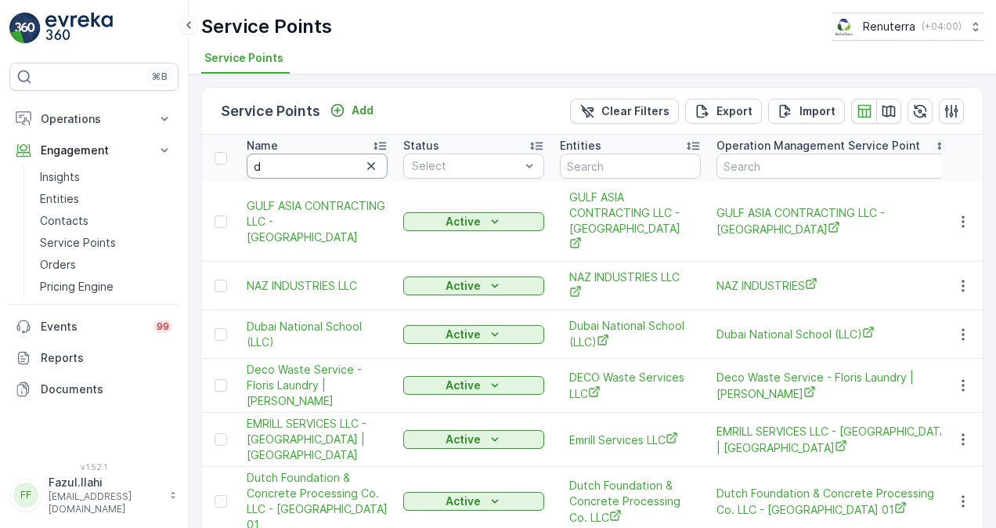
click at [316, 171] on input "d" at bounding box center [317, 166] width 141 height 25
type input "dr"
click at [316, 171] on input "dr" at bounding box center [317, 166] width 141 height 25
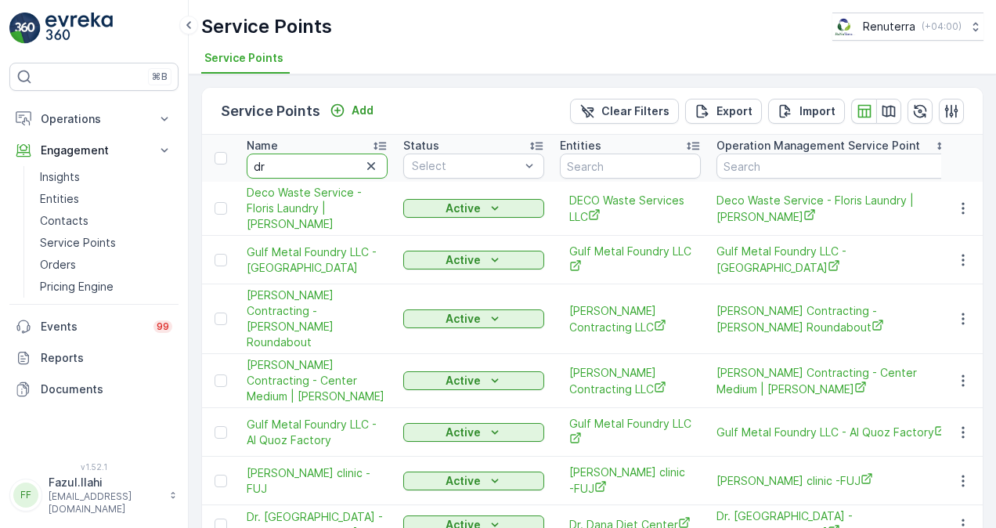
click at [346, 158] on input "dr" at bounding box center [317, 166] width 141 height 25
type input "dri"
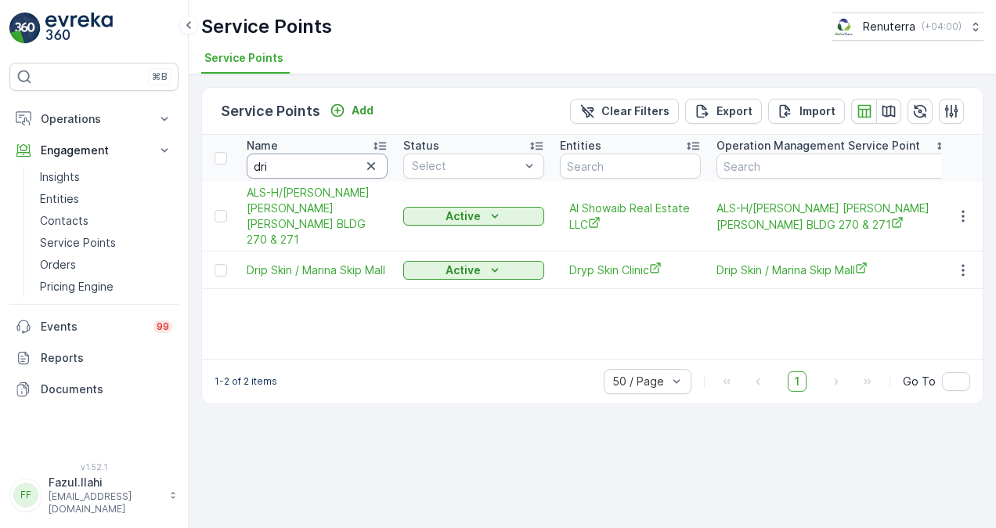
click at [331, 161] on input "dri" at bounding box center [317, 166] width 141 height 25
type input "drip"
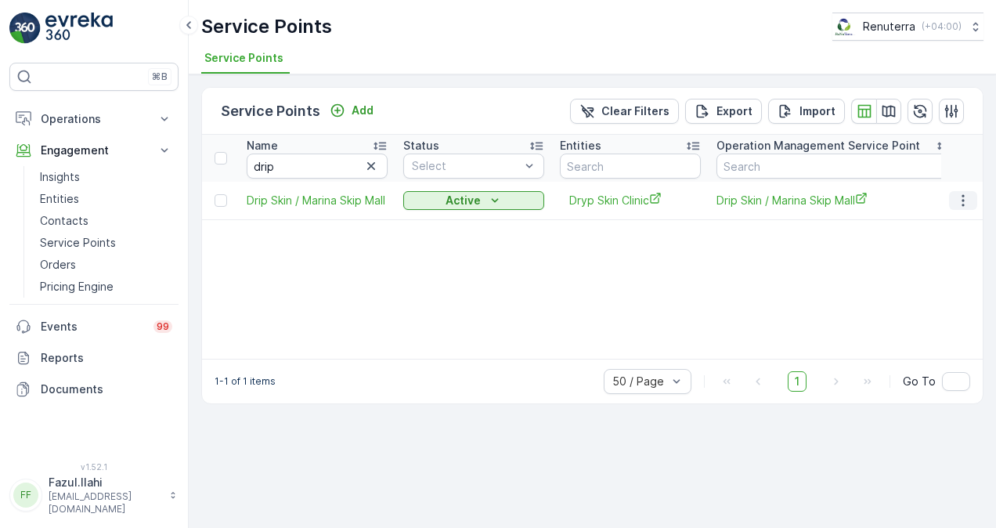
click at [962, 202] on icon "button" at bounding box center [964, 201] width 16 height 16
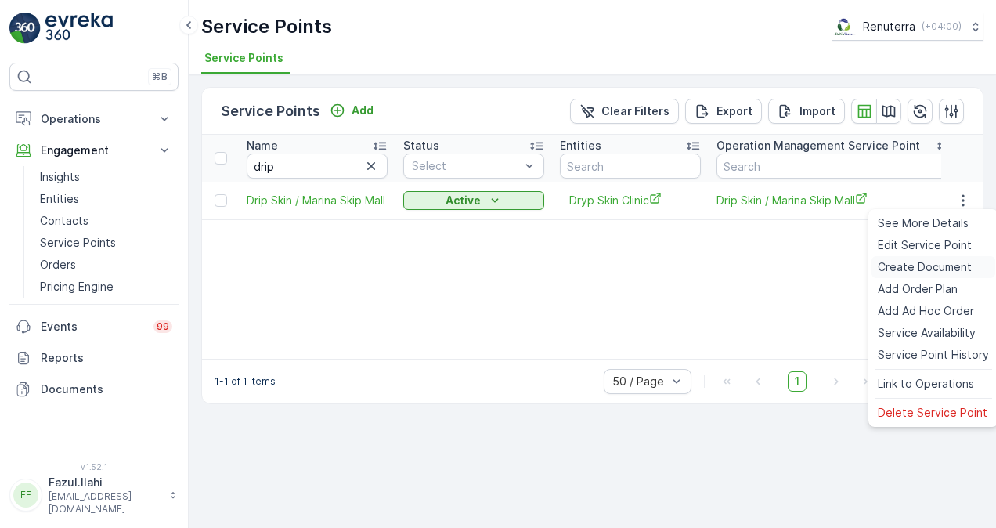
click at [945, 265] on span "Create Document" at bounding box center [925, 267] width 94 height 16
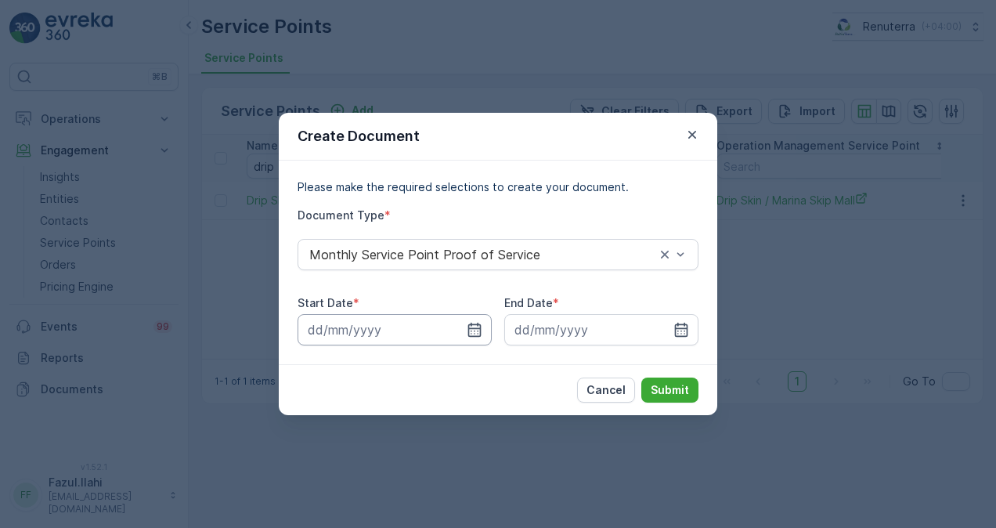
click at [483, 324] on input at bounding box center [395, 329] width 194 height 31
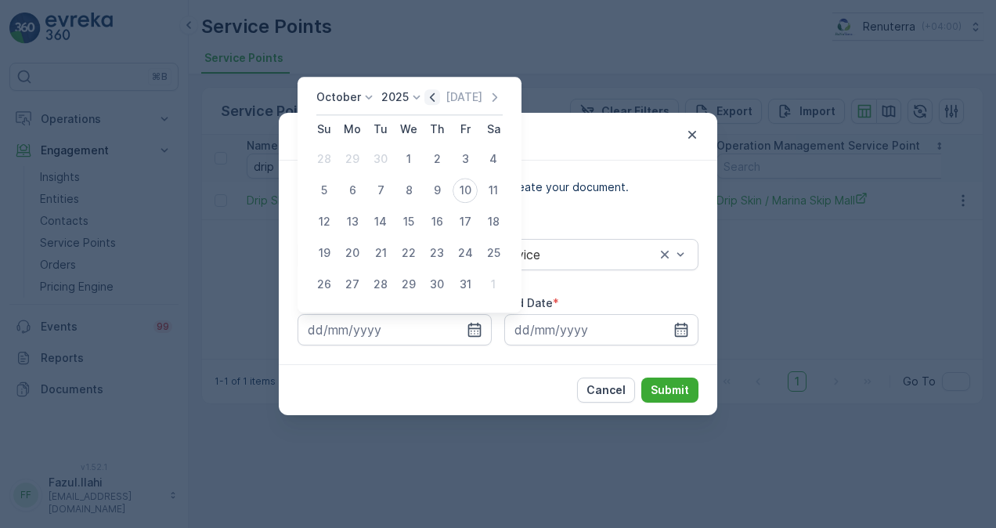
click at [432, 103] on icon "button" at bounding box center [433, 97] width 16 height 16
click at [354, 161] on div "1" at bounding box center [352, 158] width 25 height 25
type input "01.09.2025"
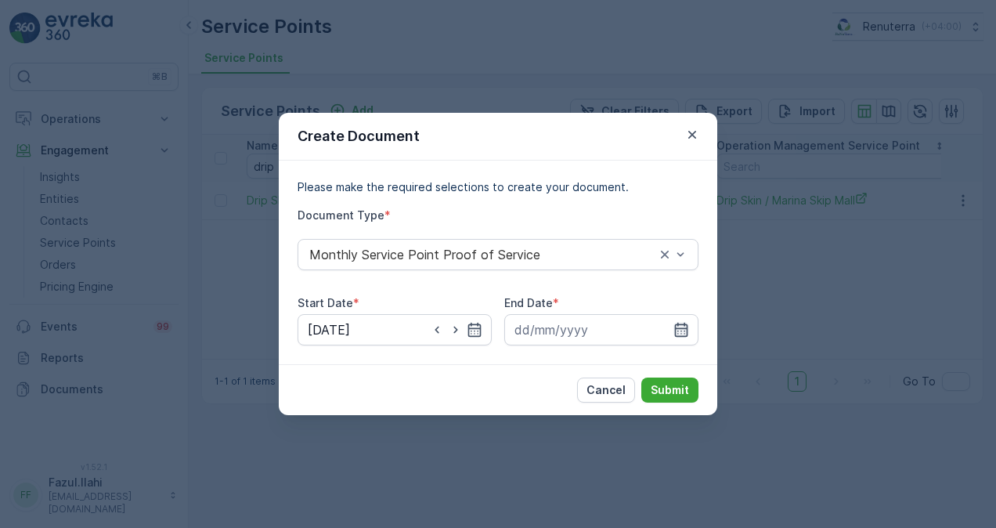
click at [686, 327] on icon "button" at bounding box center [681, 330] width 13 height 14
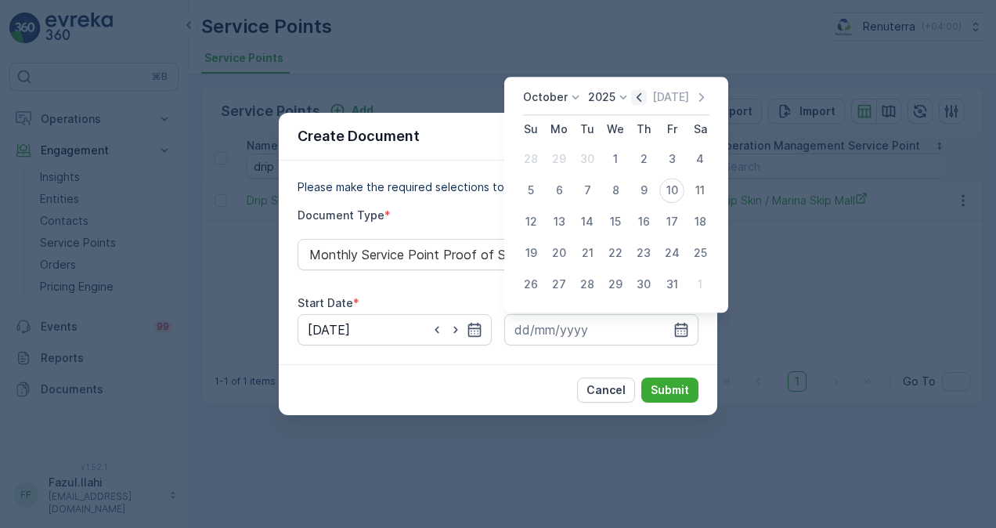
click at [638, 99] on icon "button" at bounding box center [639, 97] width 16 height 16
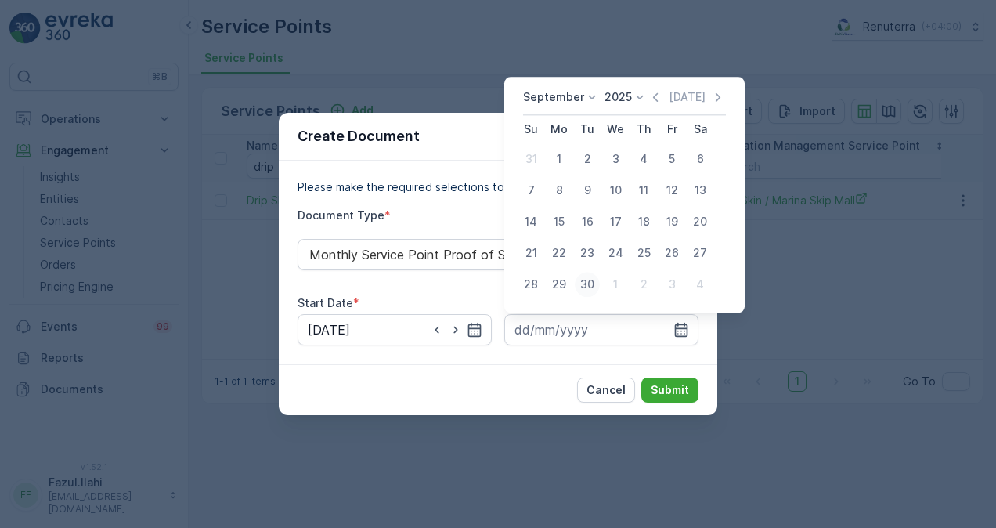
click at [593, 283] on div "30" at bounding box center [587, 284] width 25 height 25
type input "30.09.2025"
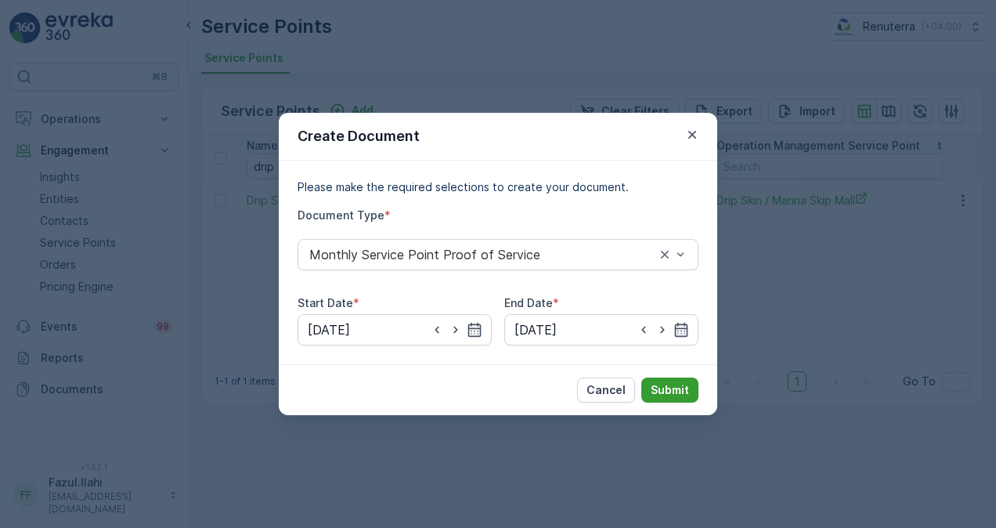
click at [683, 389] on p "Submit" at bounding box center [670, 390] width 38 height 16
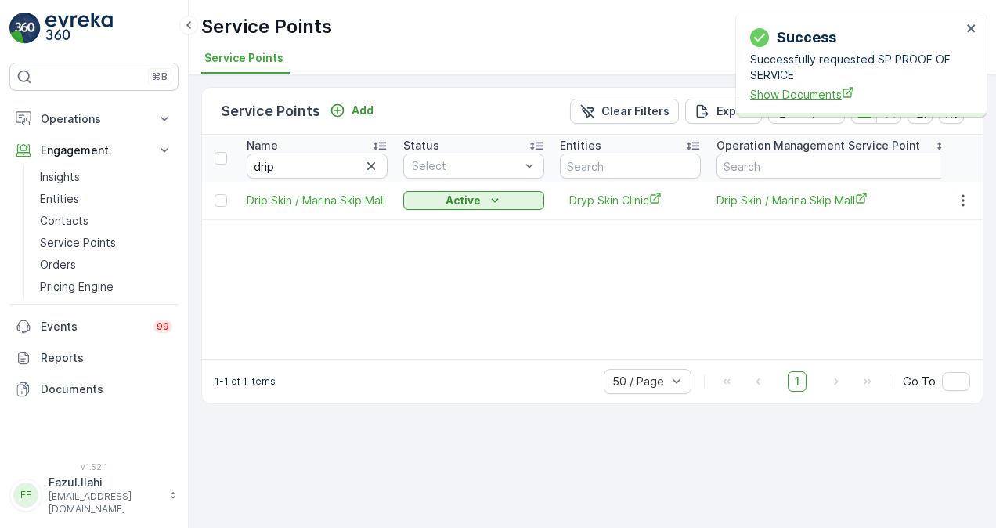
click at [788, 98] on span "Show Documents" at bounding box center [856, 94] width 212 height 16
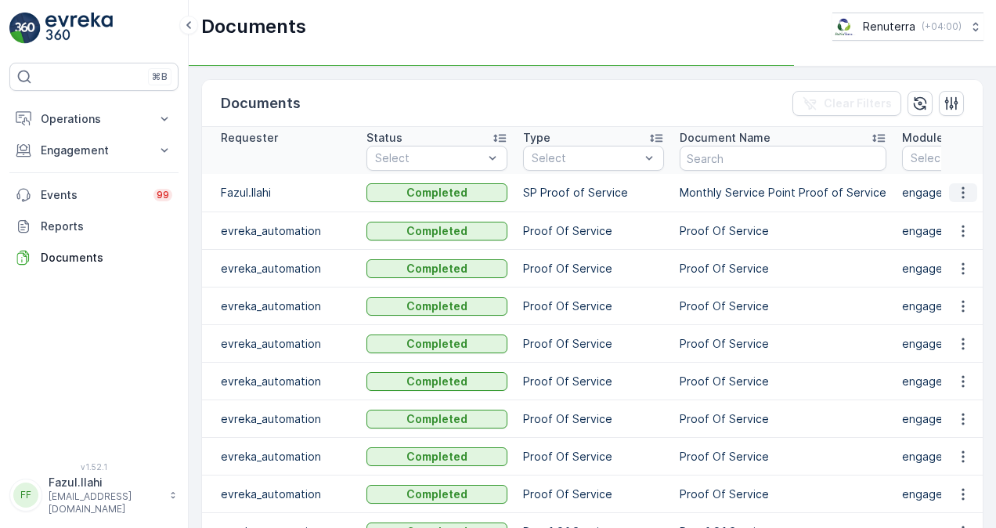
click at [964, 192] on icon "button" at bounding box center [964, 193] width 16 height 16
click at [959, 216] on span "See Details" at bounding box center [959, 216] width 60 height 16
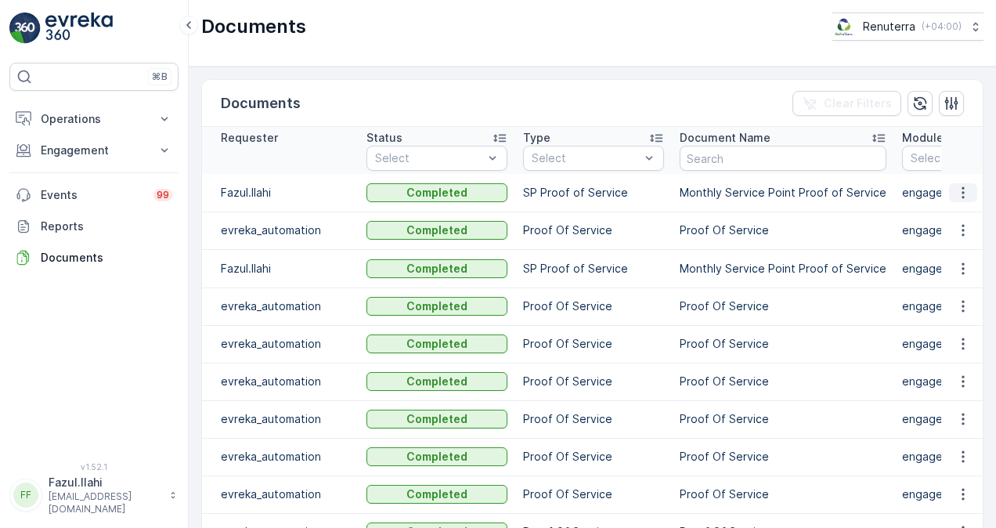
click at [965, 183] on button "button" at bounding box center [963, 192] width 28 height 19
click at [953, 219] on span "See Details" at bounding box center [959, 216] width 60 height 16
click at [964, 203] on td at bounding box center [963, 193] width 42 height 38
click at [962, 194] on icon "button" at bounding box center [964, 193] width 16 height 16
click at [964, 215] on td at bounding box center [963, 231] width 42 height 38
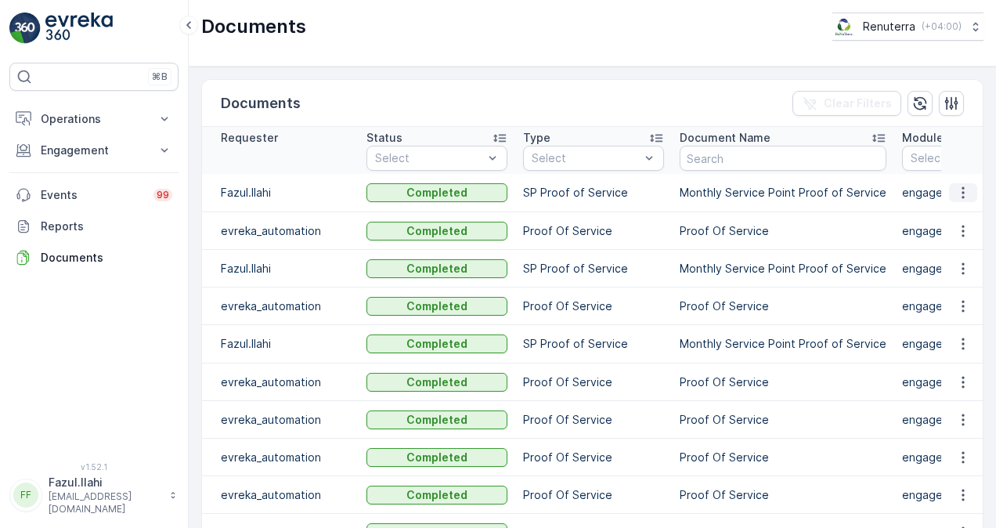
click at [958, 190] on icon "button" at bounding box center [964, 193] width 16 height 16
click at [970, 208] on span "See Details" at bounding box center [959, 216] width 60 height 16
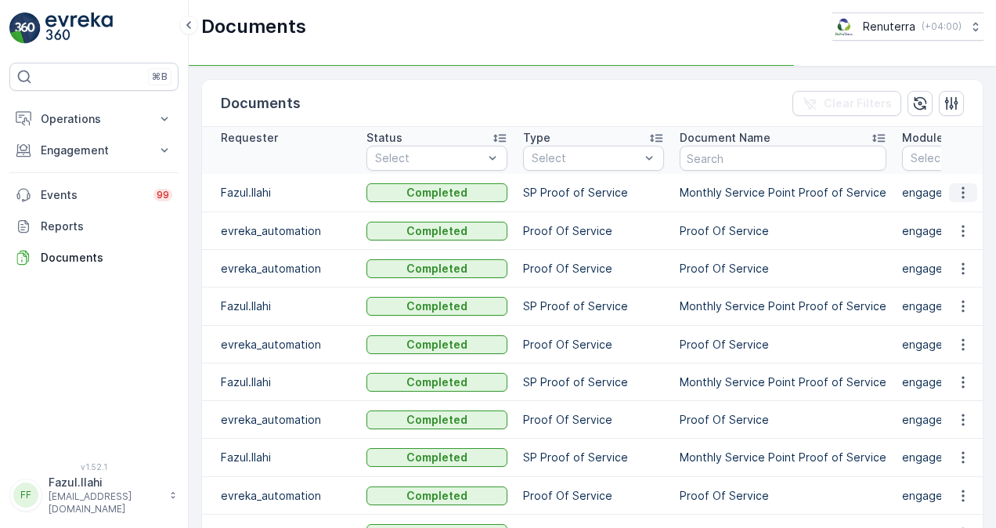
click at [963, 188] on icon "button" at bounding box center [964, 193] width 16 height 16
click at [958, 215] on span "See Details" at bounding box center [959, 216] width 60 height 16
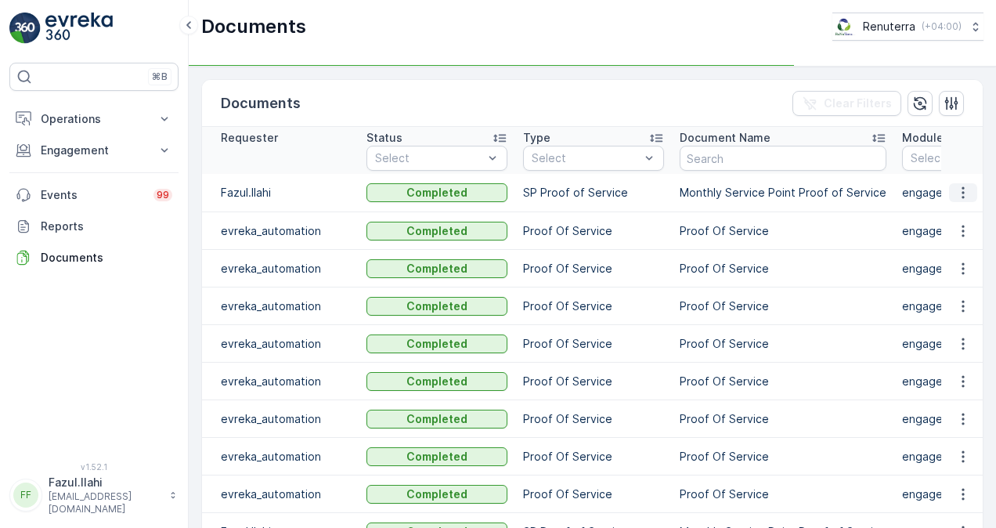
click at [962, 187] on icon "button" at bounding box center [963, 193] width 2 height 12
click at [962, 214] on span "See Details" at bounding box center [959, 216] width 60 height 16
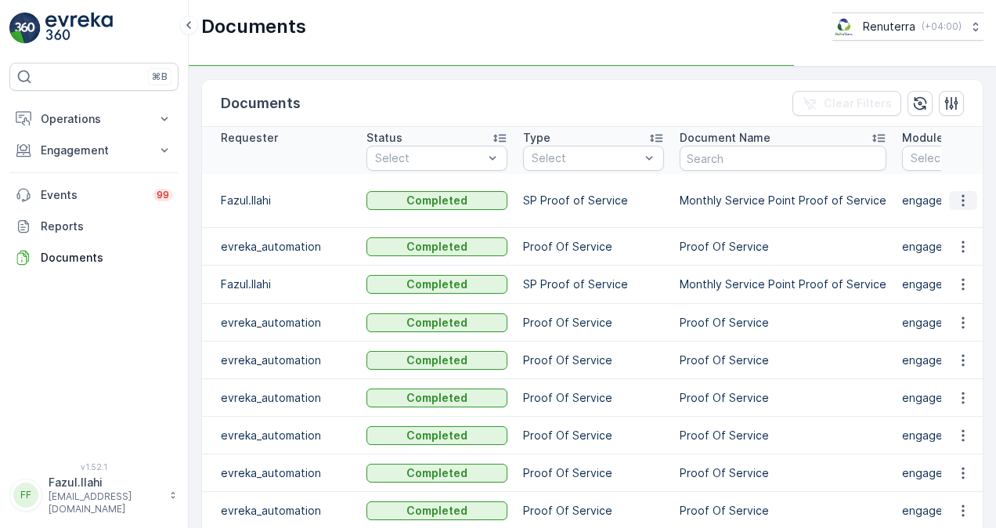
click at [956, 199] on icon "button" at bounding box center [964, 201] width 16 height 16
click at [962, 216] on span "See Details" at bounding box center [959, 223] width 60 height 16
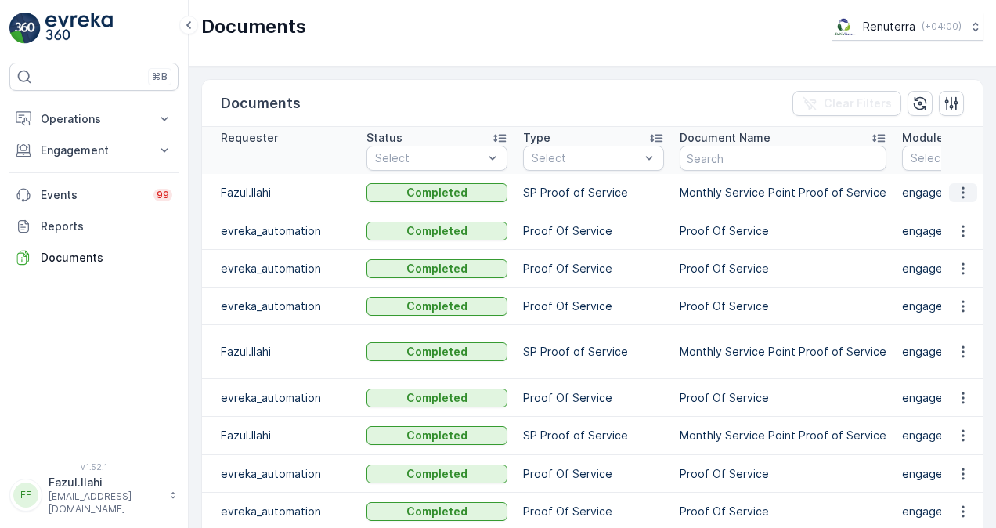
click at [961, 194] on icon "button" at bounding box center [964, 193] width 16 height 16
click at [960, 220] on span "See Details" at bounding box center [959, 216] width 60 height 16
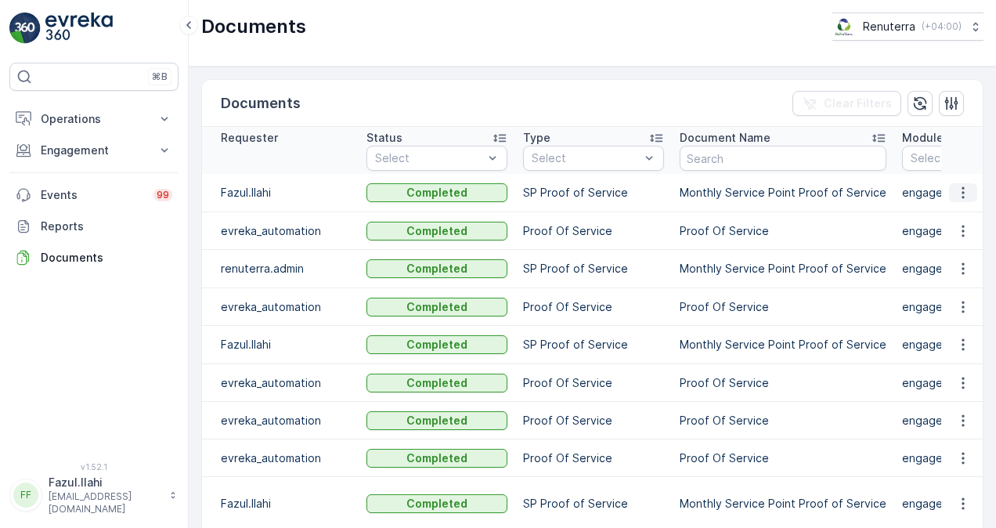
click at [973, 193] on button "button" at bounding box center [963, 192] width 28 height 19
click at [974, 215] on span "See Details" at bounding box center [959, 216] width 60 height 16
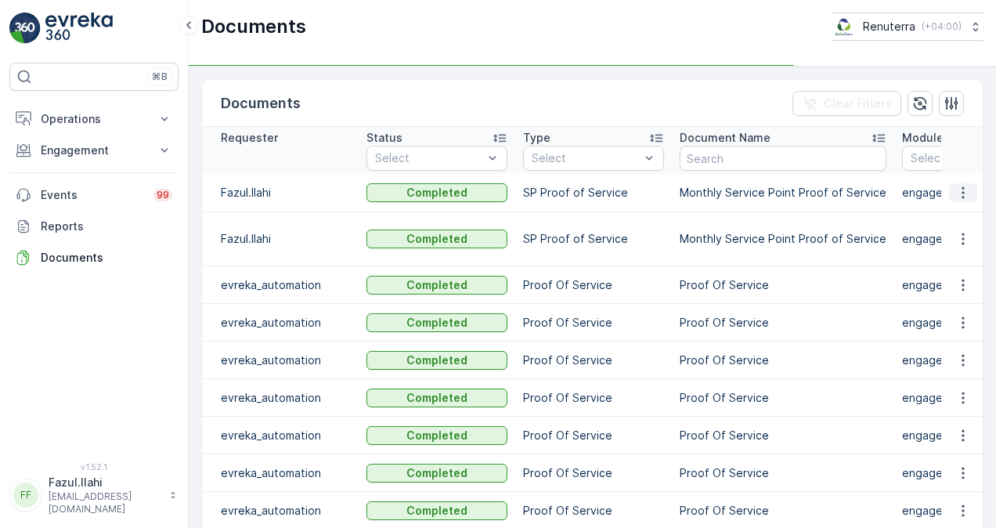
click at [962, 195] on icon "button" at bounding box center [964, 193] width 16 height 16
click at [967, 218] on span "See Details" at bounding box center [959, 216] width 60 height 16
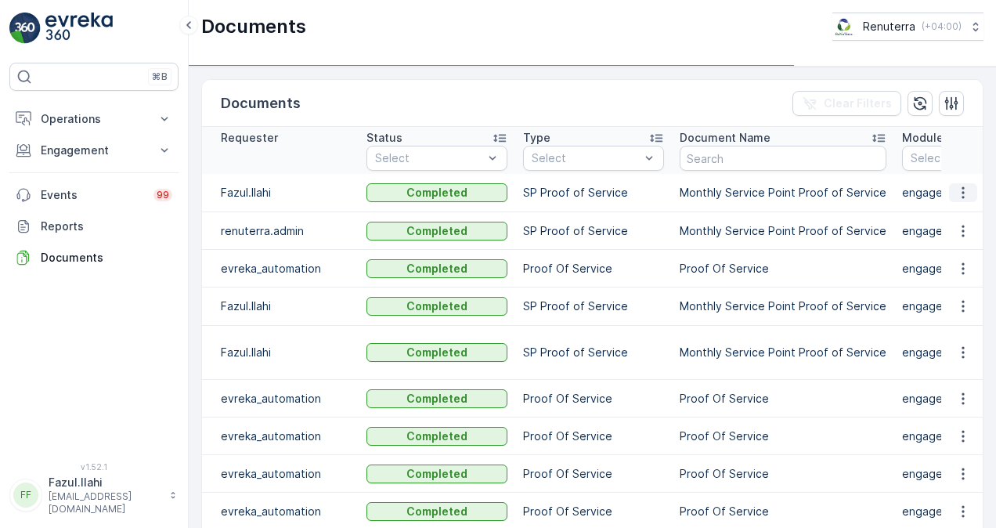
click at [965, 185] on icon "button" at bounding box center [964, 193] width 16 height 16
click at [965, 214] on span "See Details" at bounding box center [959, 216] width 60 height 16
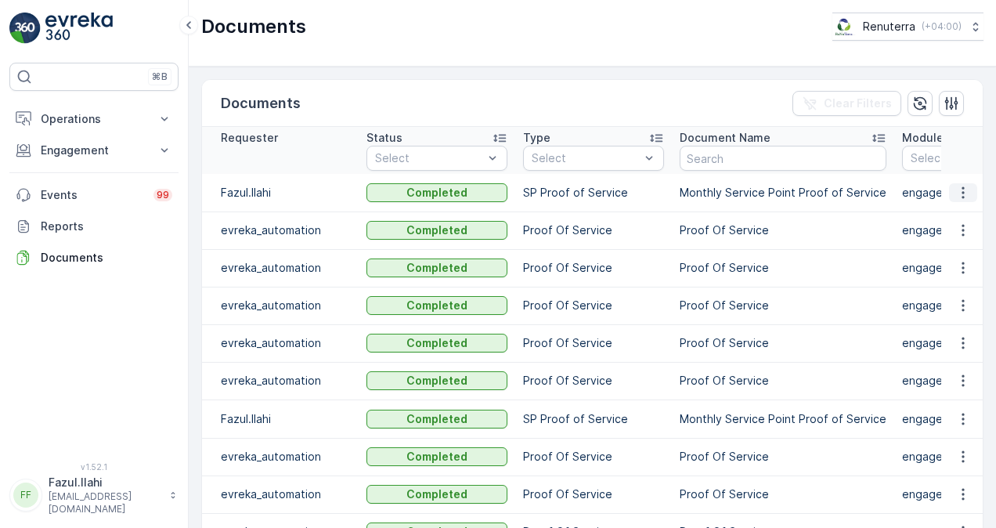
click at [967, 196] on icon "button" at bounding box center [964, 193] width 16 height 16
click at [960, 215] on span "See Details" at bounding box center [959, 216] width 60 height 16
